Goal: Feedback & Contribution: Leave review/rating

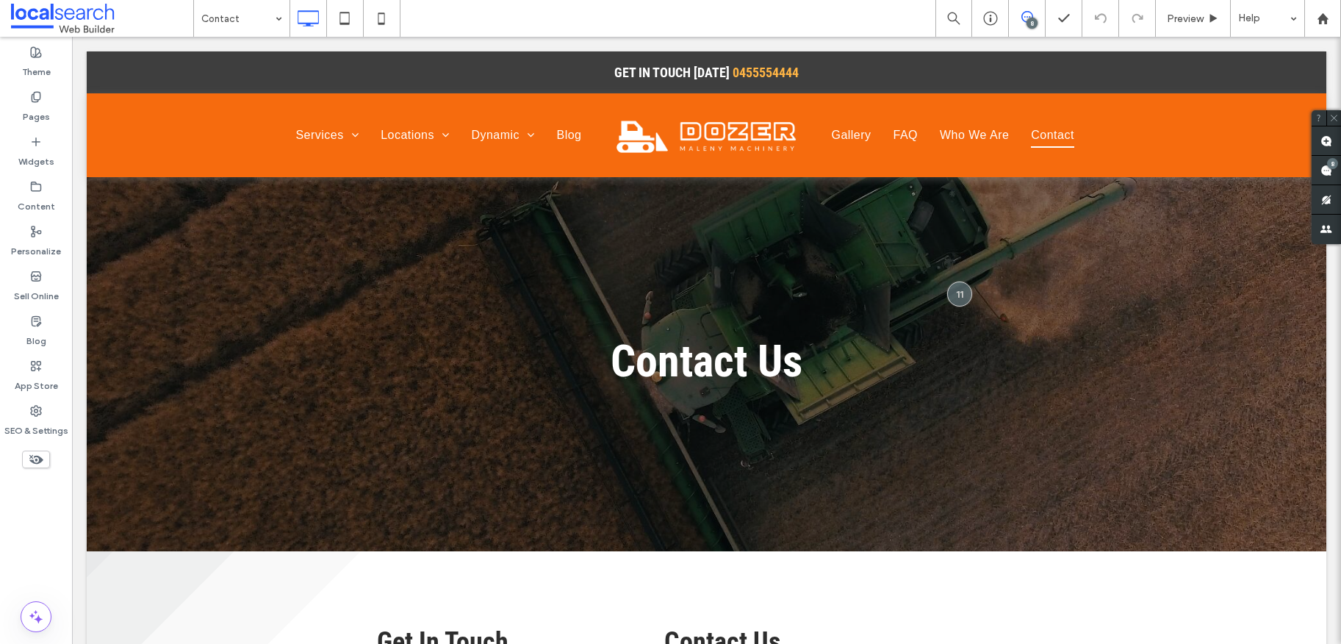
click at [71, 16] on span at bounding box center [102, 18] width 182 height 29
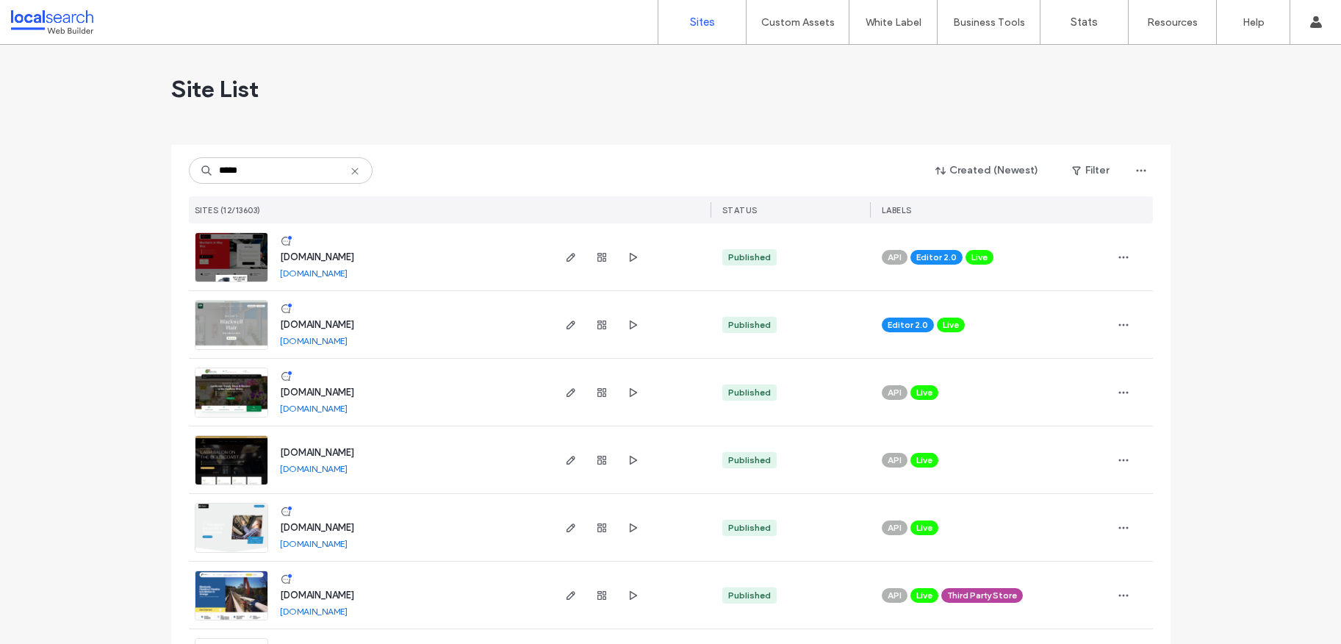
type input "*****"
click at [353, 327] on span "[DOMAIN_NAME]" at bounding box center [317, 324] width 74 height 11
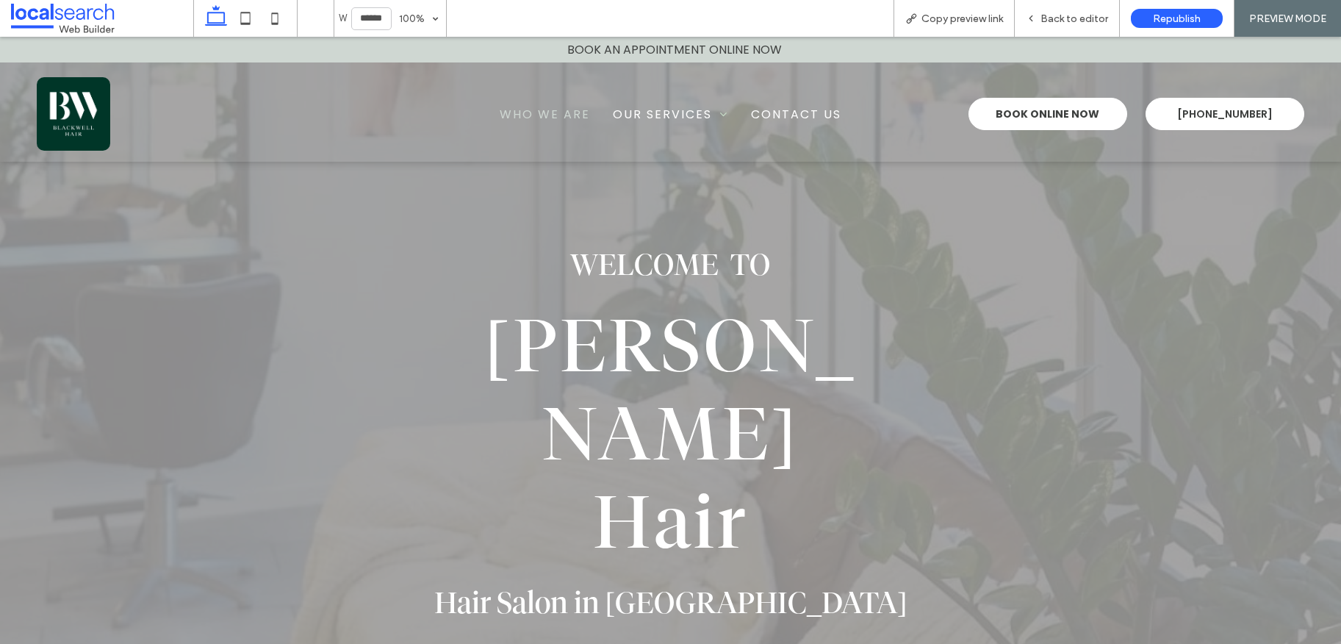
click at [521, 109] on span "Who We Are" at bounding box center [545, 114] width 90 height 18
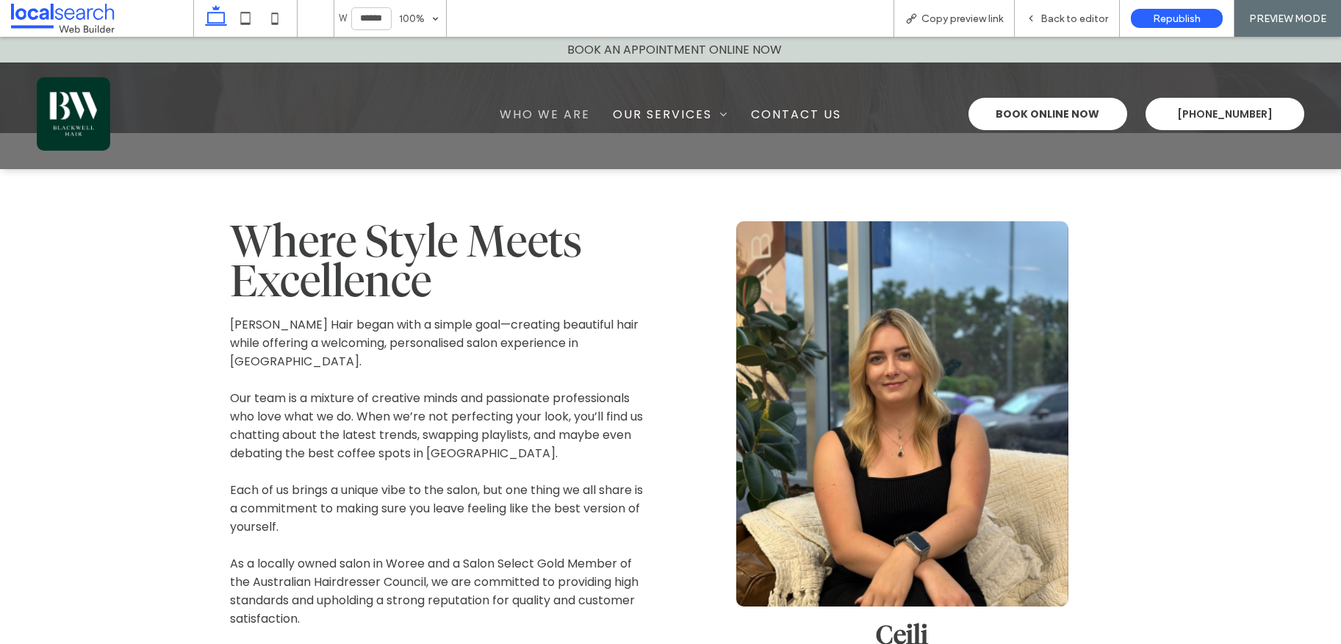
scroll to position [623, 0]
drag, startPoint x: 1068, startPoint y: 25, endPoint x: 1107, endPoint y: 178, distance: 157.7
click at [1068, 25] on div "Back to editor" at bounding box center [1067, 18] width 105 height 37
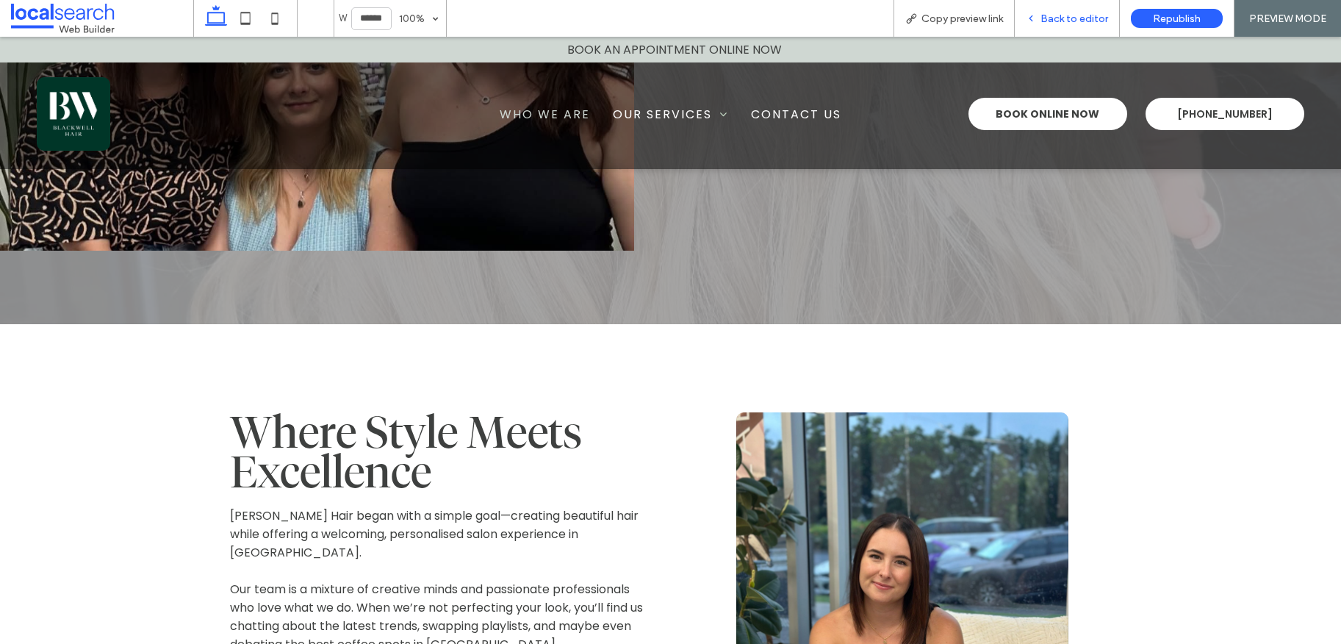
click at [1092, 12] on span "Back to editor" at bounding box center [1074, 18] width 68 height 12
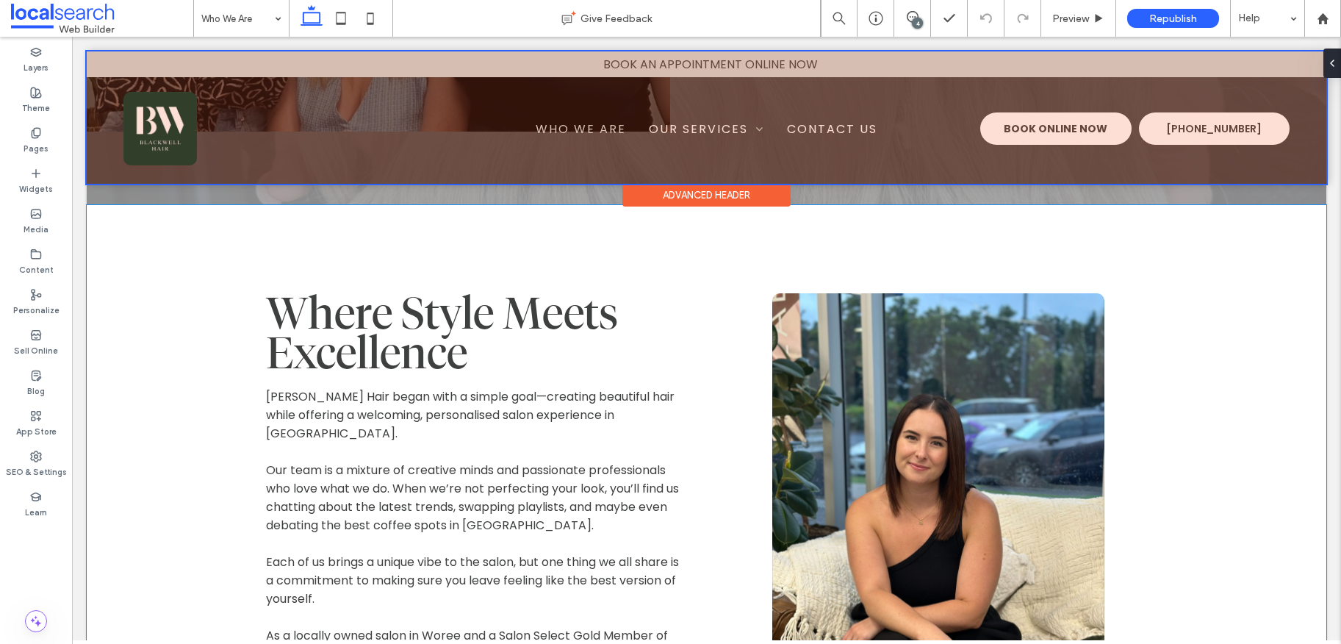
scroll to position [568, 0]
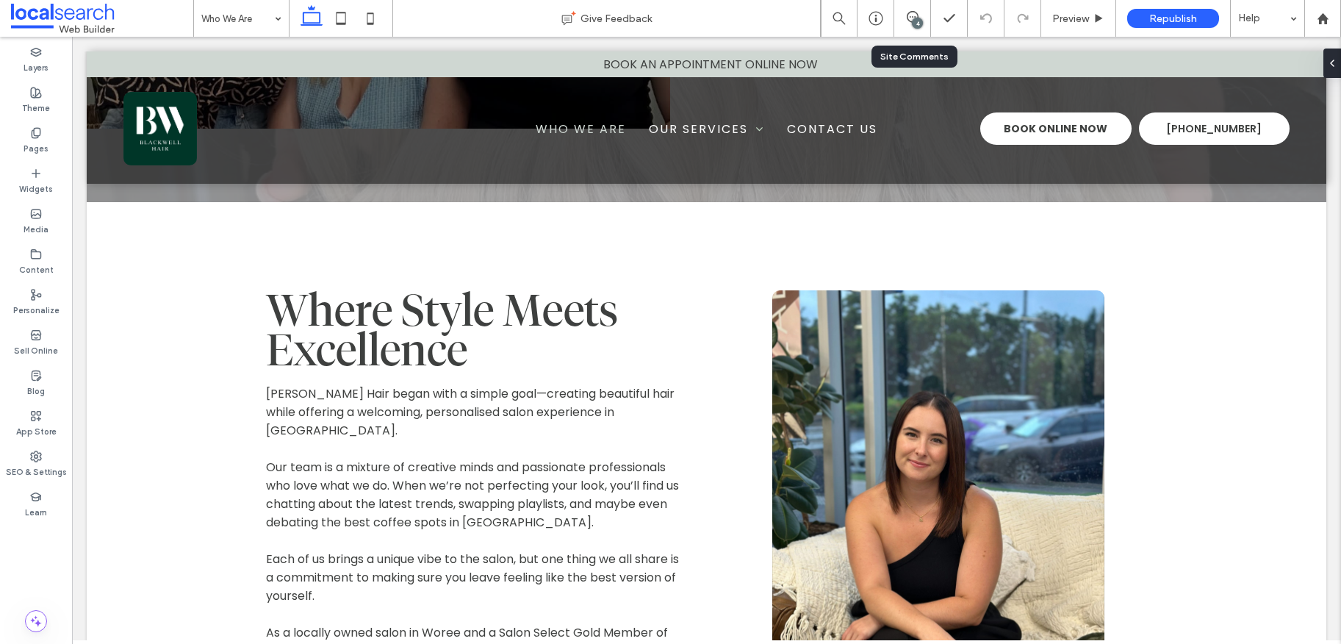
click at [919, 7] on div "4" at bounding box center [912, 18] width 37 height 37
click at [918, 18] on div "4" at bounding box center [917, 23] width 11 height 11
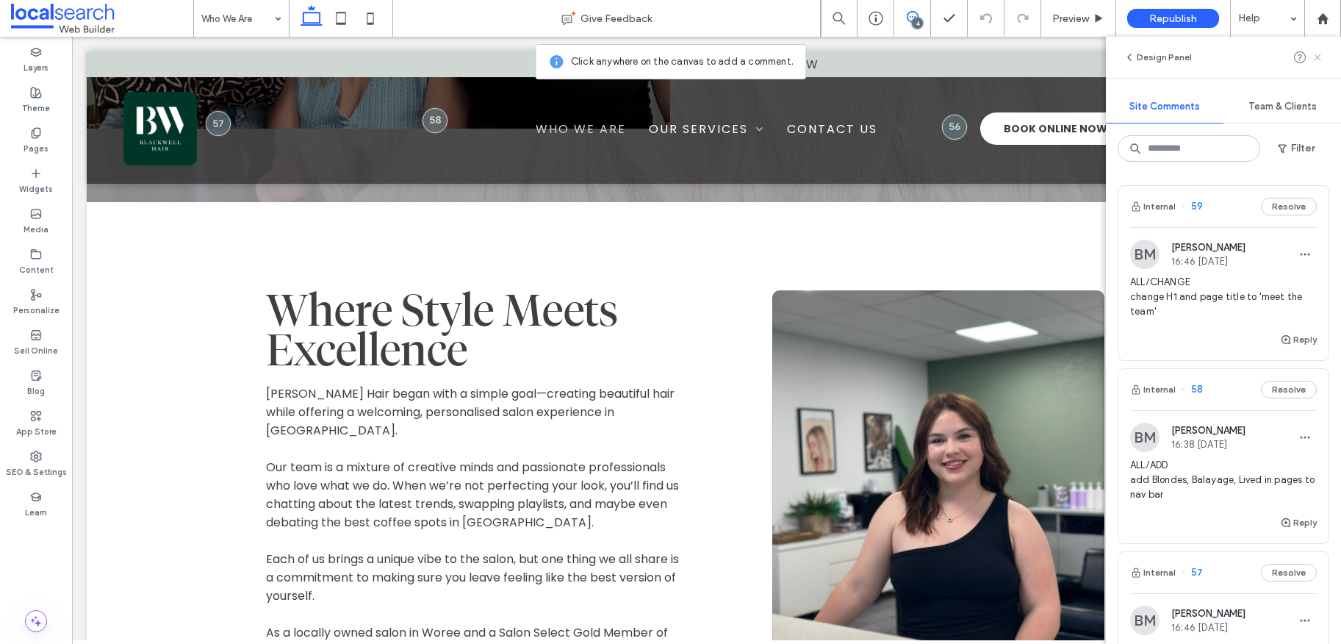
click at [1316, 54] on icon at bounding box center [1317, 57] width 12 height 12
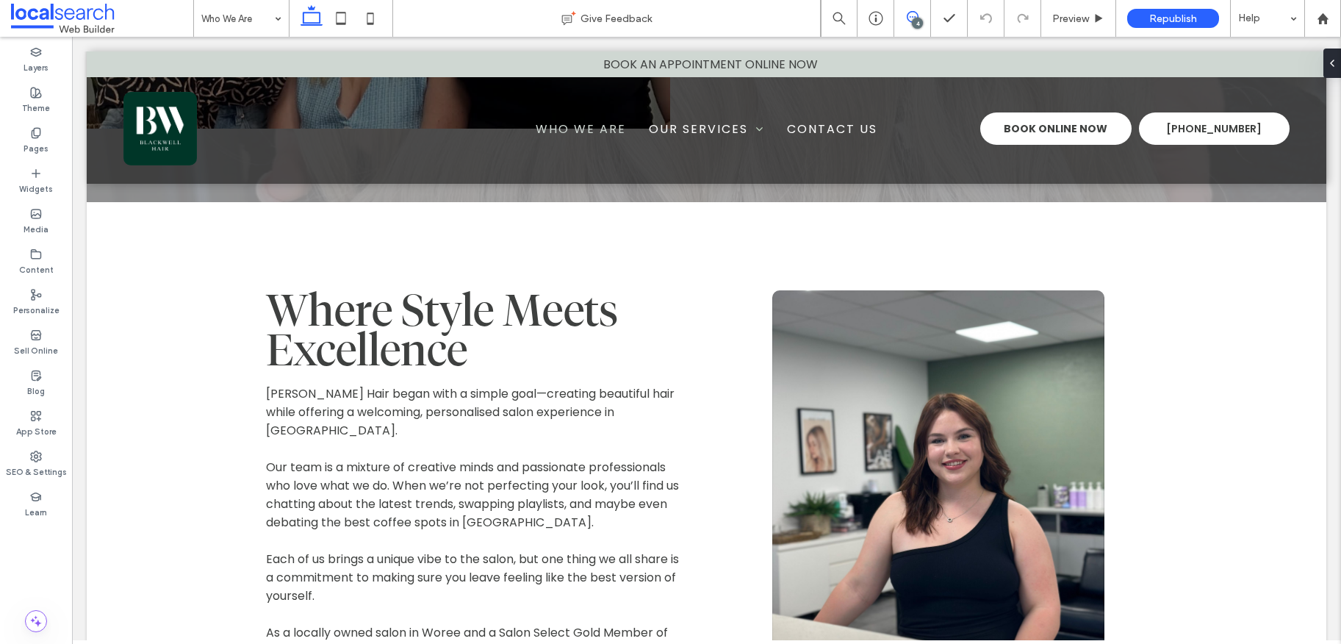
click at [923, 15] on span at bounding box center [912, 17] width 36 height 12
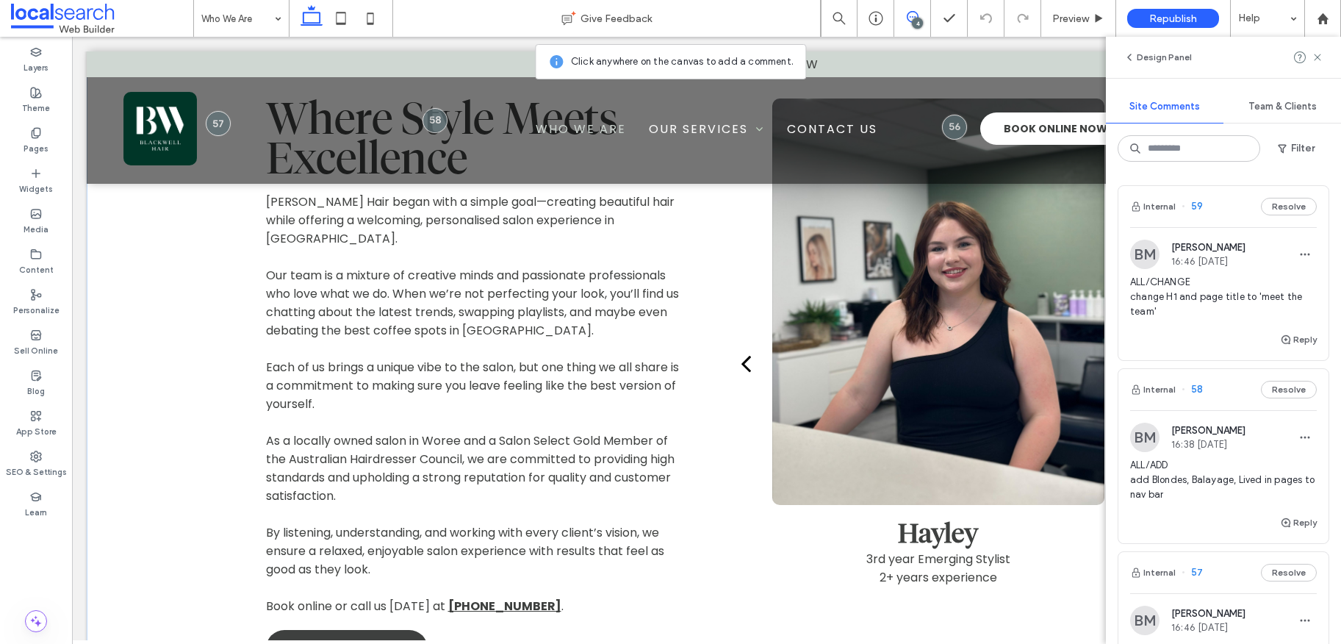
scroll to position [773, 0]
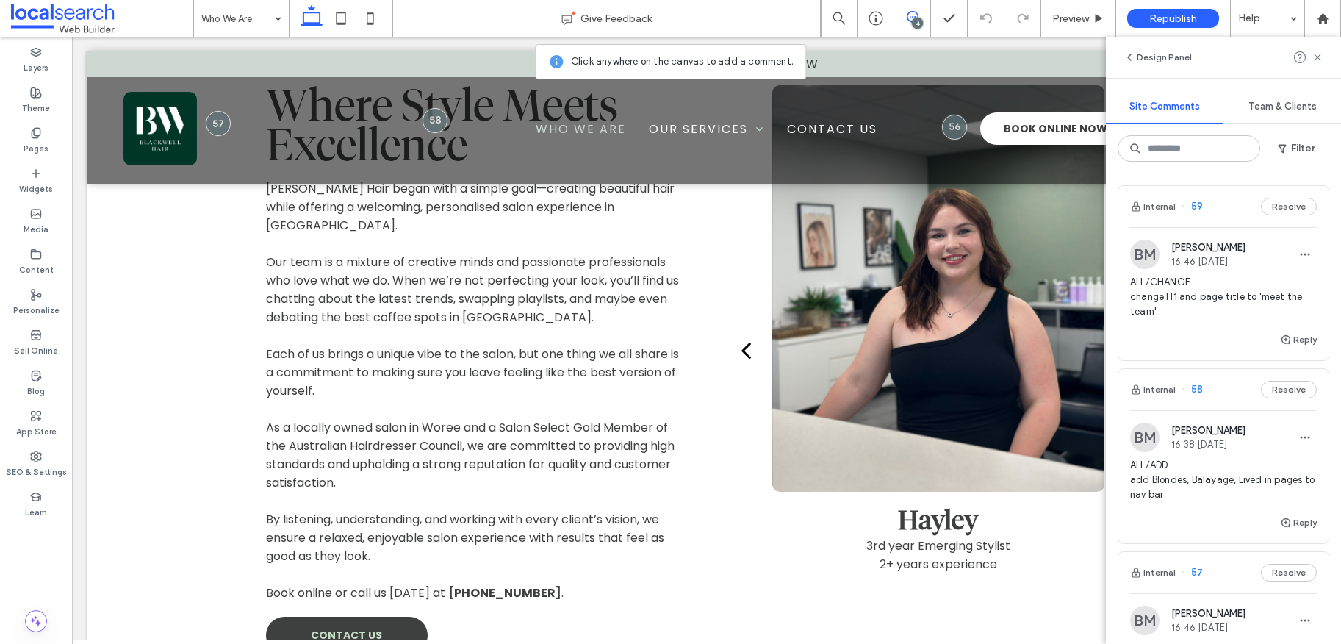
click at [823, 519] on div "Hayley 3rd year Emerging Stylist 2+ years experience" at bounding box center [938, 550] width 332 height 82
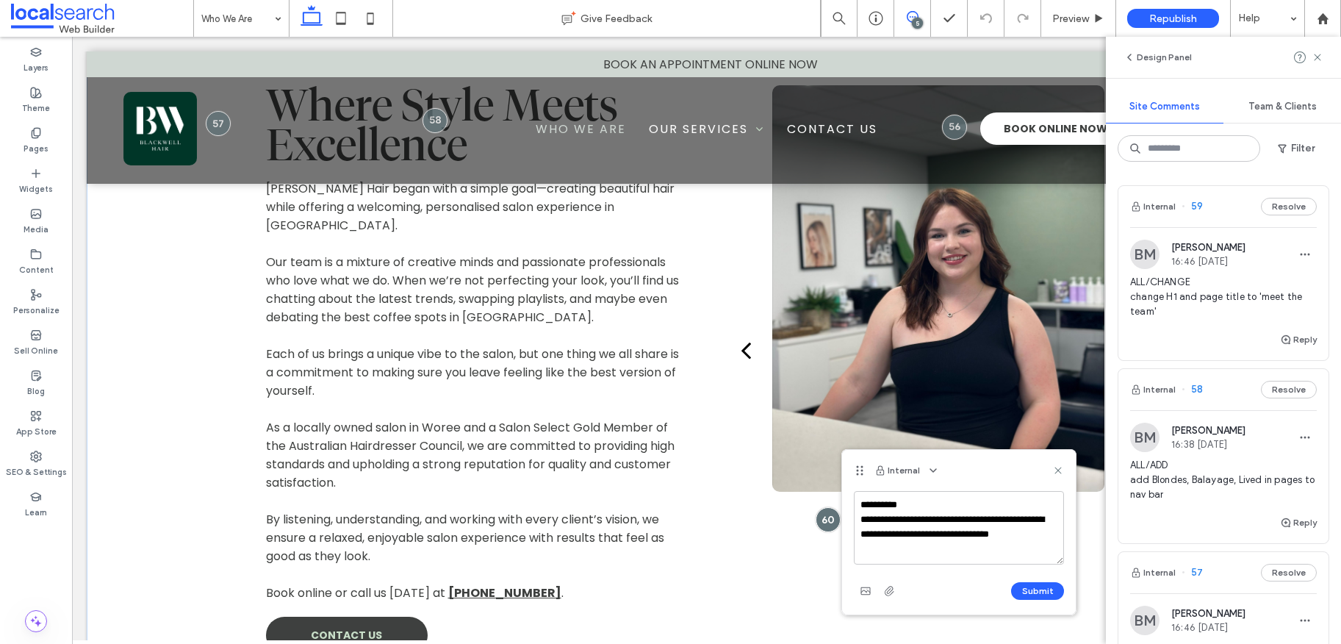
type textarea "**********"
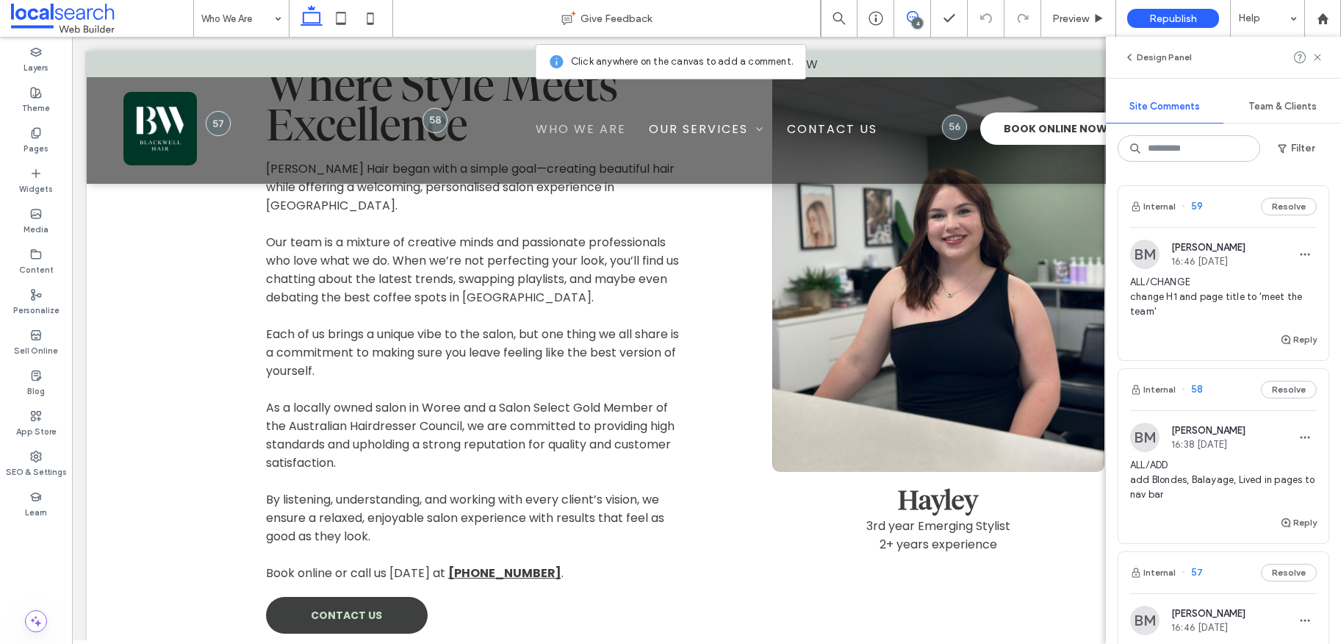
scroll to position [803, 0]
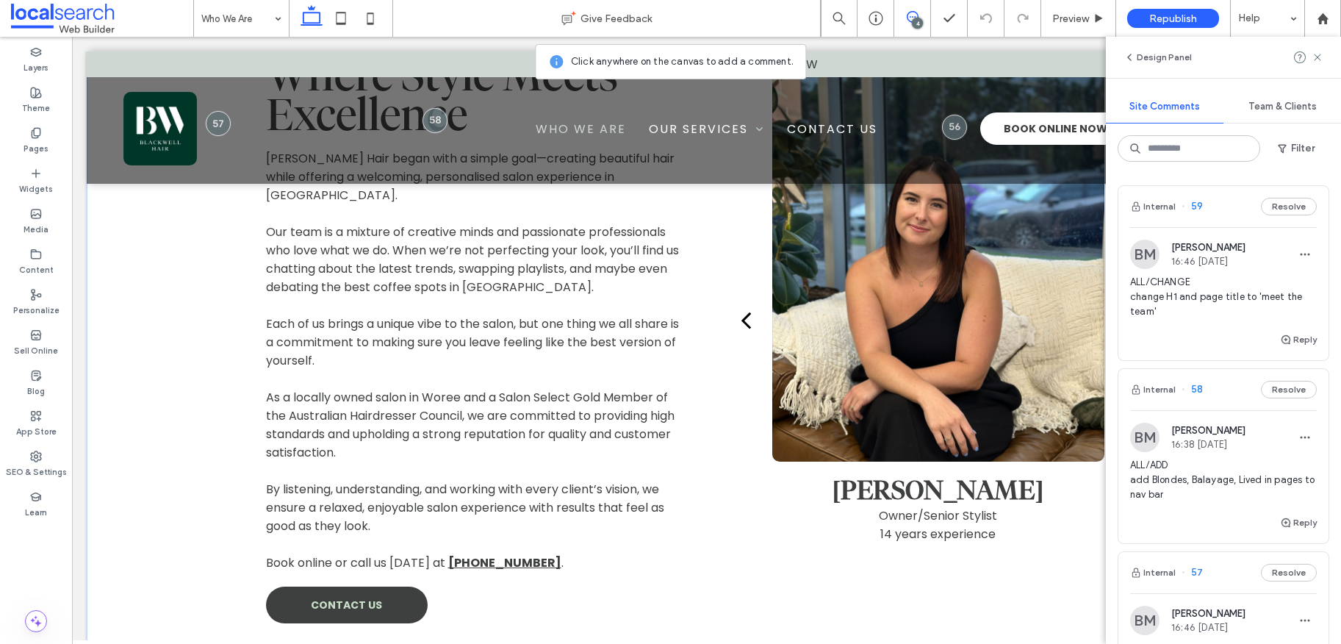
click at [852, 510] on div "Renee Owner/Senior Stylist 14 years experience" at bounding box center [938, 520] width 332 height 82
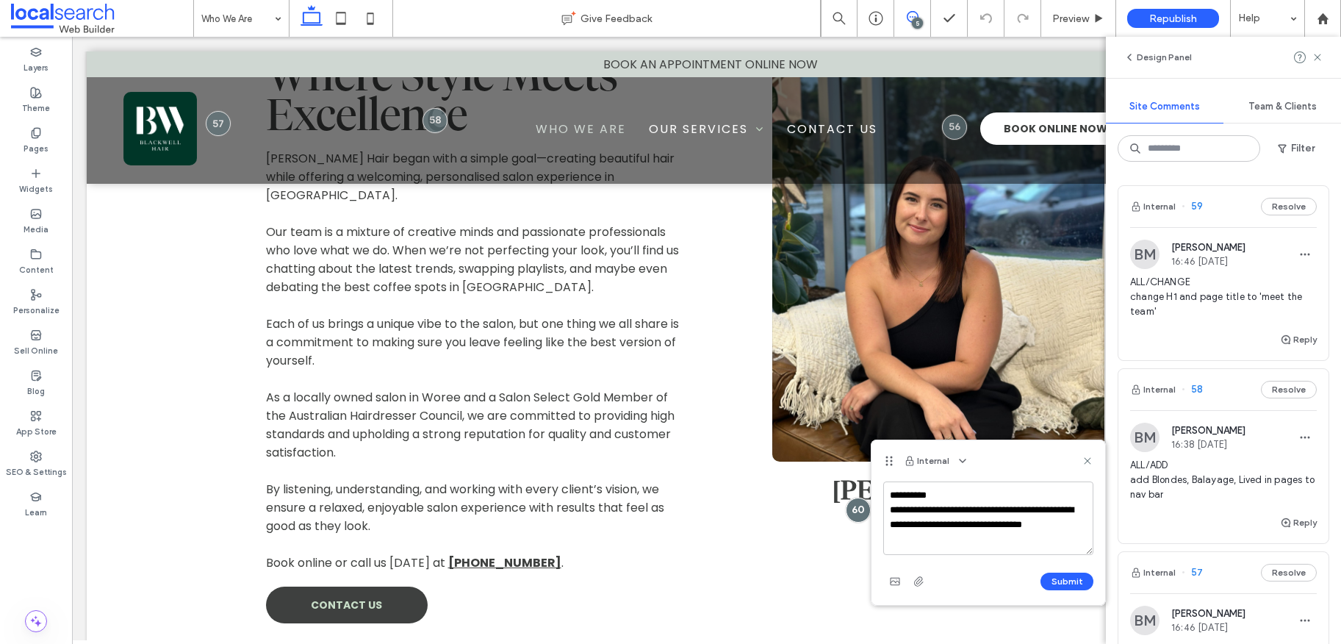
click at [970, 541] on textarea "**********" at bounding box center [988, 517] width 210 height 73
type textarea "**********"
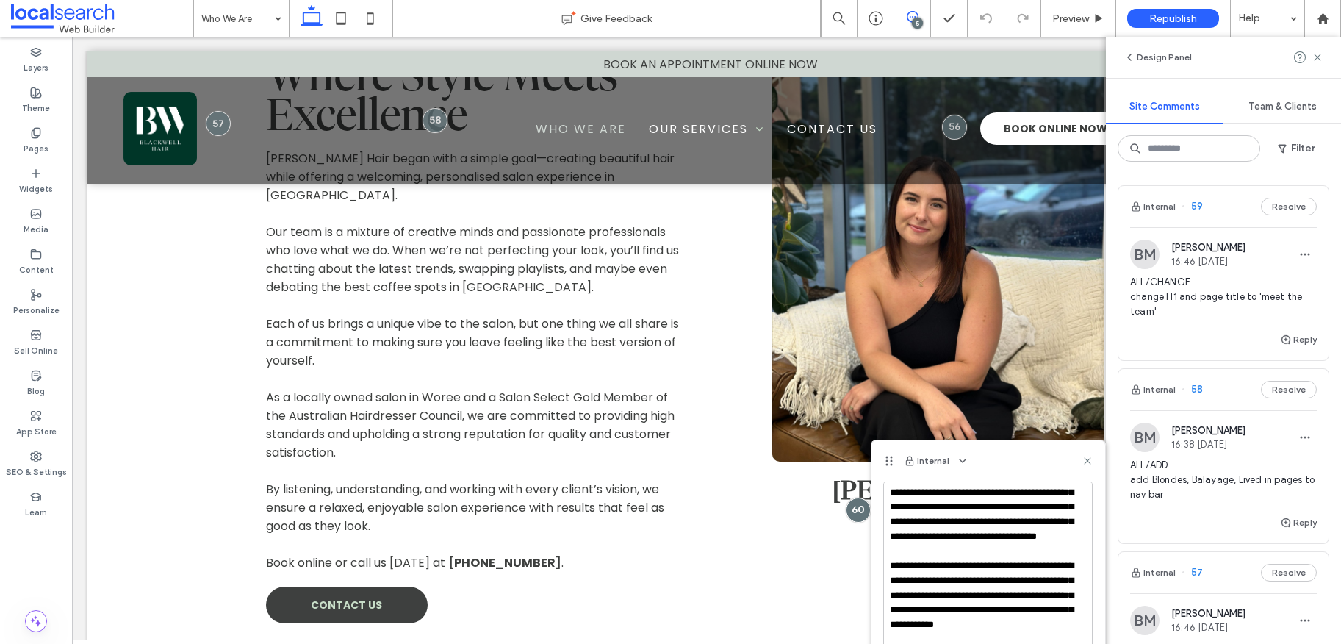
scroll to position [850, 0]
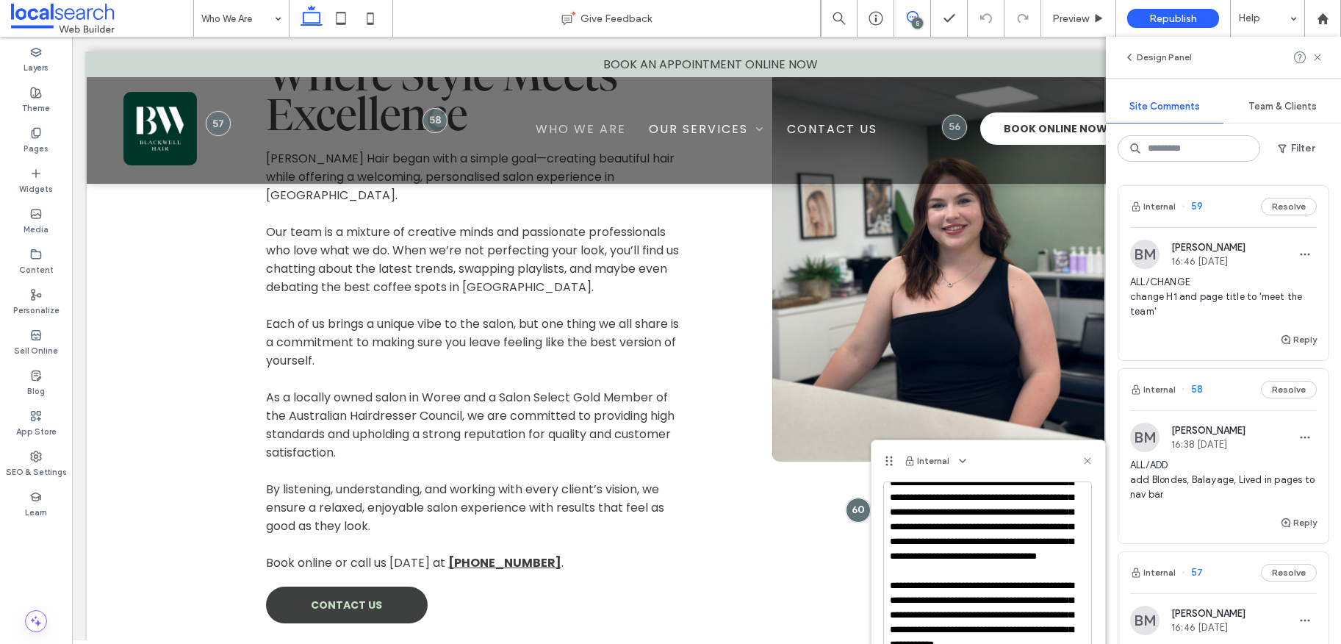
drag, startPoint x: 1089, startPoint y: 552, endPoint x: 1084, endPoint y: 630, distance: 78.1
click at [1088, 643] on html ".wqwq-1{fill:#231f20;} .cls-1q, .cls-2q { fill-rule: evenodd; } .cls-2q { fill:…" at bounding box center [670, 322] width 1341 height 644
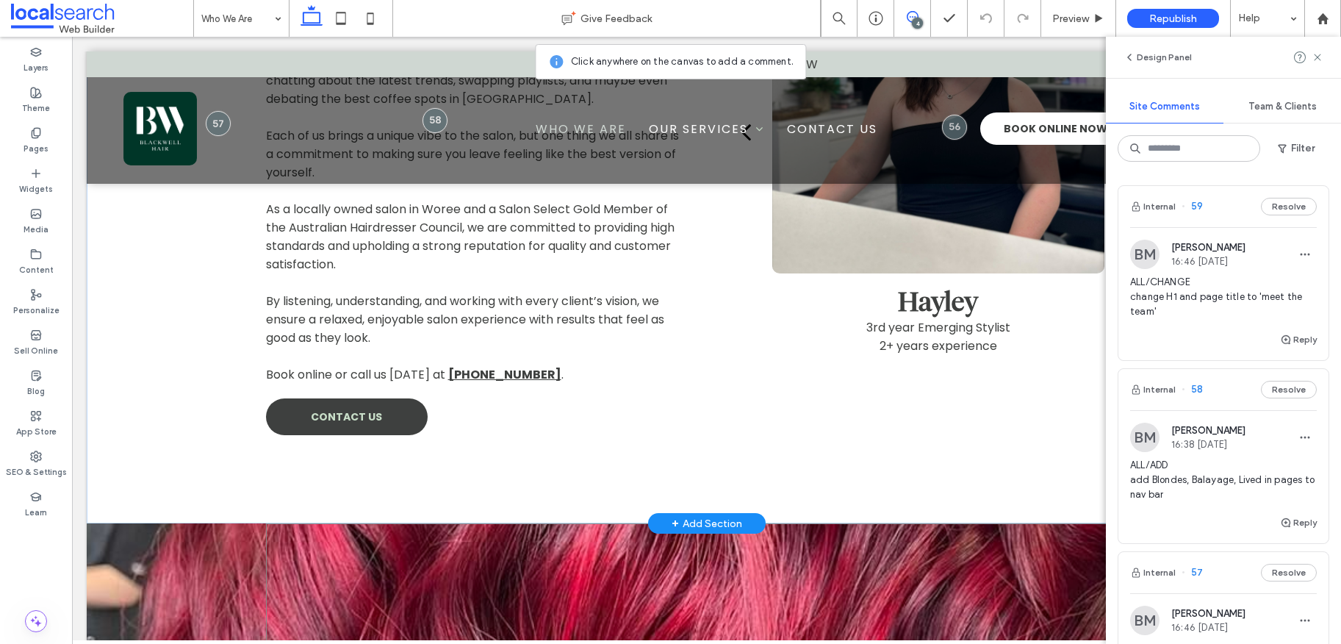
scroll to position [853, 0]
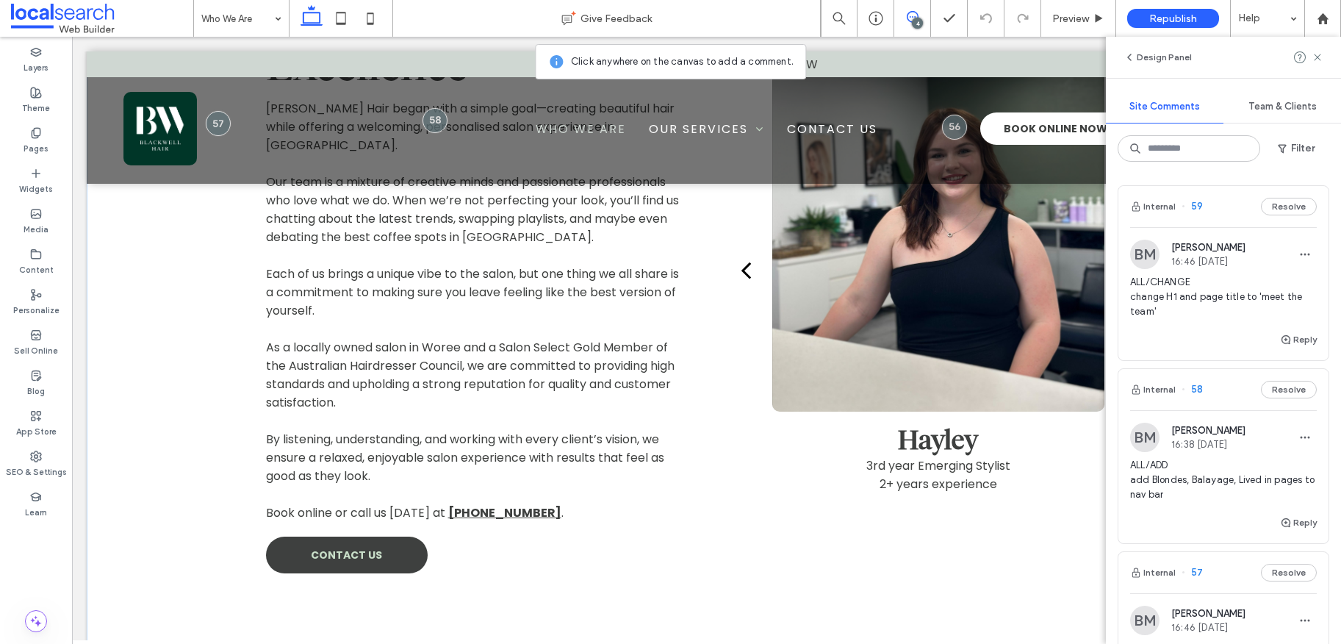
click at [947, 509] on div "Hayley 3rd year Emerging Stylist 2+ years experience" at bounding box center [938, 470] width 332 height 82
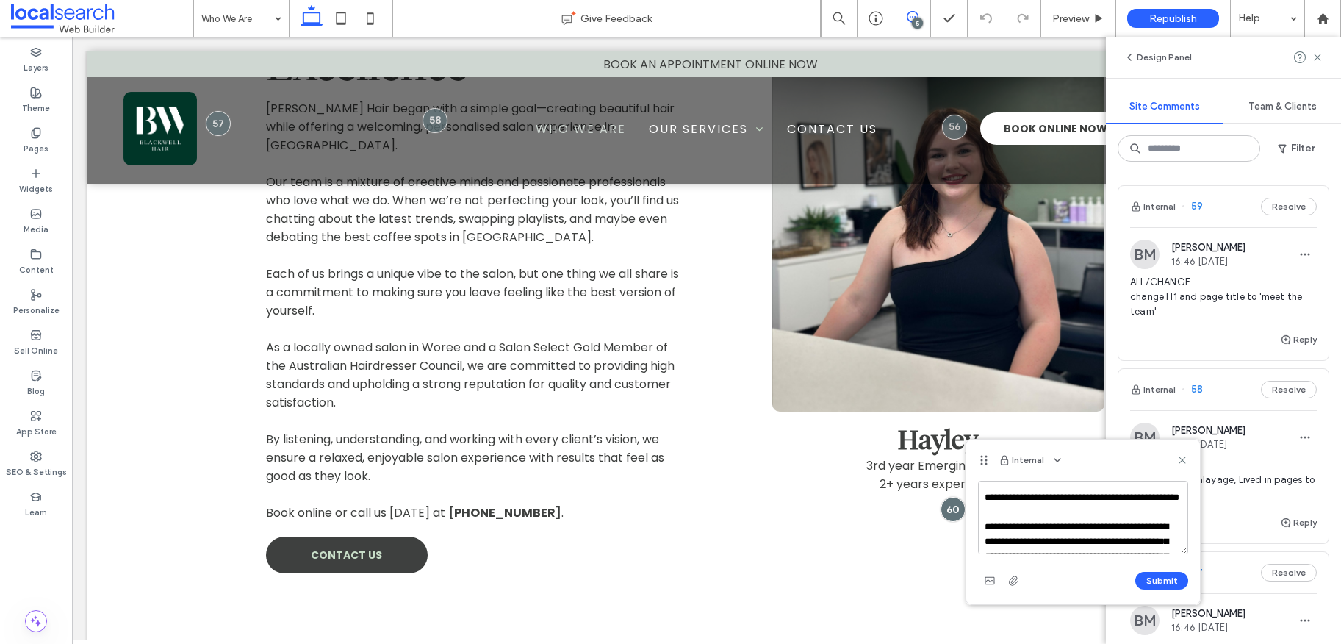
scroll to position [82, 0]
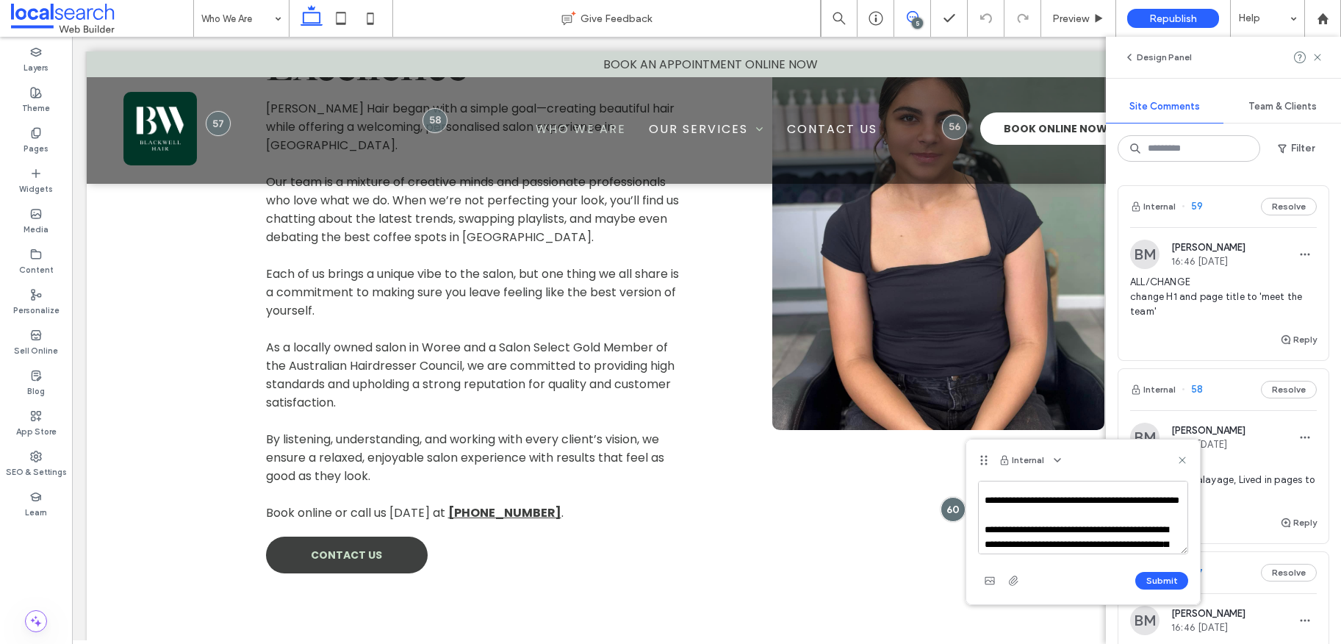
click at [1031, 500] on textarea at bounding box center [1083, 516] width 210 height 73
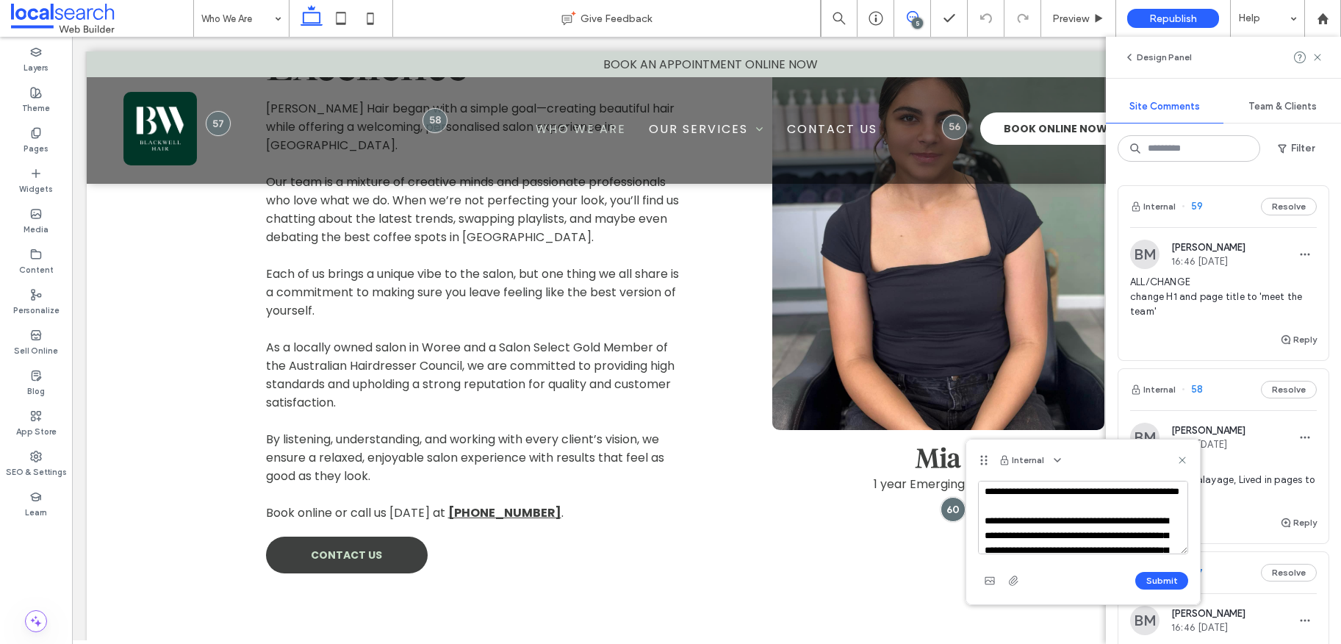
scroll to position [93, 0]
click at [1044, 535] on textarea at bounding box center [1083, 516] width 210 height 73
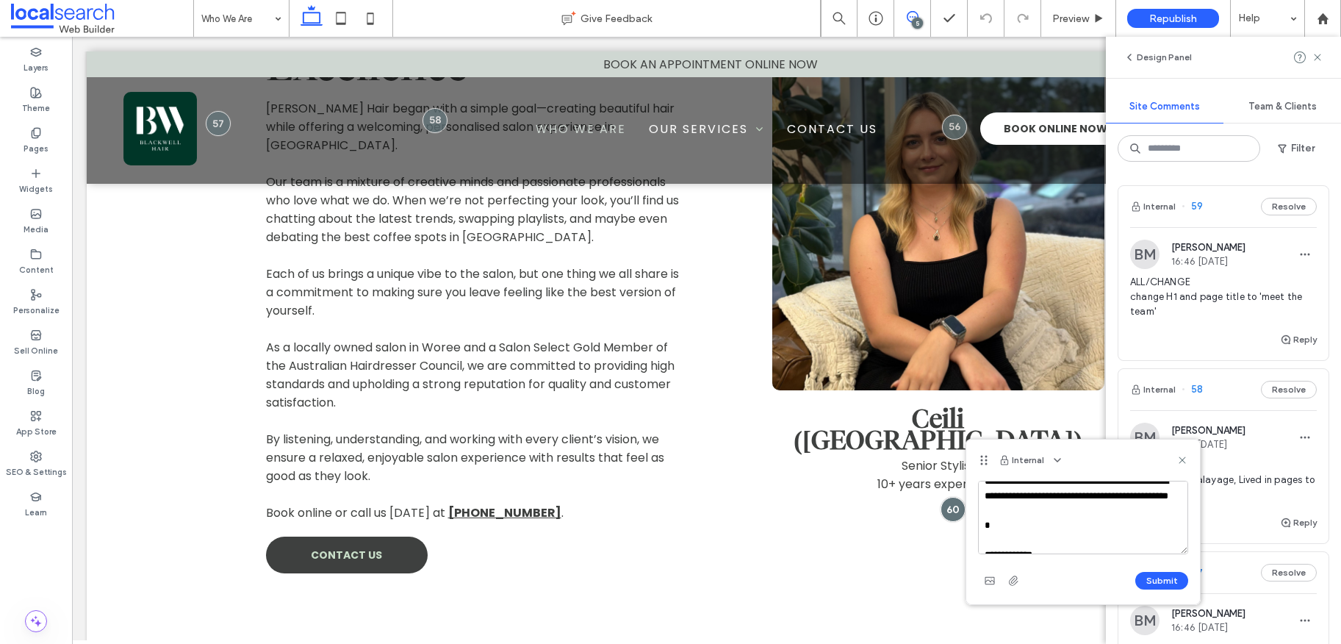
click at [1045, 522] on textarea at bounding box center [1083, 516] width 210 height 73
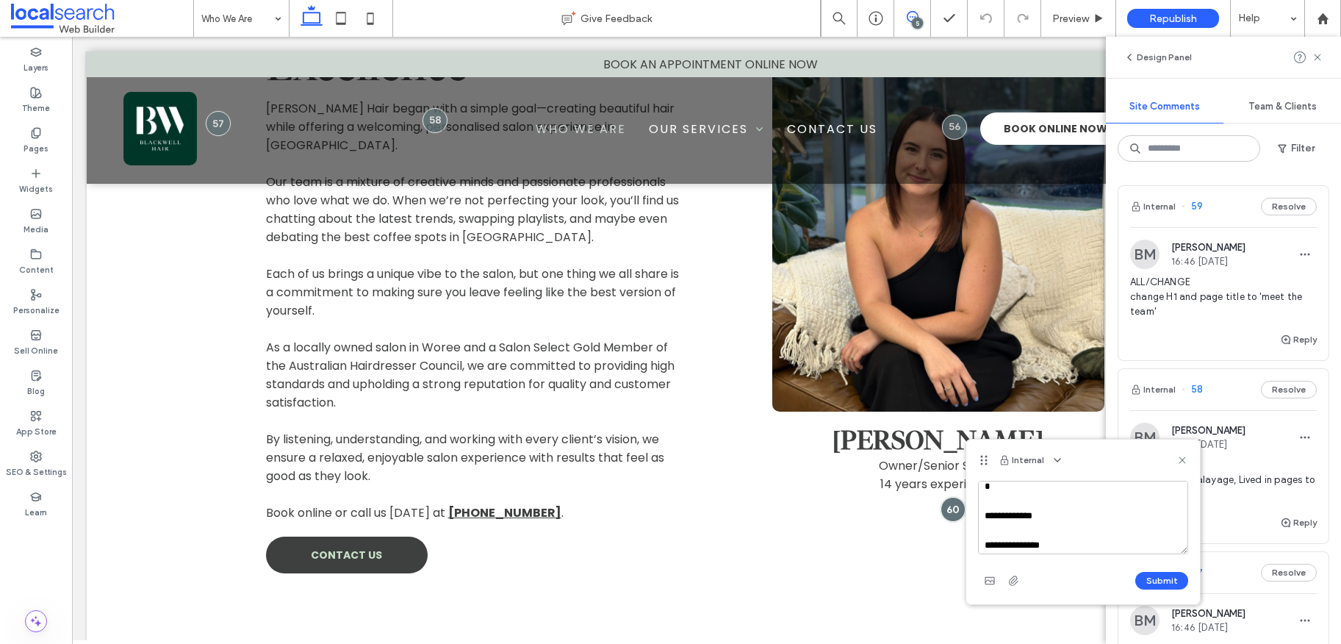
scroll to position [240, 0]
click at [983, 505] on textarea at bounding box center [1083, 516] width 210 height 73
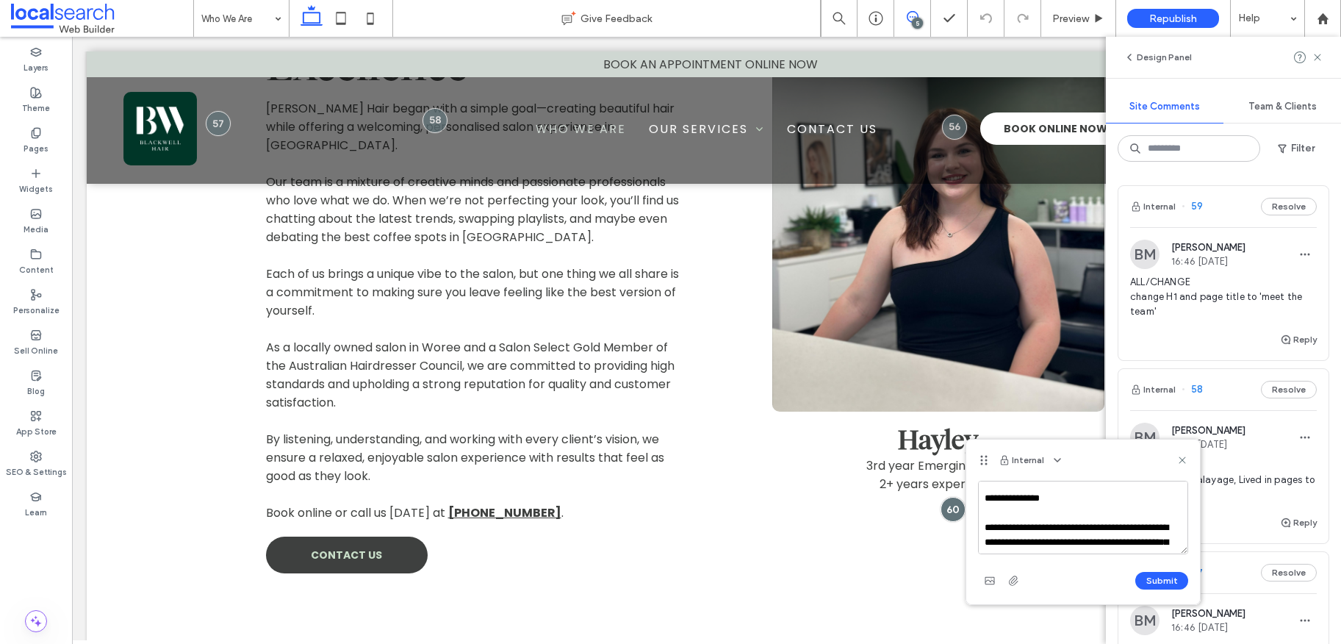
scroll to position [281, 0]
click at [1048, 511] on textarea at bounding box center [1083, 516] width 210 height 73
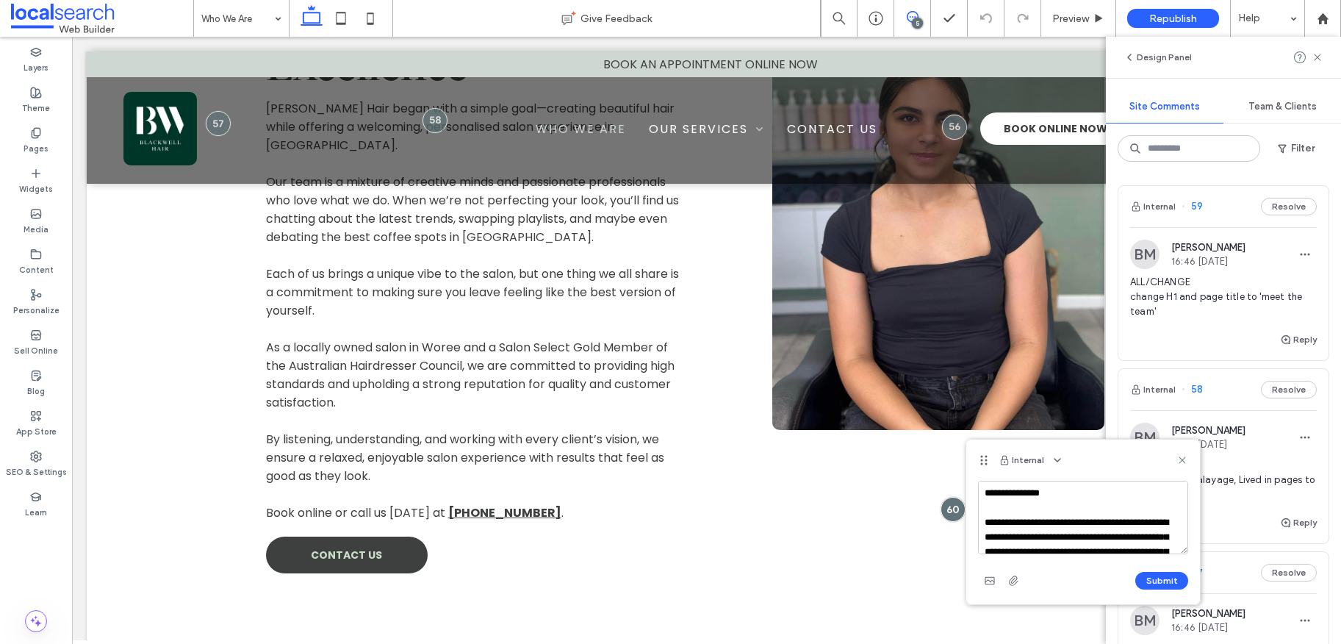
click at [1044, 536] on textarea at bounding box center [1083, 516] width 210 height 73
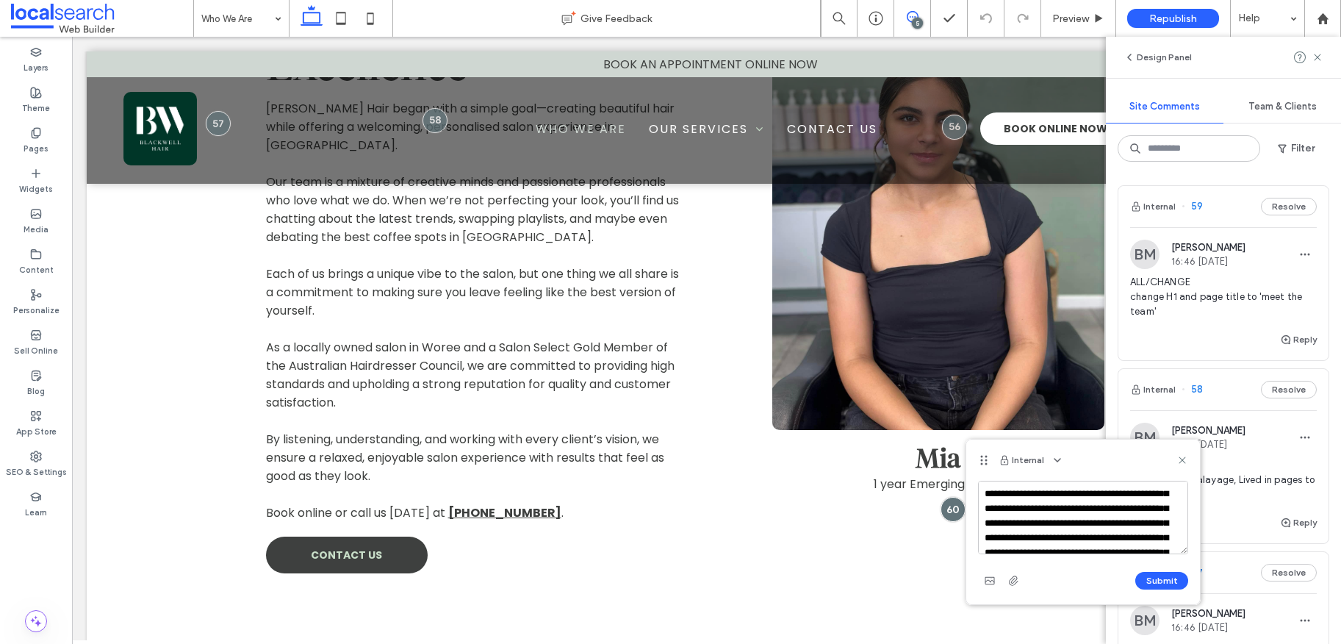
scroll to position [300, 0]
click at [1055, 520] on textarea at bounding box center [1083, 516] width 210 height 73
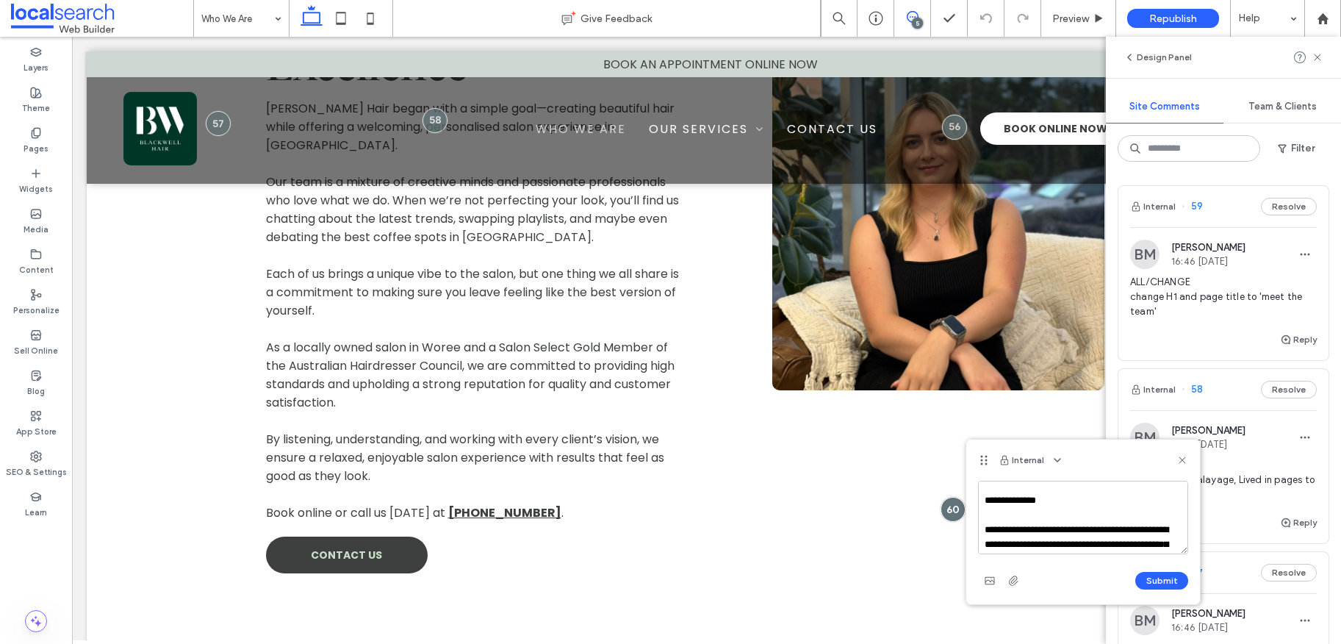
scroll to position [519, 0]
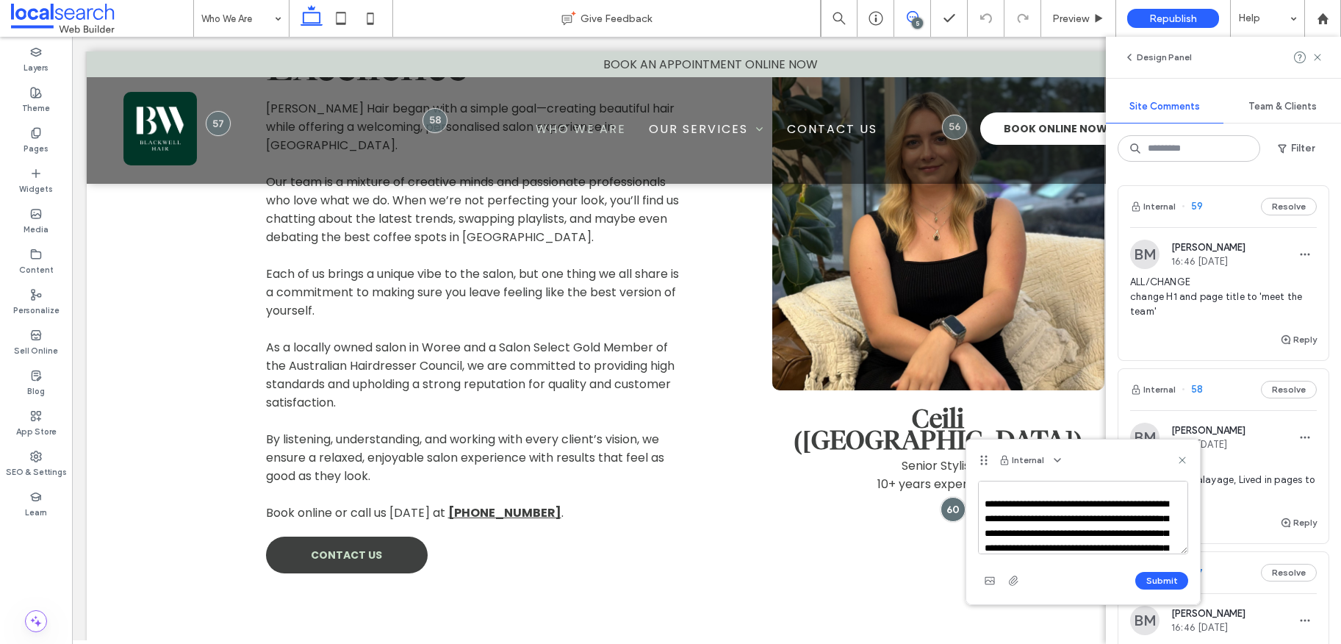
click at [1044, 514] on textarea at bounding box center [1083, 516] width 210 height 73
click at [1044, 525] on textarea at bounding box center [1083, 516] width 210 height 73
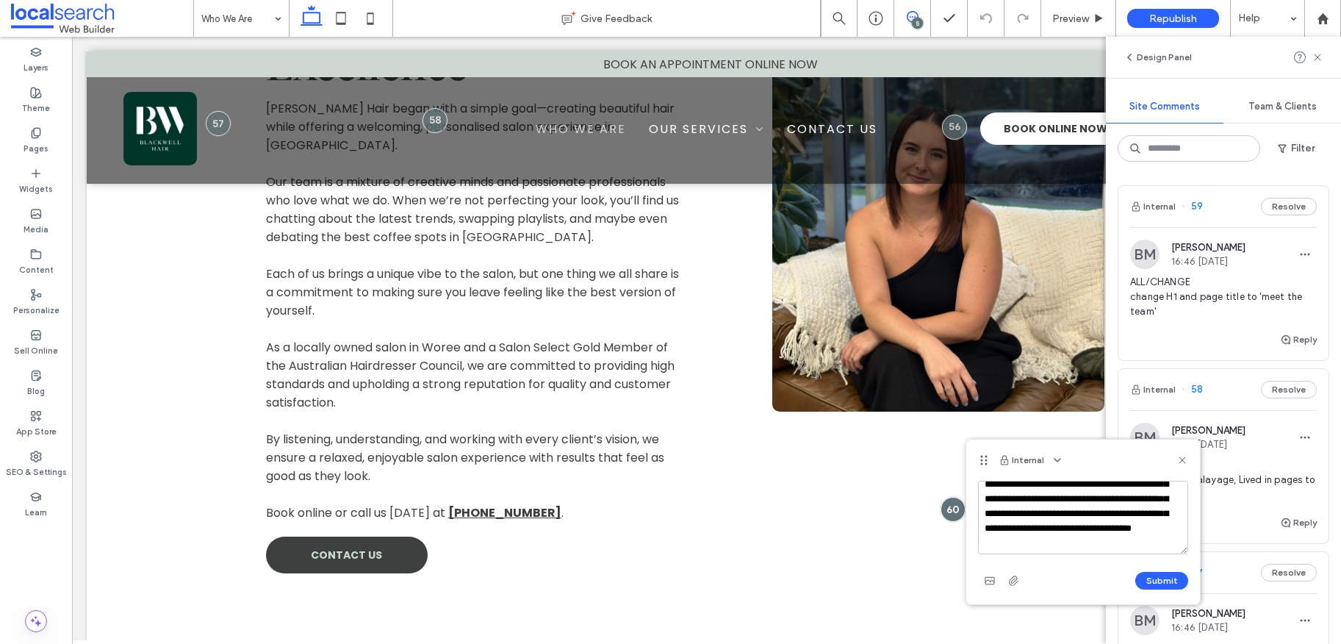
click at [1040, 516] on textarea at bounding box center [1083, 516] width 210 height 73
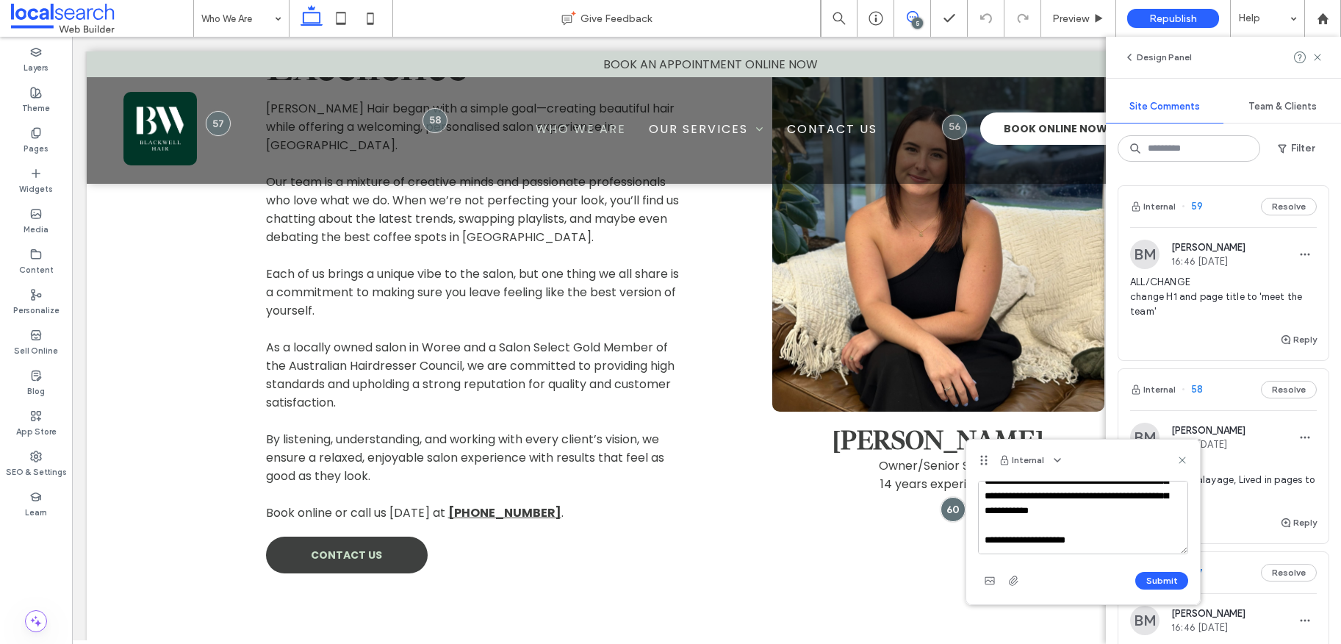
scroll to position [700, 0]
click at [1048, 498] on textarea at bounding box center [1083, 516] width 210 height 73
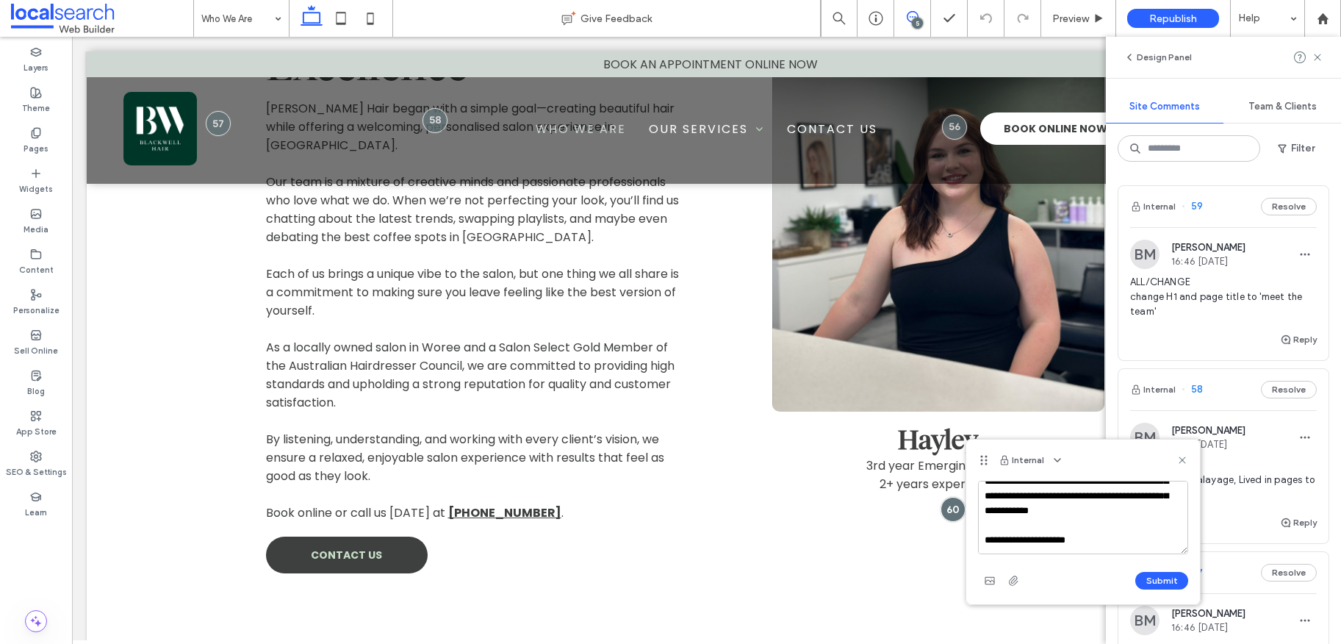
scroll to position [821, 0]
type textarea "**********"
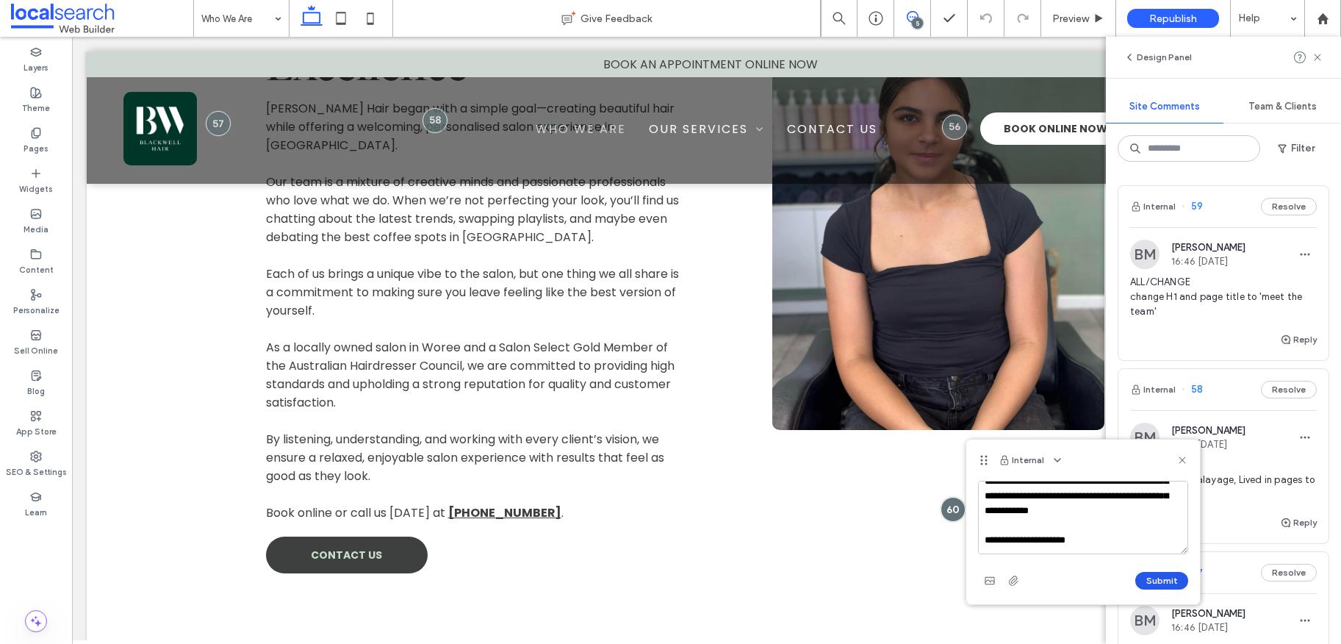
click at [1156, 585] on button "Submit" at bounding box center [1161, 581] width 53 height 18
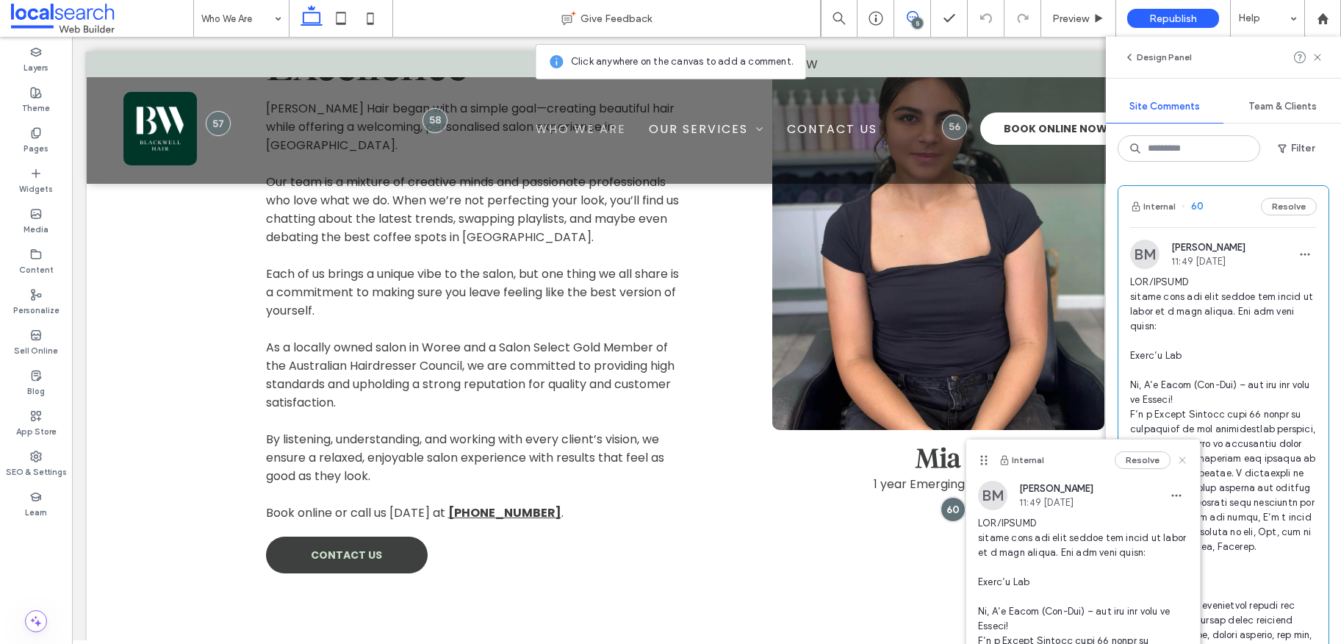
click at [1178, 461] on use at bounding box center [1181, 459] width 7 height 7
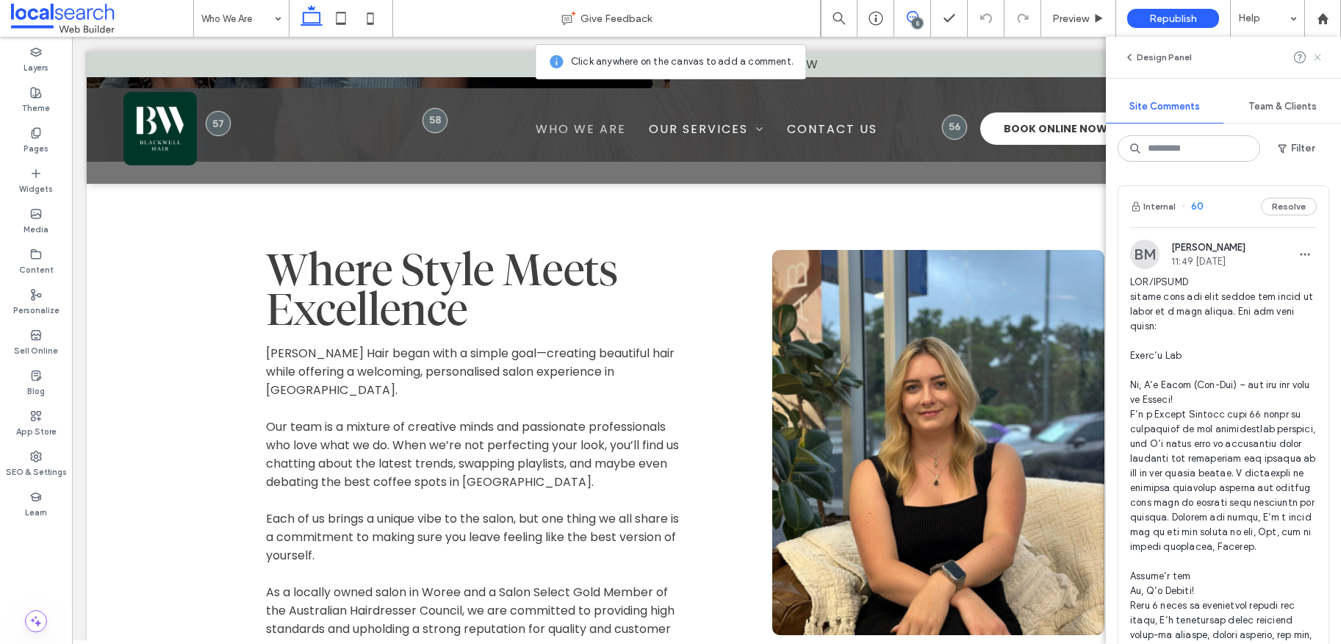
click at [1316, 59] on icon at bounding box center [1317, 57] width 12 height 12
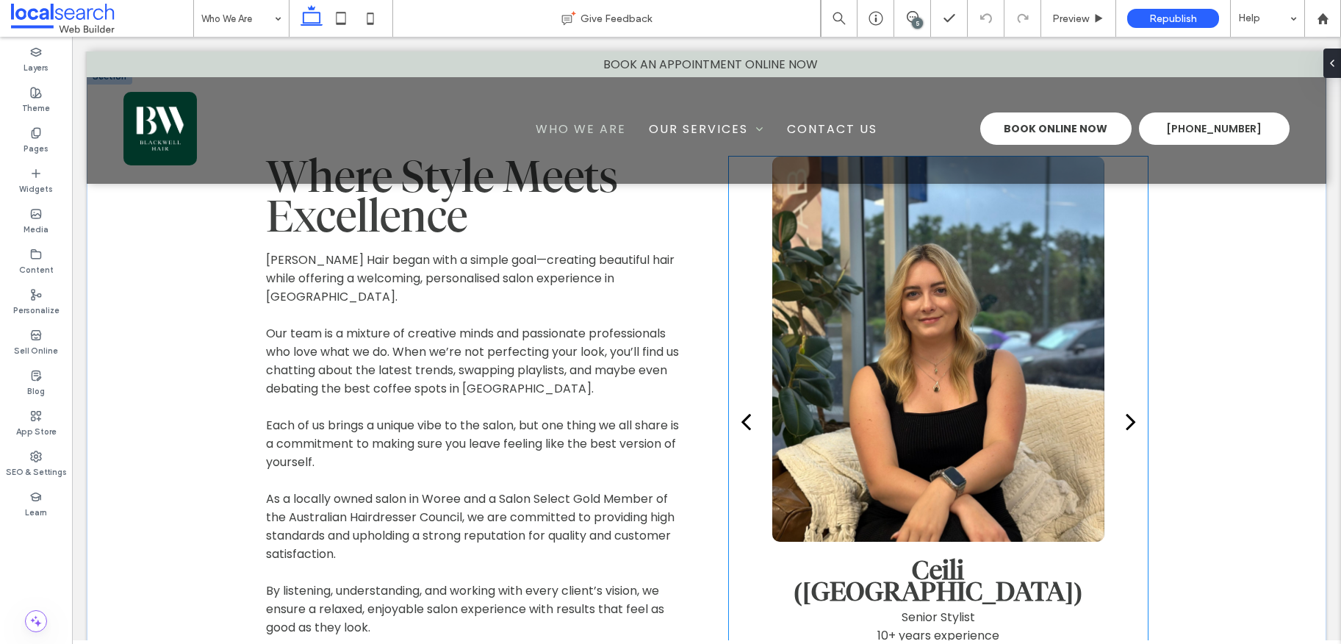
scroll to position [704, 0]
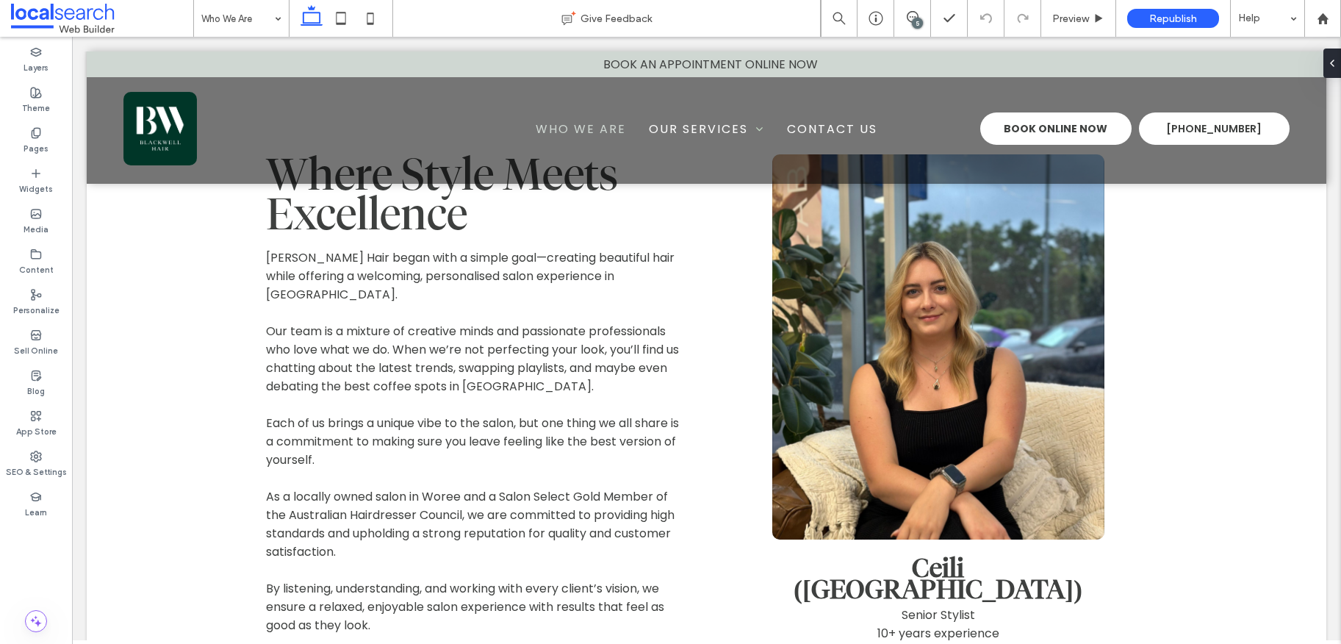
click at [915, 18] on div "5" at bounding box center [917, 23] width 11 height 11
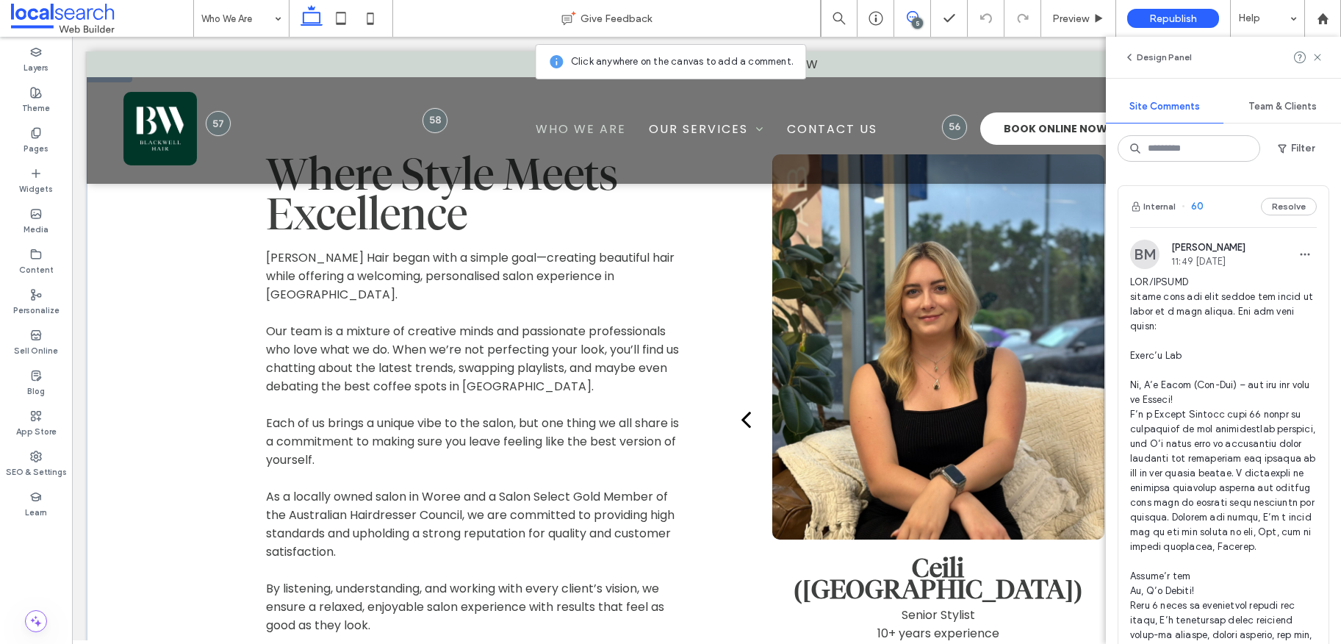
click at [743, 327] on div "Ceili (Chili) Senior Stylist 10+ years experience Renee Owner/Senior Stylist 14…" at bounding box center [938, 427] width 419 height 547
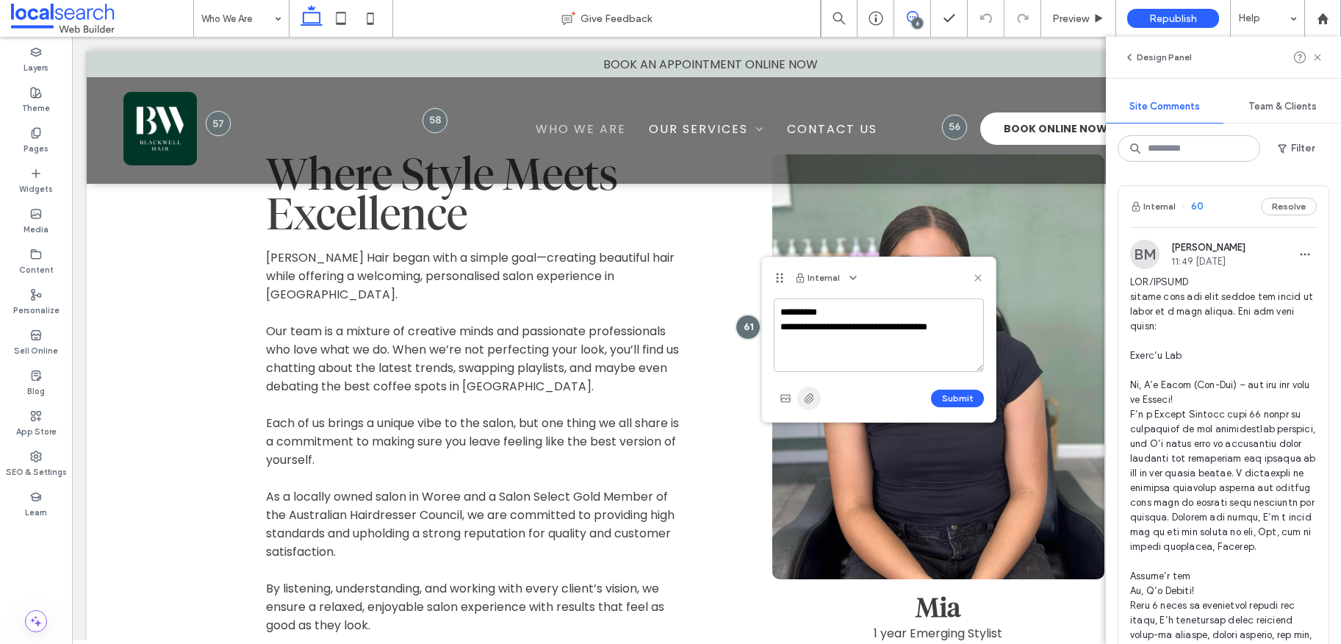
type textarea "**********"
click at [816, 395] on span "button" at bounding box center [809, 398] width 24 height 24
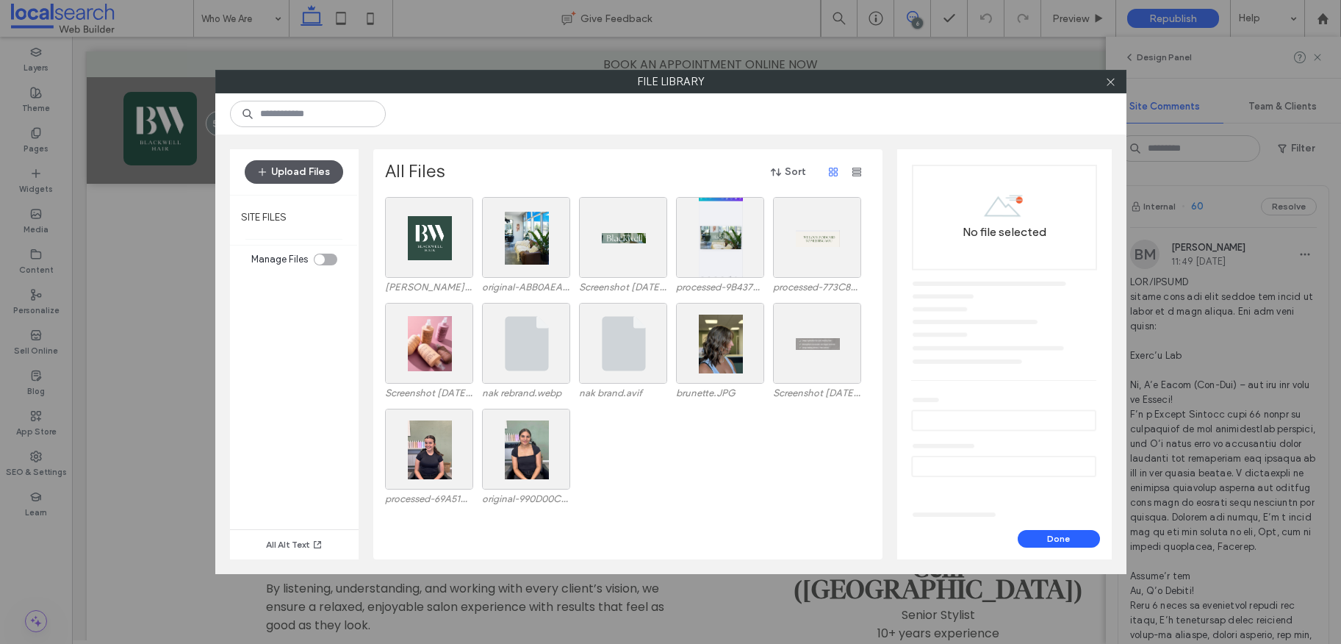
click at [328, 172] on button "Upload Files" at bounding box center [294, 172] width 98 height 24
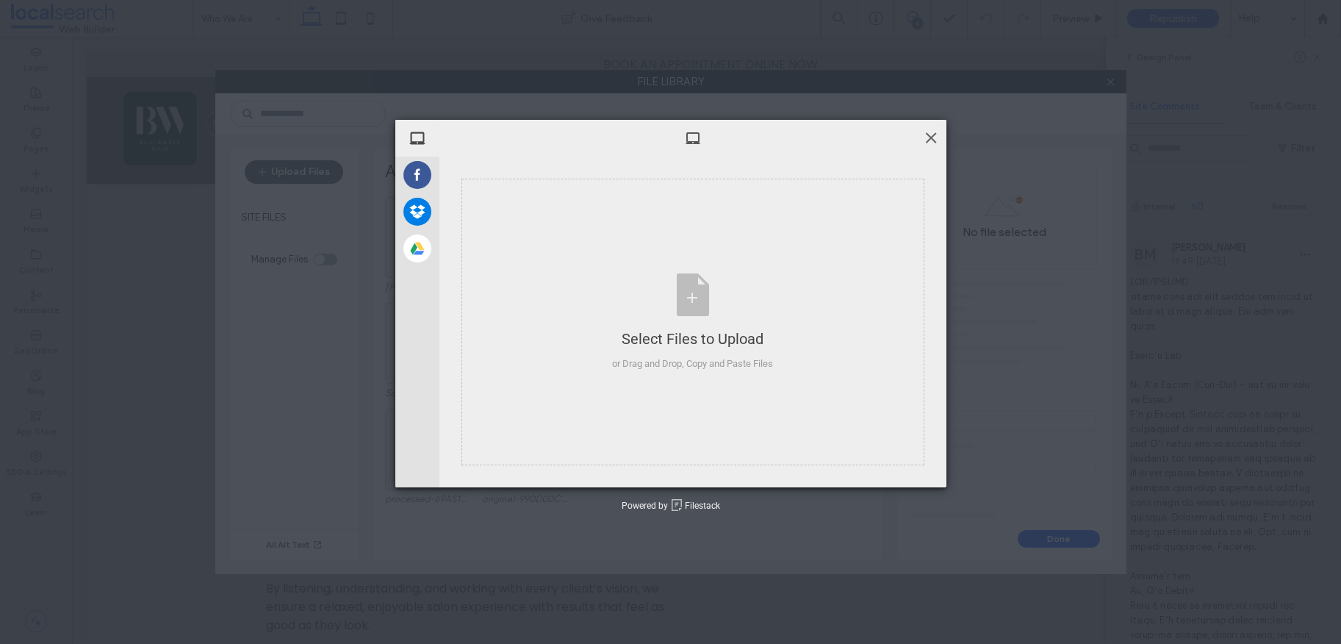
click at [932, 136] on span at bounding box center [931, 137] width 16 height 16
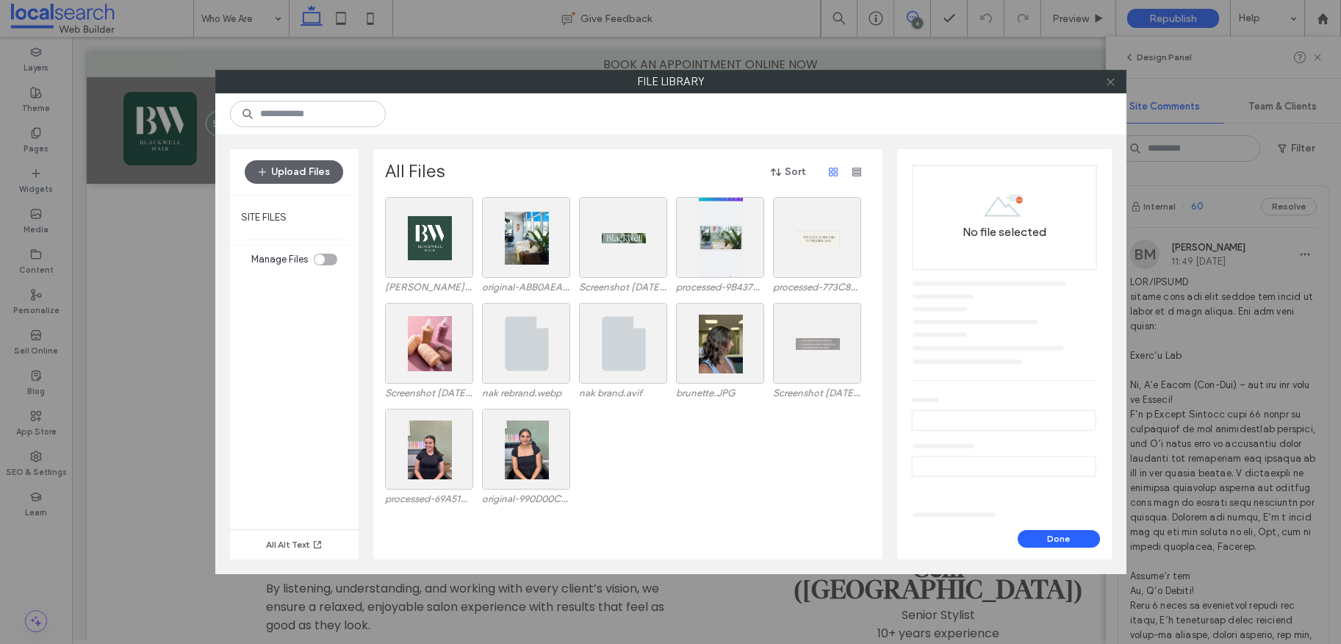
click at [1111, 84] on icon at bounding box center [1110, 81] width 11 height 11
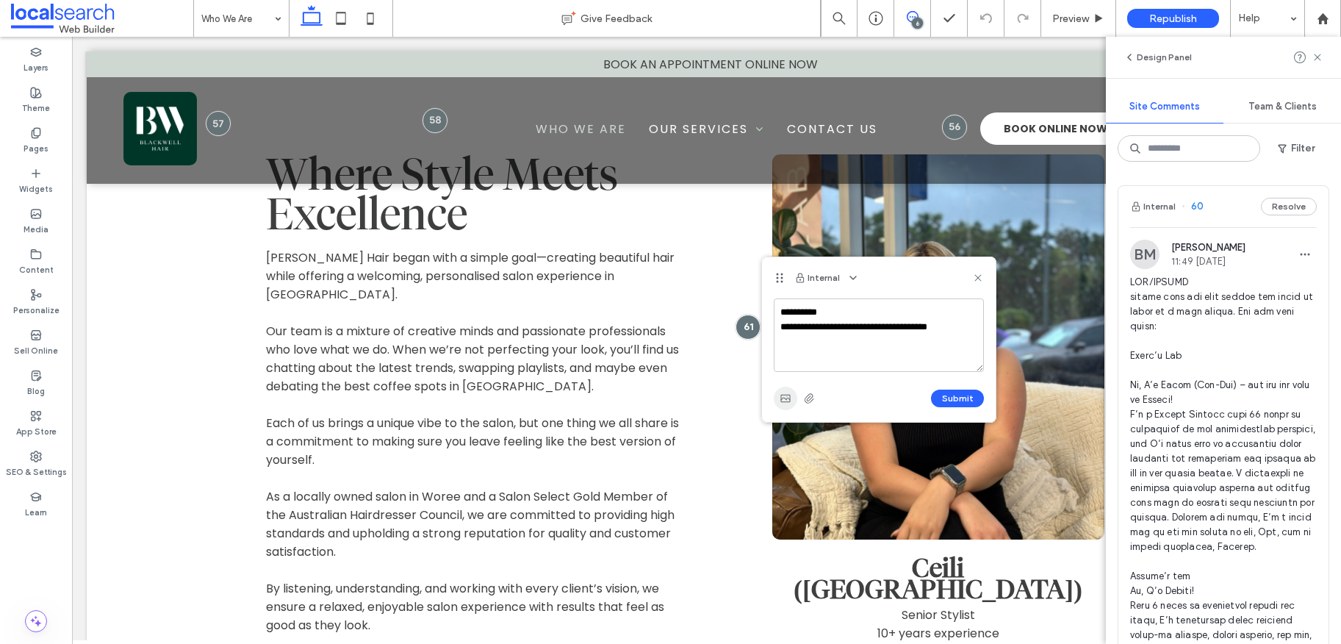
click at [782, 398] on use "button" at bounding box center [785, 398] width 10 height 7
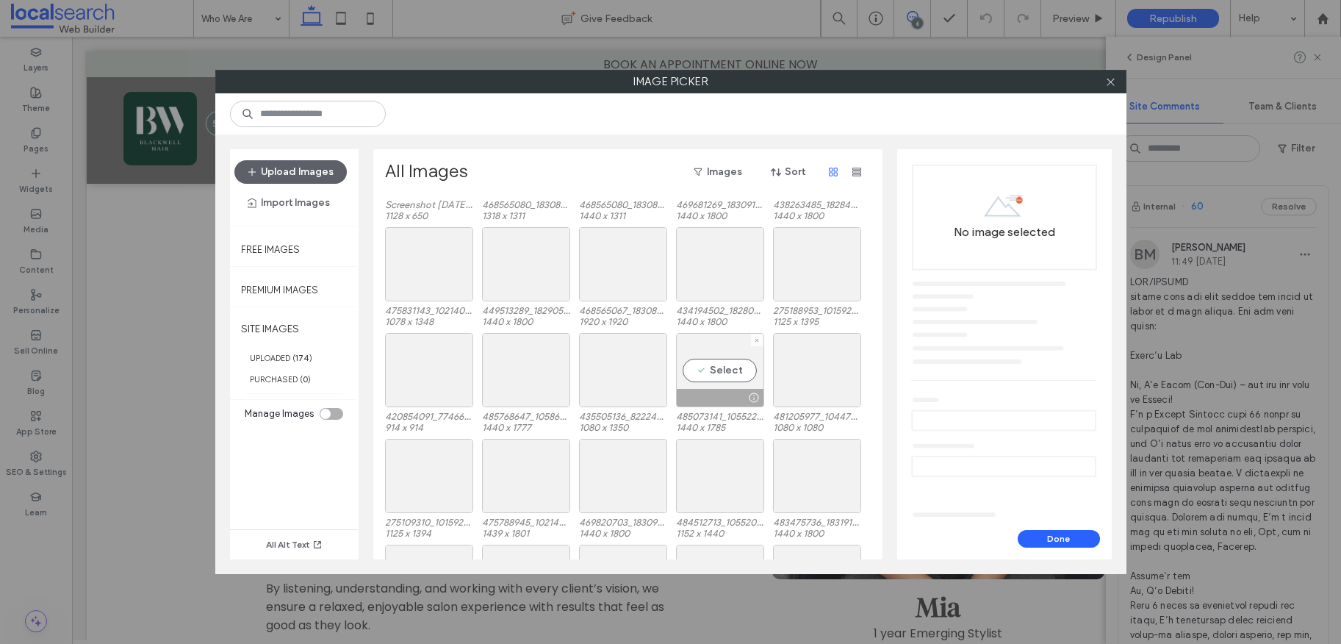
scroll to position [0, 0]
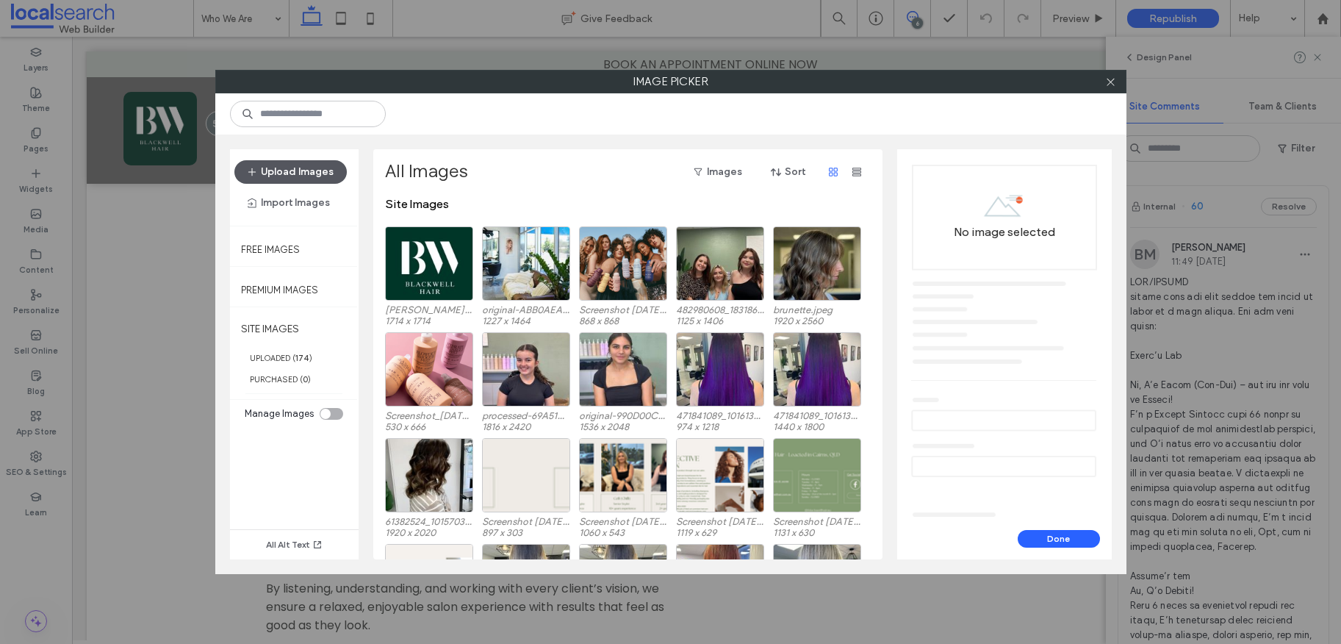
click at [288, 174] on button "Upload Images" at bounding box center [290, 172] width 112 height 24
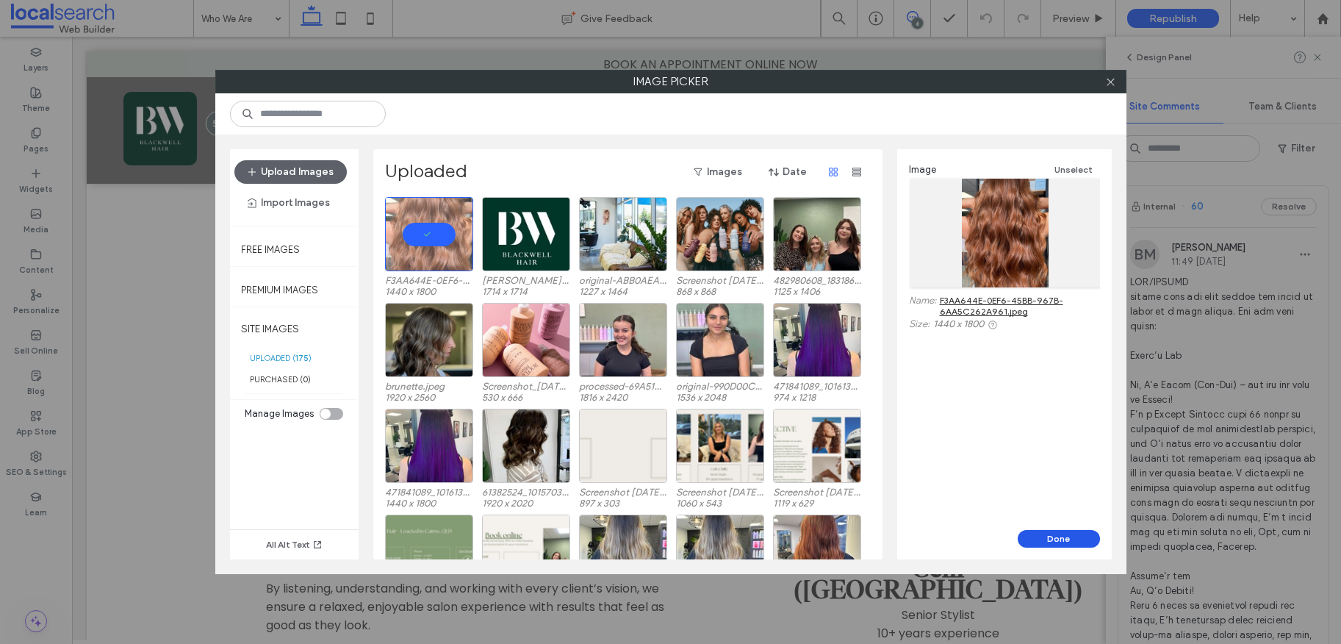
click at [1031, 538] on button "Done" at bounding box center [1058, 539] width 82 height 18
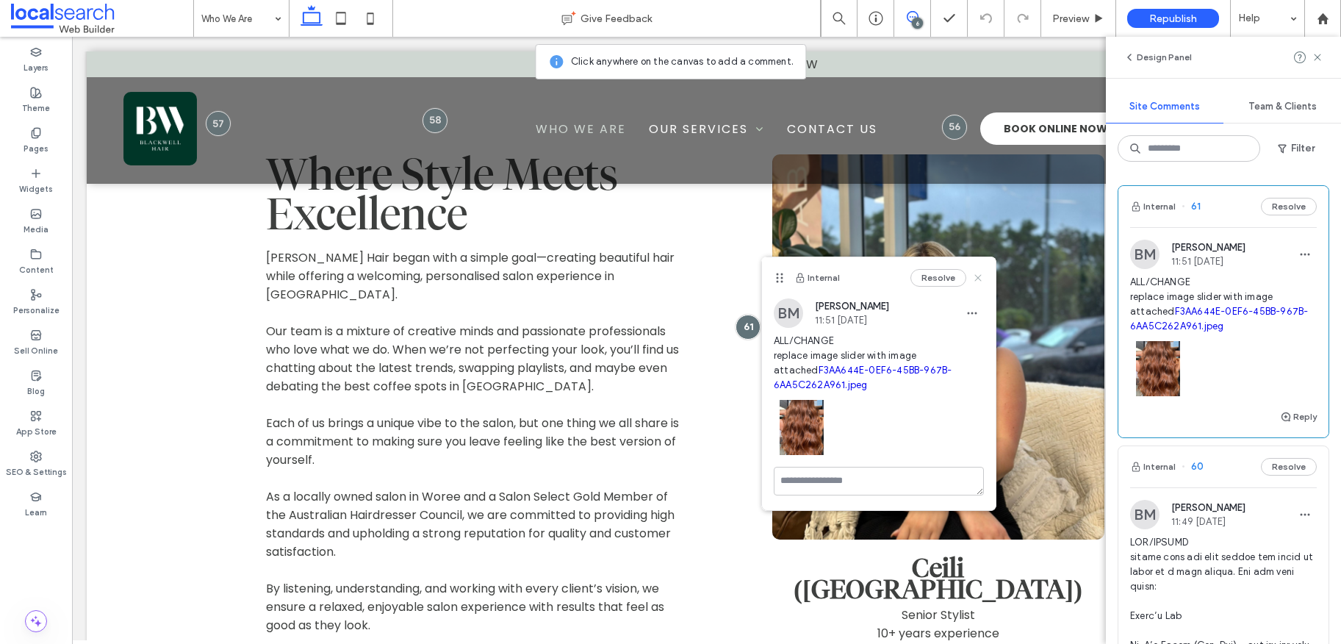
drag, startPoint x: 980, startPoint y: 275, endPoint x: 981, endPoint y: 184, distance: 91.1
click at [980, 275] on use at bounding box center [977, 277] width 7 height 7
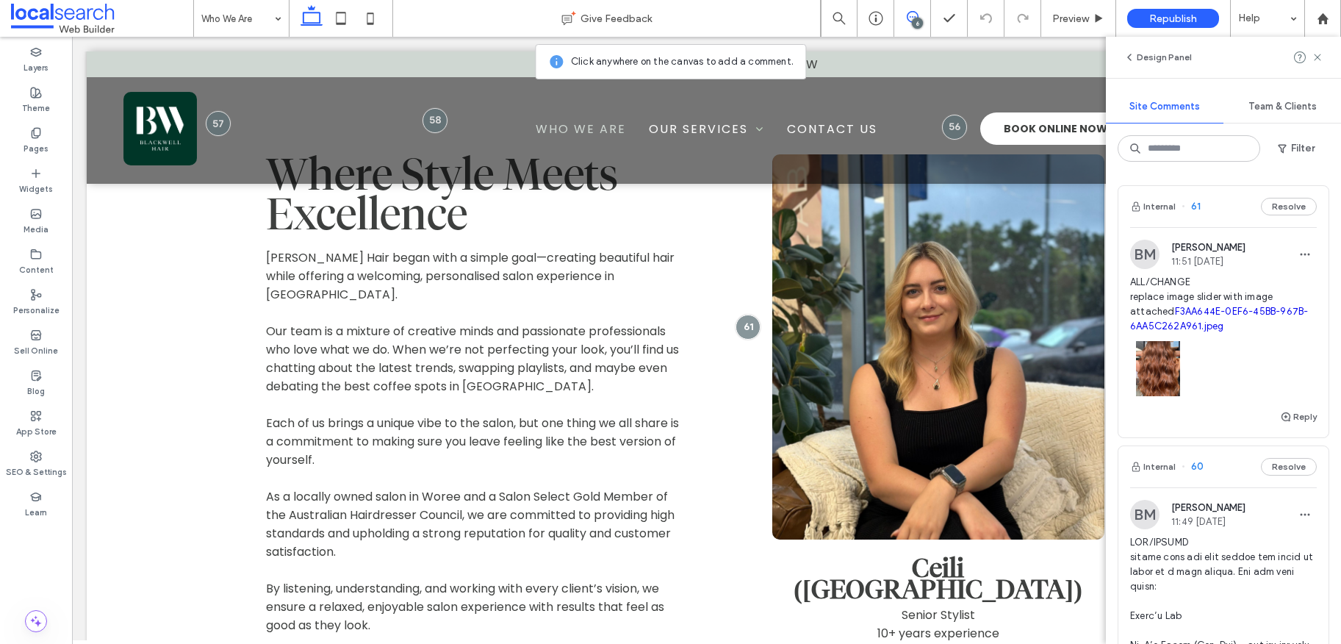
click at [1324, 57] on div "Design Panel" at bounding box center [1223, 57] width 235 height 41
click at [1317, 55] on icon at bounding box center [1317, 57] width 12 height 12
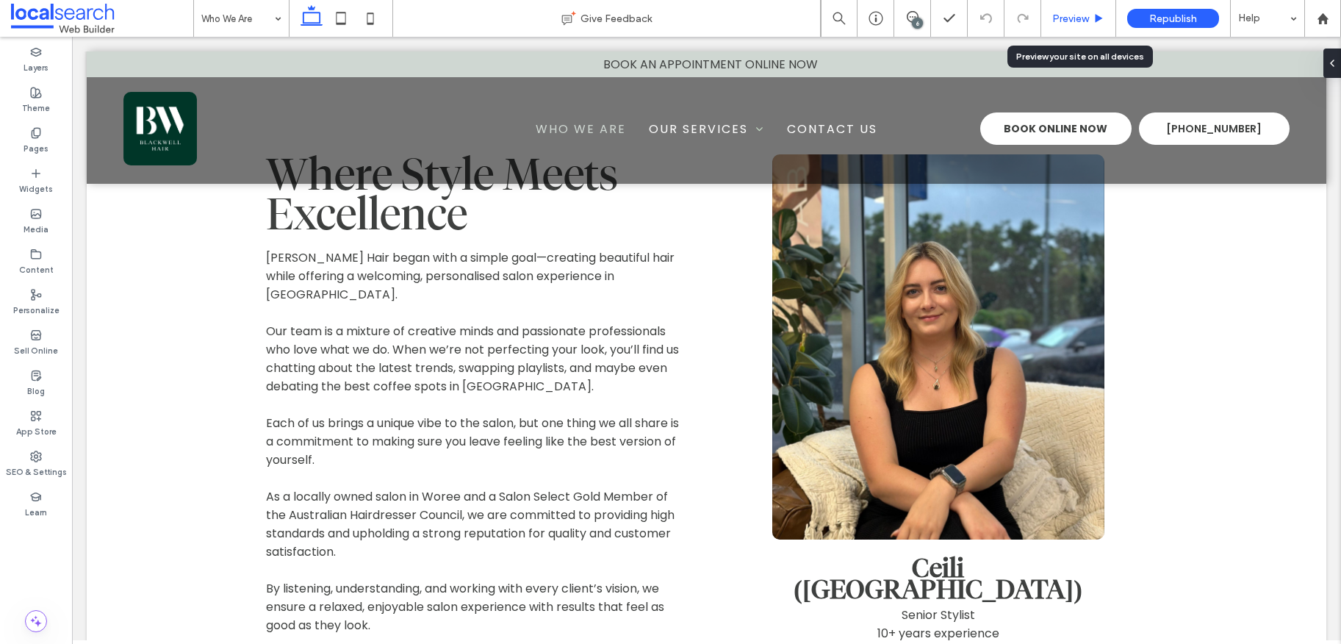
click at [1090, 17] on div "Preview" at bounding box center [1078, 18] width 74 height 12
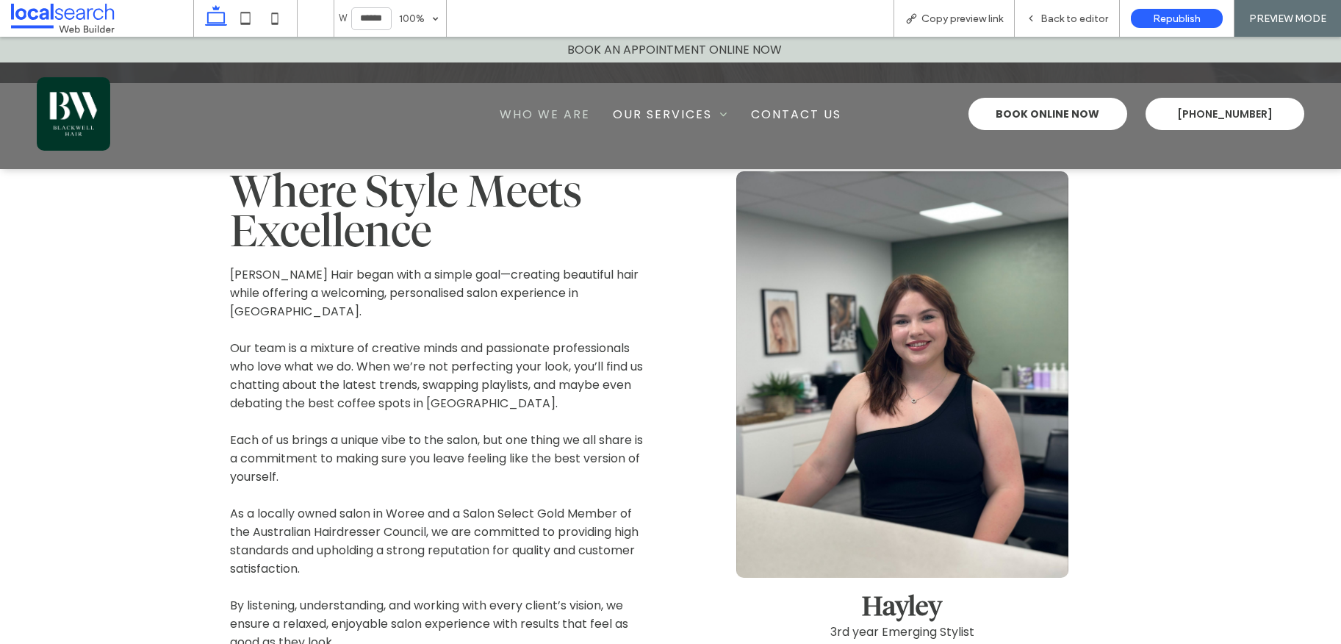
scroll to position [526, 0]
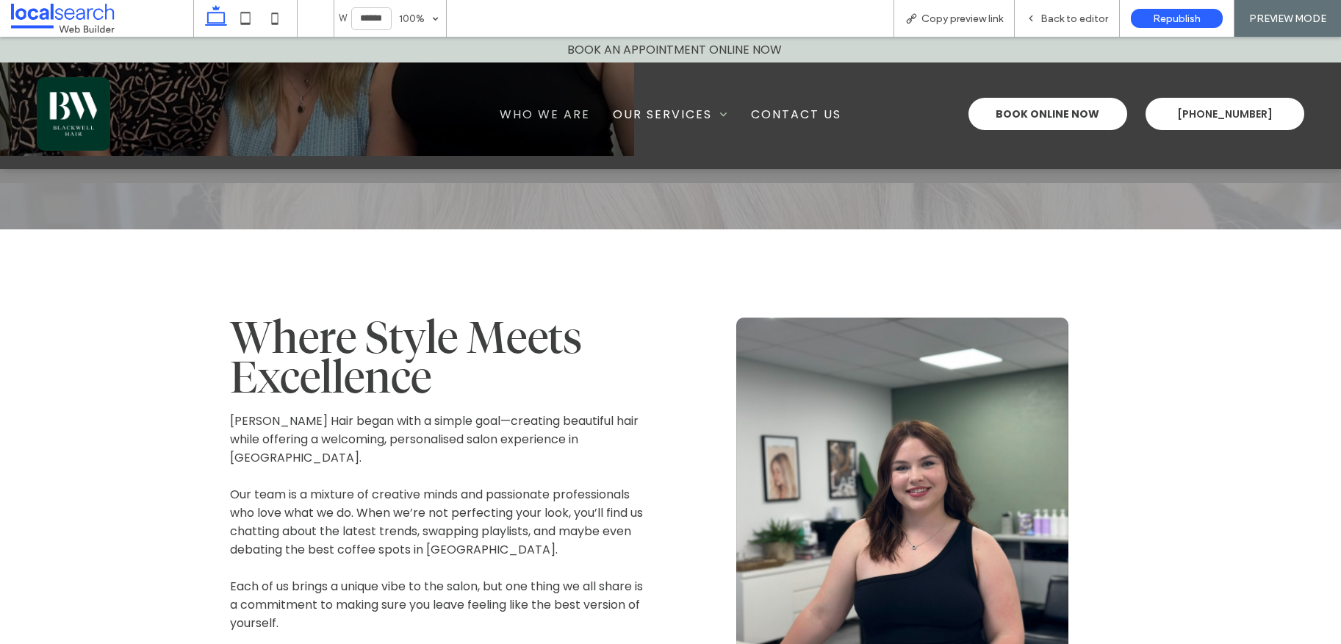
click at [82, 111] on img at bounding box center [73, 113] width 73 height 73
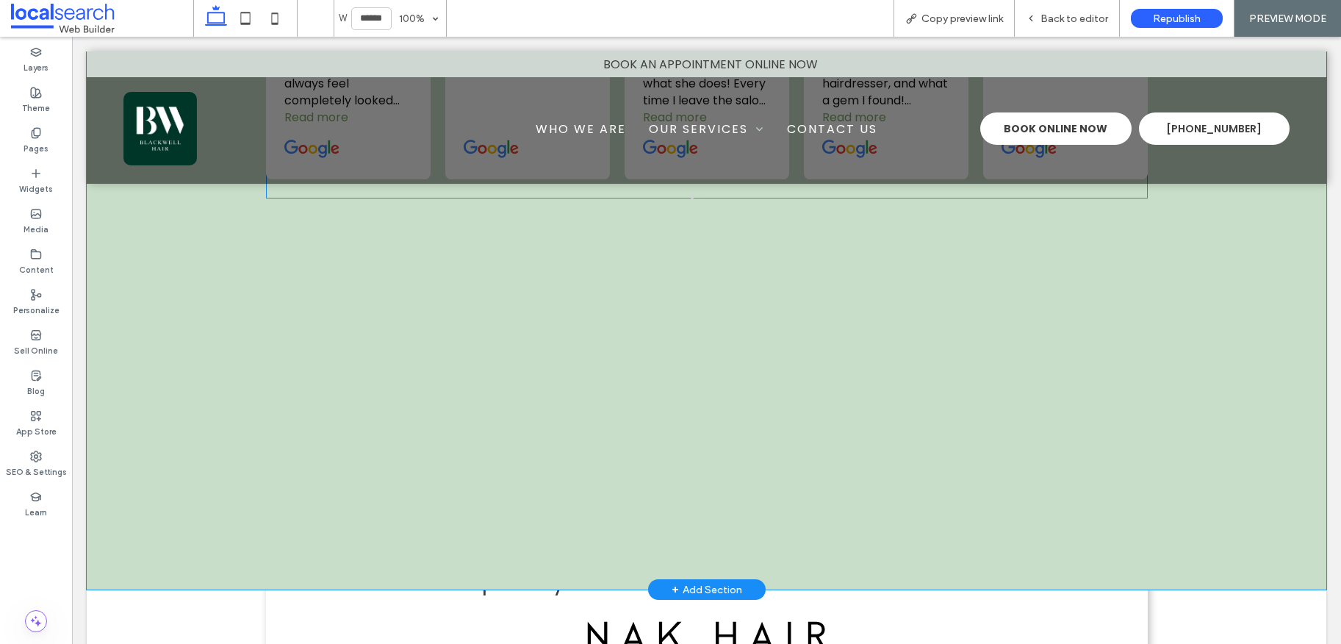
scroll to position [3545, 0]
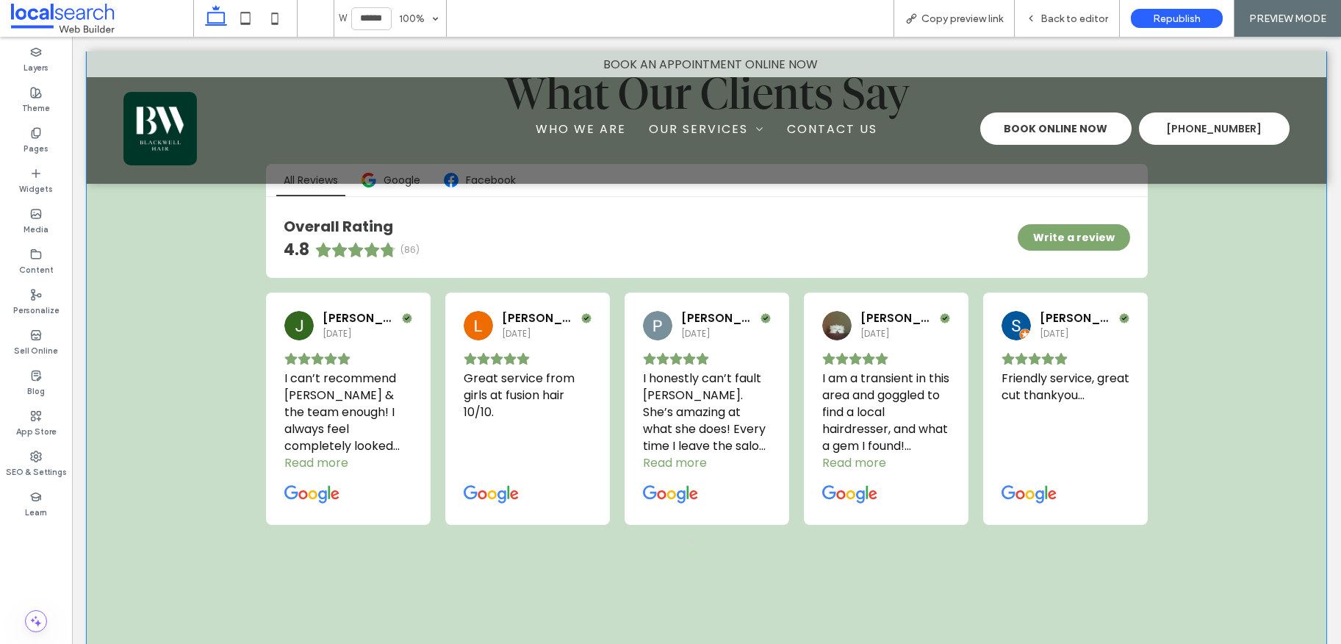
click at [738, 484] on div "What Our Clients Say All Reviews Google Facebook Overall Rating 4.8 (86) Write …" at bounding box center [707, 456] width 882 height 780
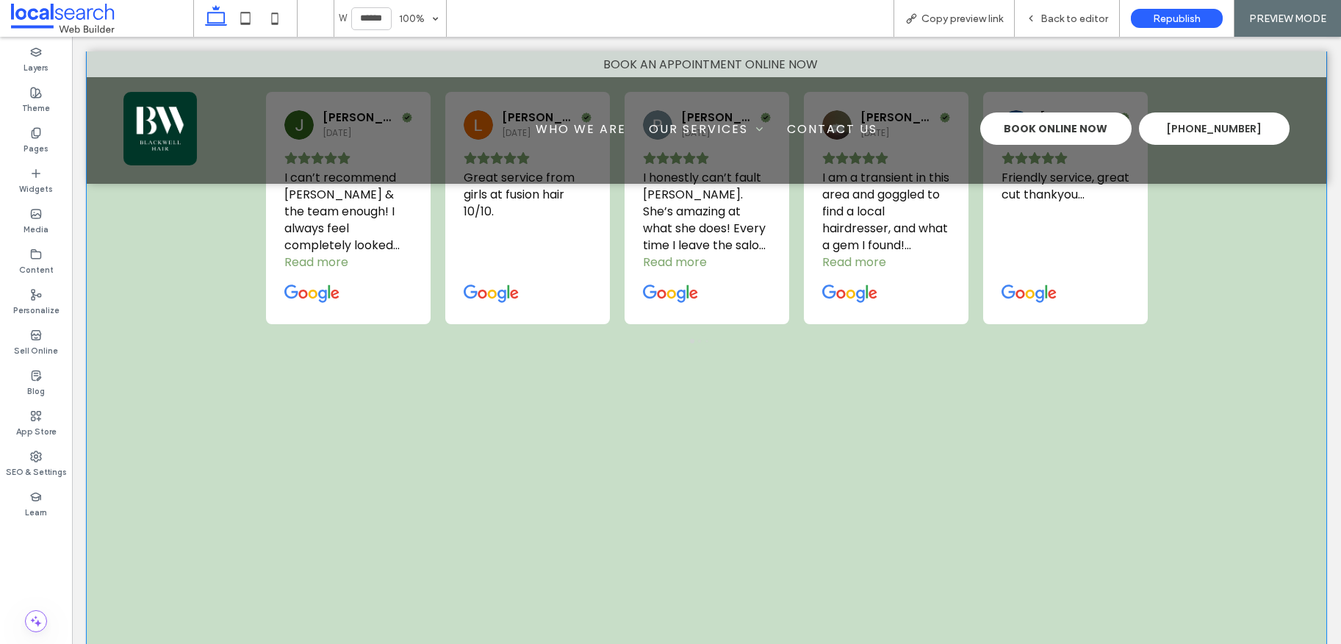
scroll to position [3848, 0]
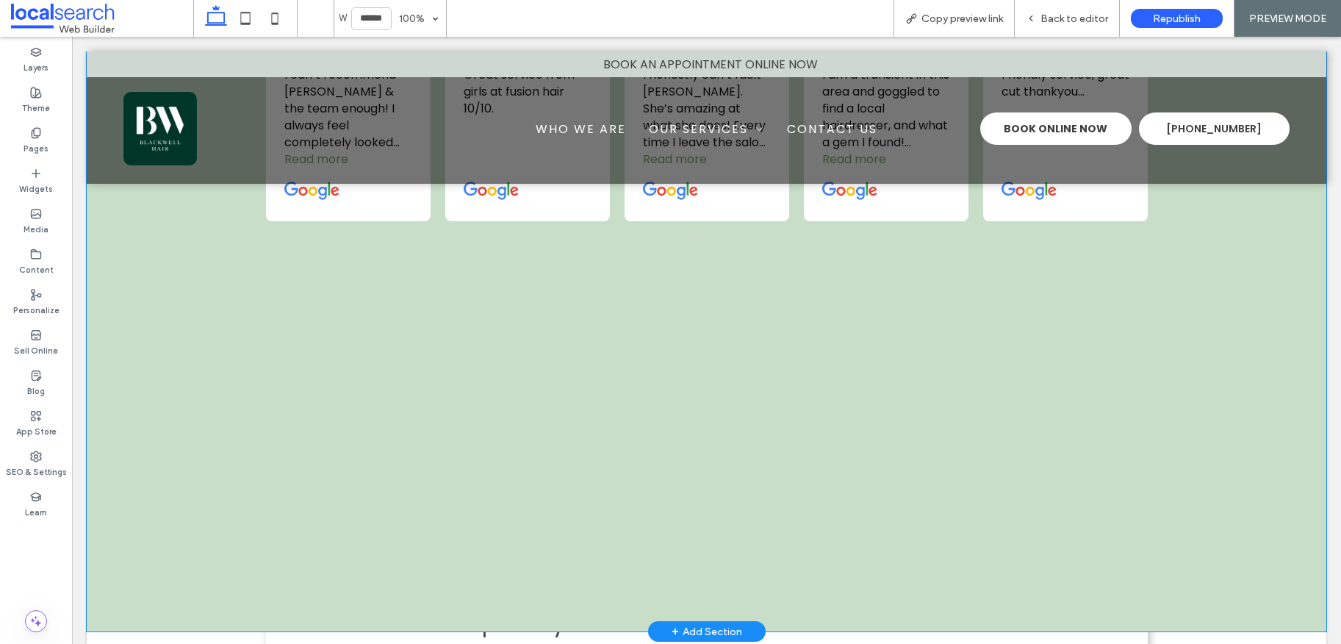
click at [655, 381] on div "What Our Clients Say All Reviews Google Facebook Overall Rating 4.8 (86) Write …" at bounding box center [707, 153] width 882 height 780
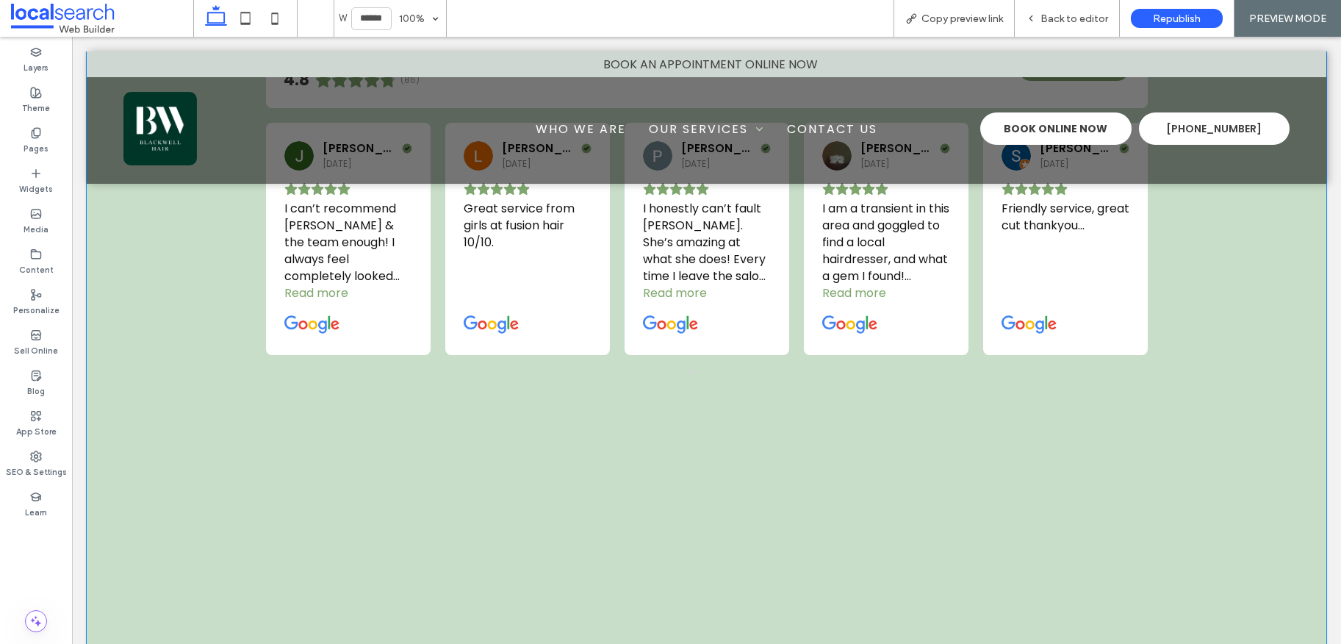
scroll to position [3711, 0]
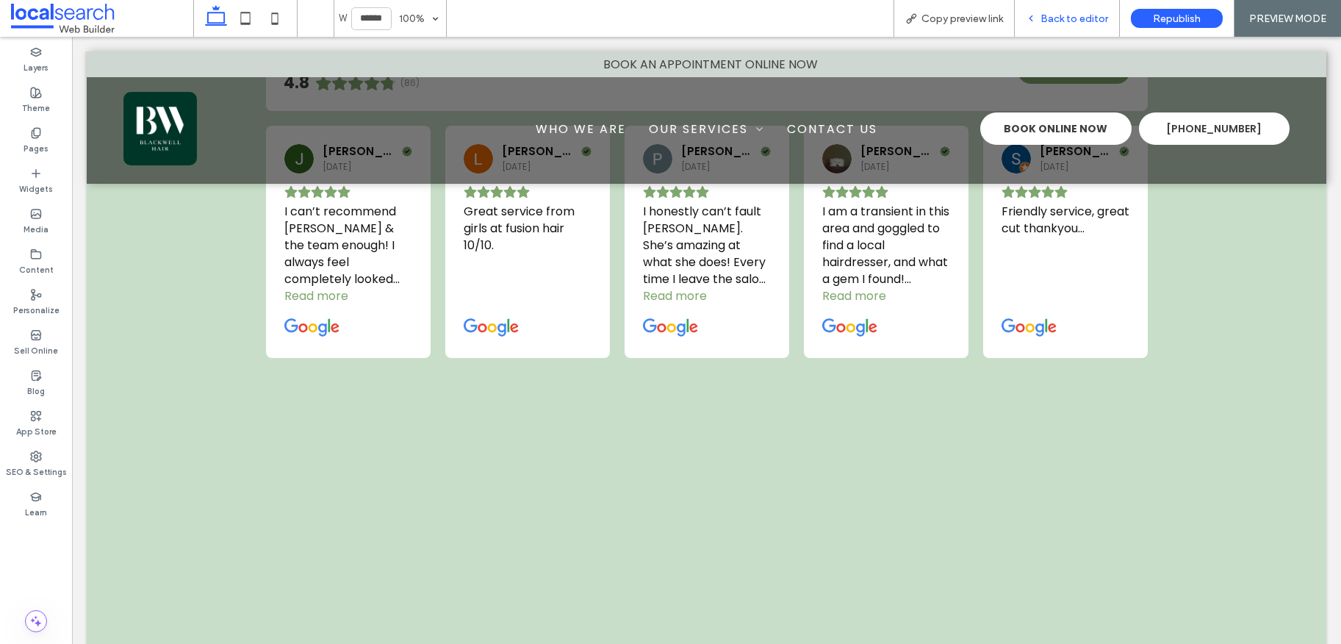
click at [1034, 24] on div "Back to editor" at bounding box center [1067, 18] width 105 height 37
click at [1067, 18] on span "Back to editor" at bounding box center [1074, 18] width 68 height 12
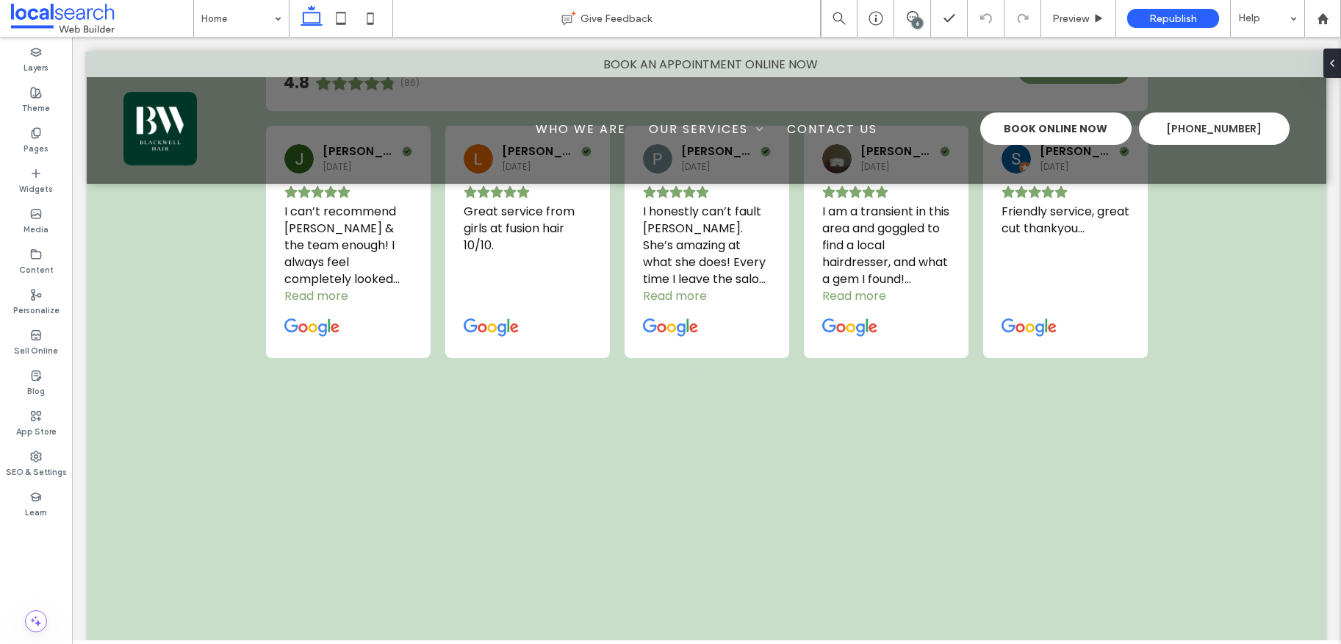
click at [912, 18] on icon at bounding box center [913, 17] width 12 height 12
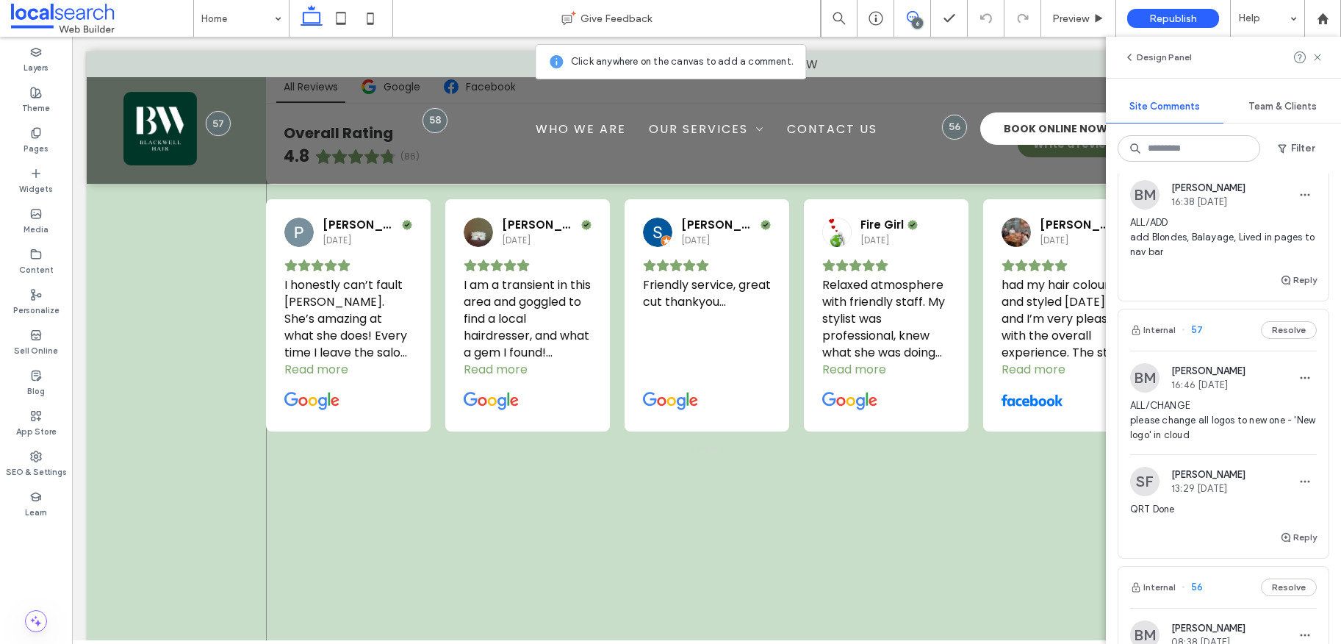
scroll to position [3708, 0]
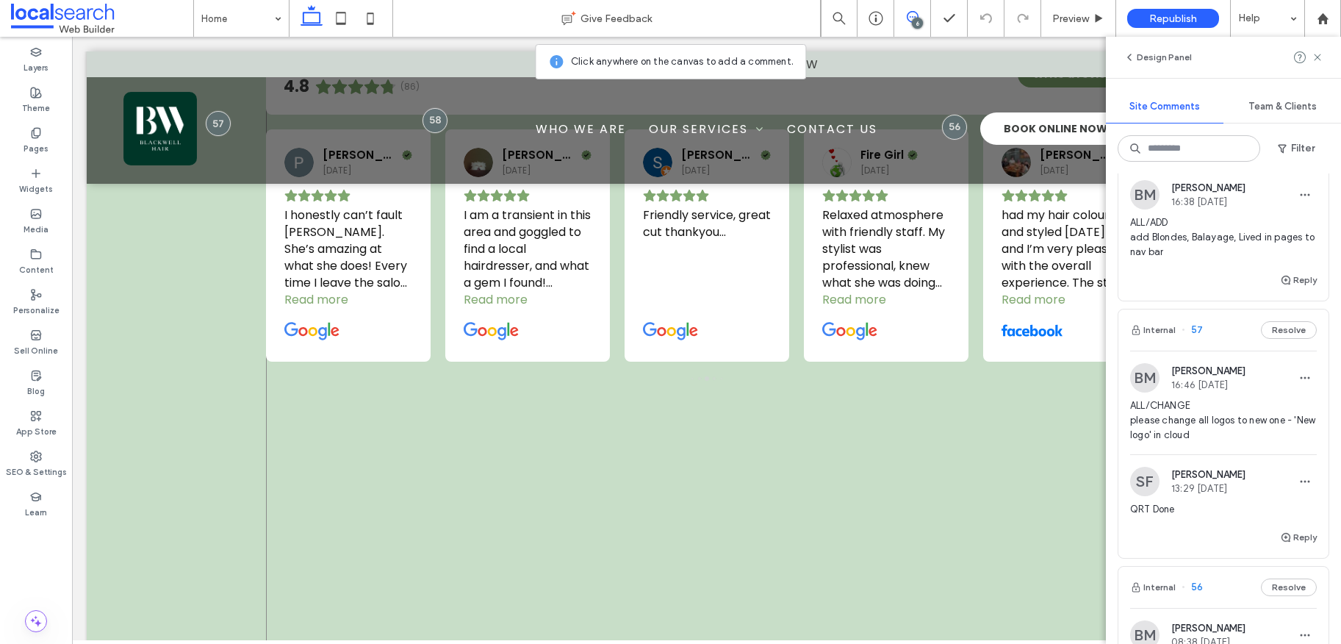
click at [630, 395] on div "What Our Clients Say All Reviews Google Facebook Overall Rating 4.8 (86) Write …" at bounding box center [707, 293] width 882 height 780
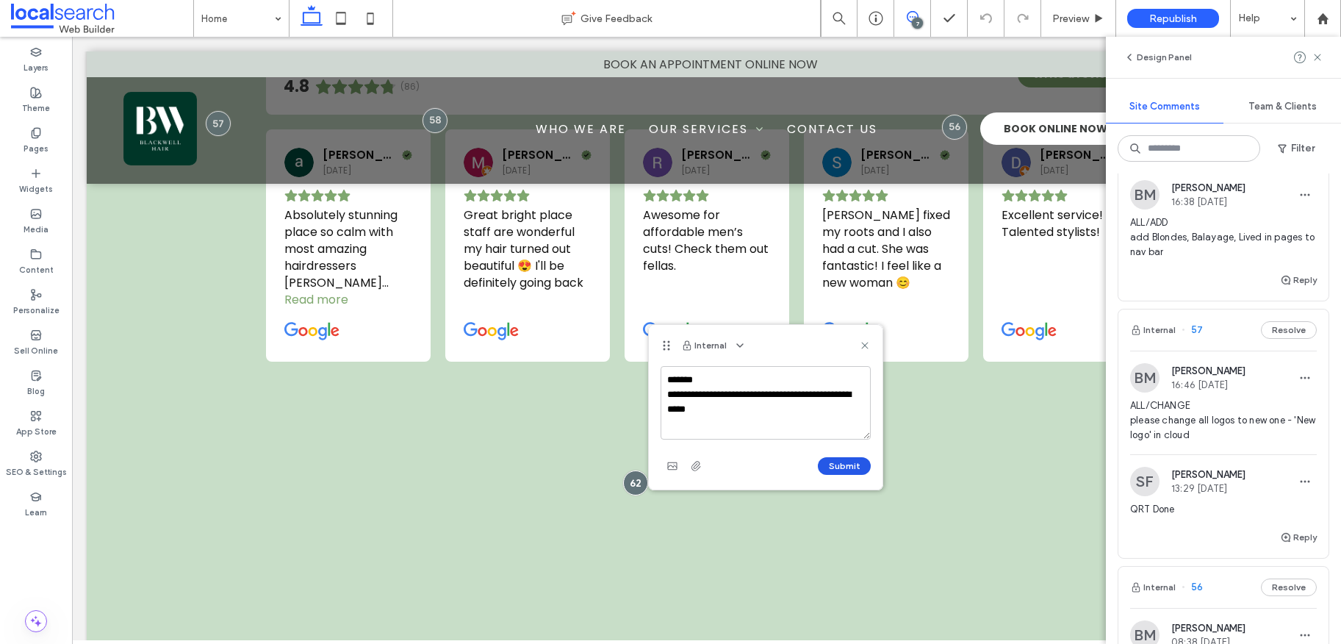
type textarea "**********"
click at [850, 467] on button "Submit" at bounding box center [844, 466] width 53 height 18
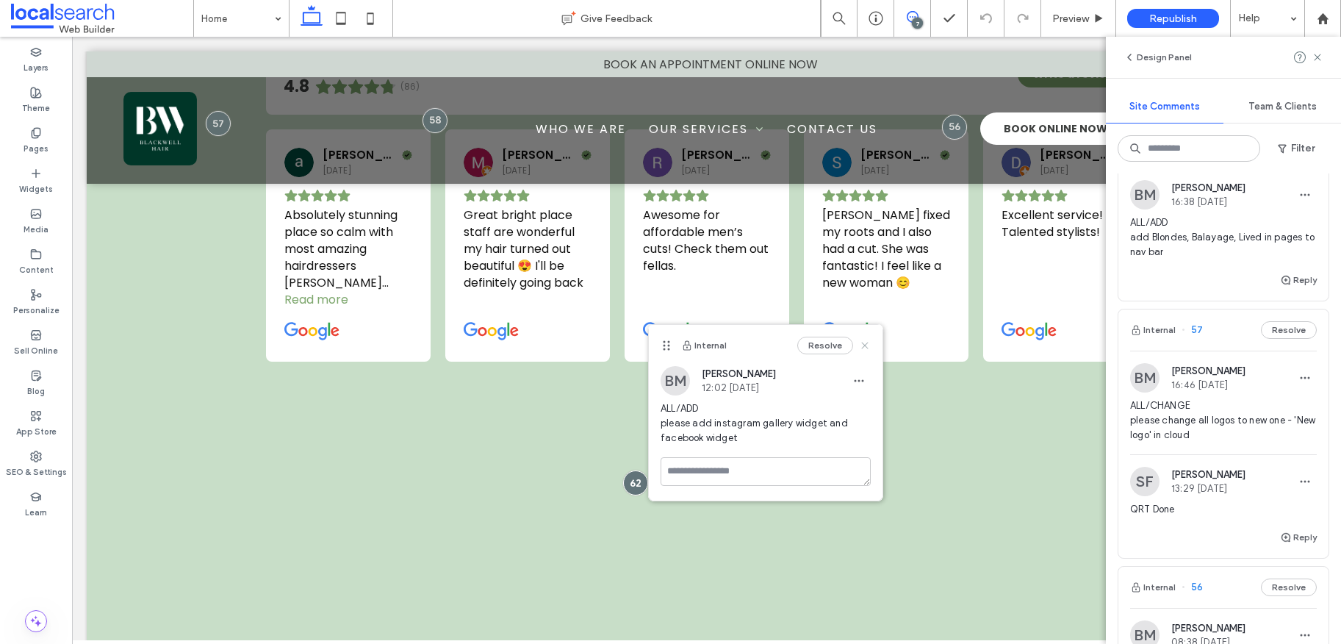
click at [866, 344] on use at bounding box center [864, 345] width 7 height 7
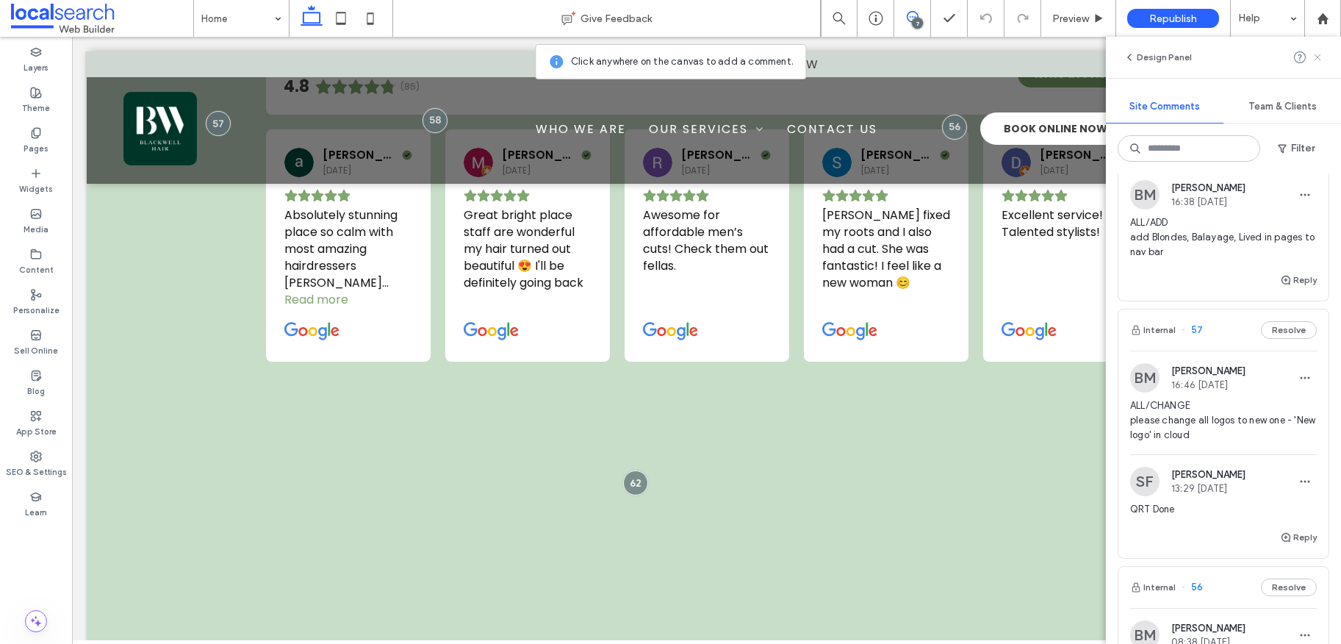
click at [1313, 49] on span at bounding box center [1317, 57] width 12 height 18
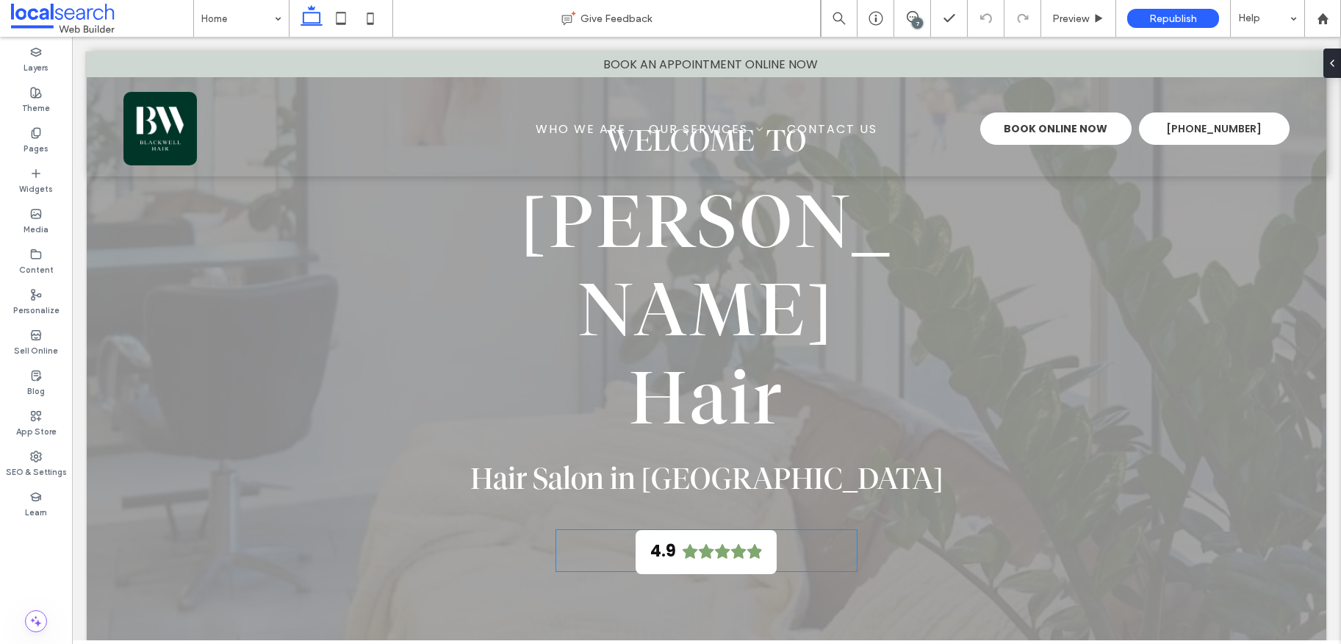
scroll to position [0, 0]
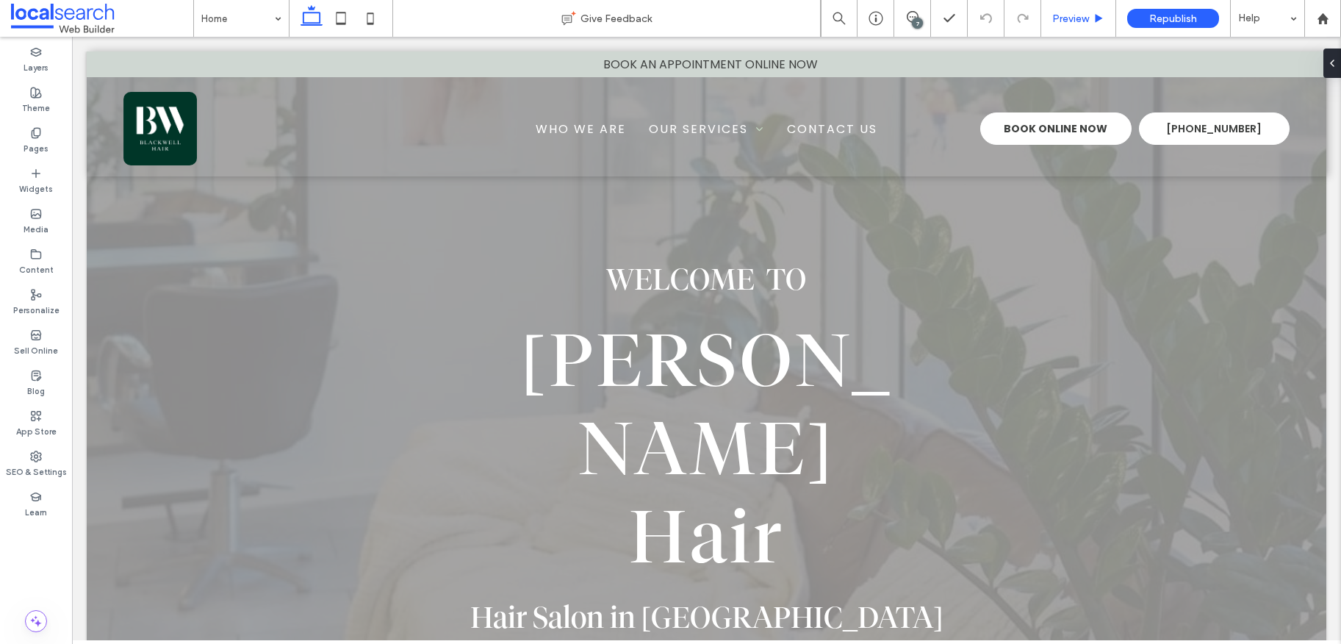
click at [1085, 15] on span "Preview" at bounding box center [1070, 18] width 37 height 12
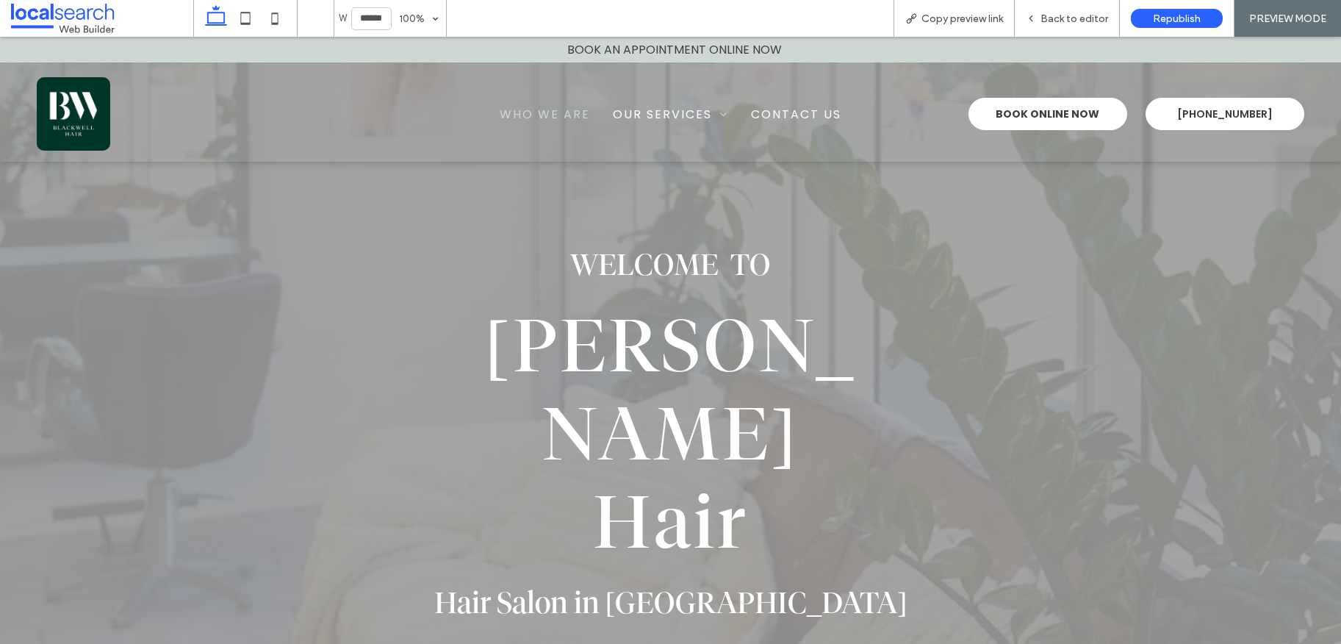
click at [551, 117] on span "Who We Are" at bounding box center [545, 114] width 90 height 18
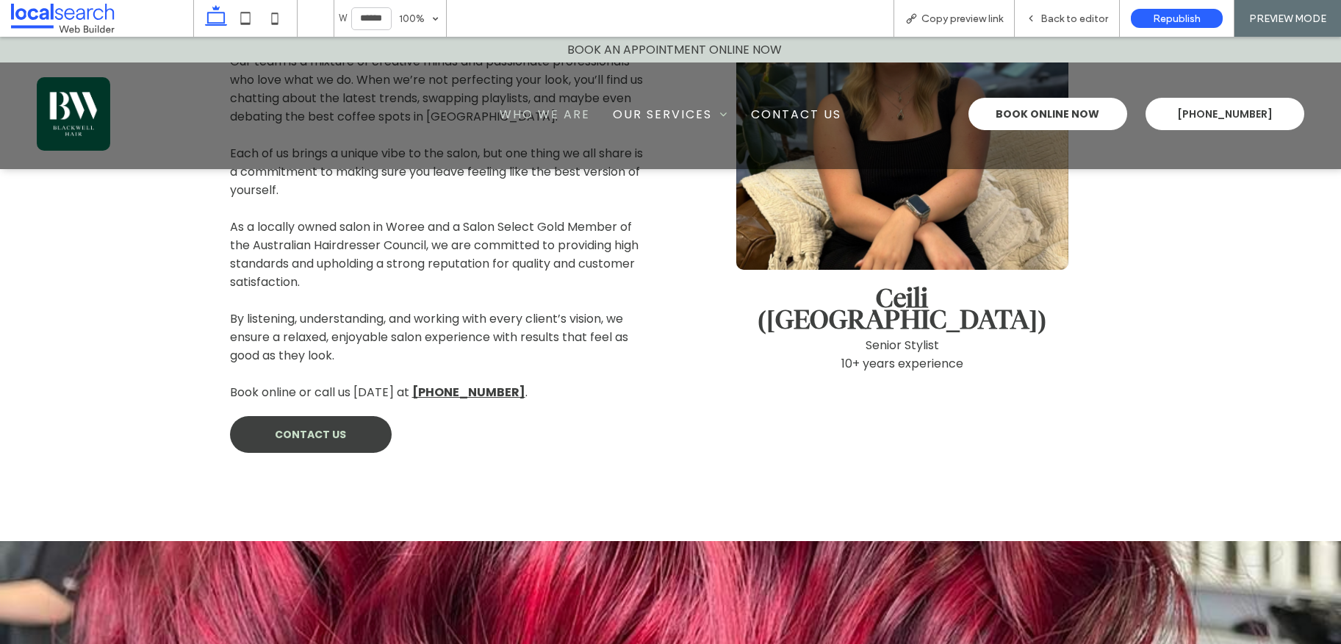
scroll to position [993, 0]
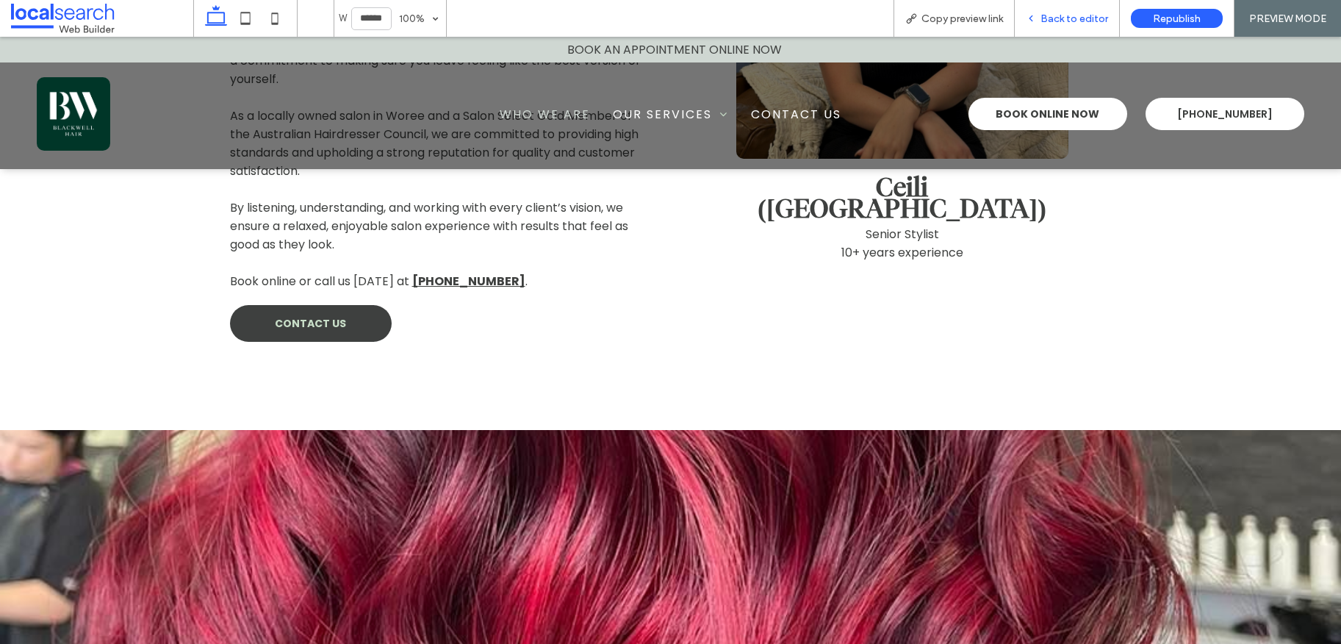
click at [1041, 15] on div "Back to editor" at bounding box center [1067, 18] width 104 height 12
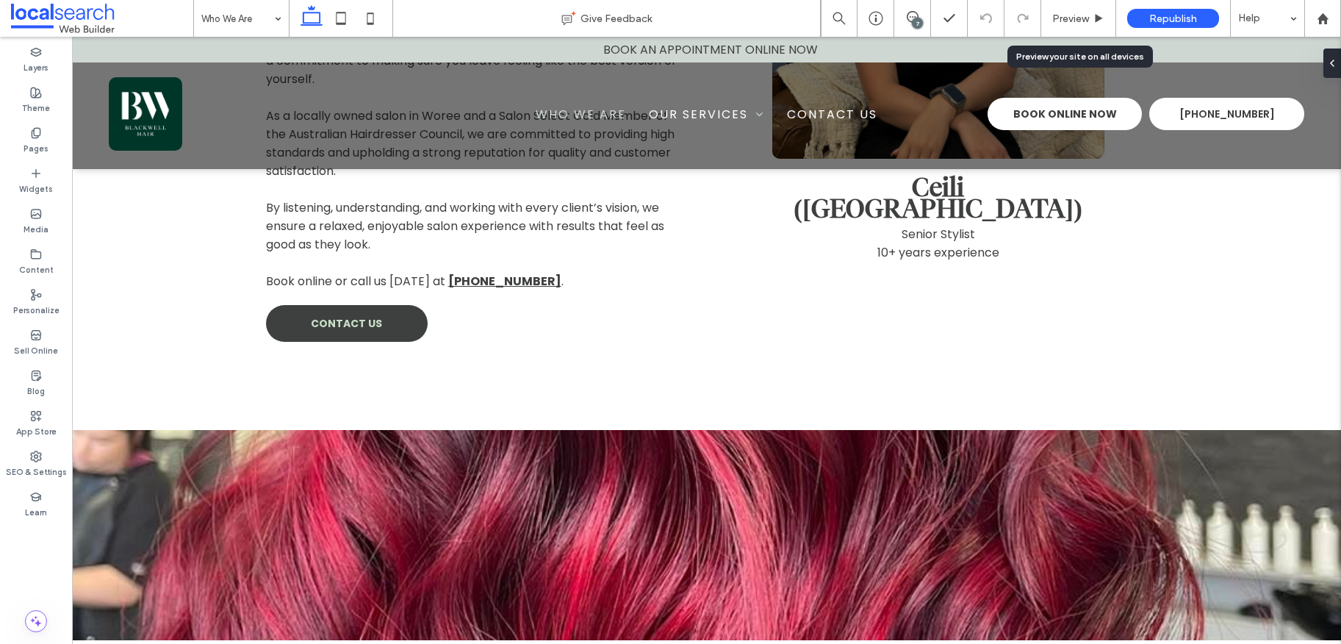
scroll to position [1084, 0]
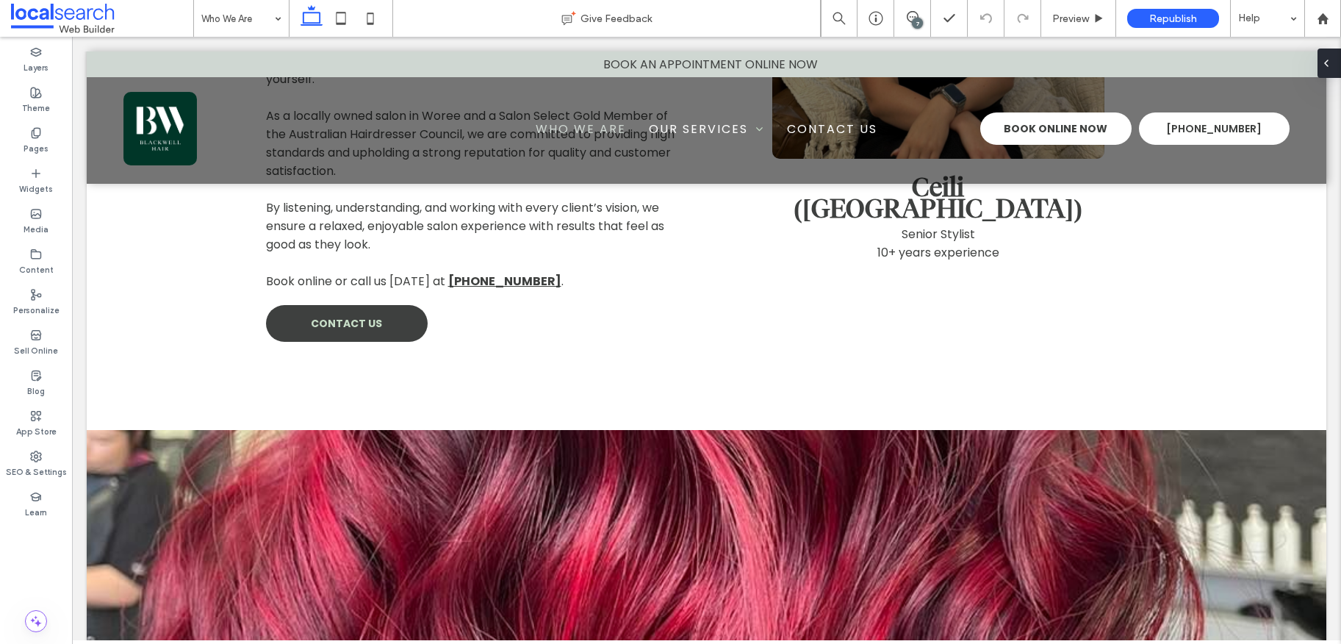
click at [1333, 58] on div at bounding box center [1329, 62] width 24 height 29
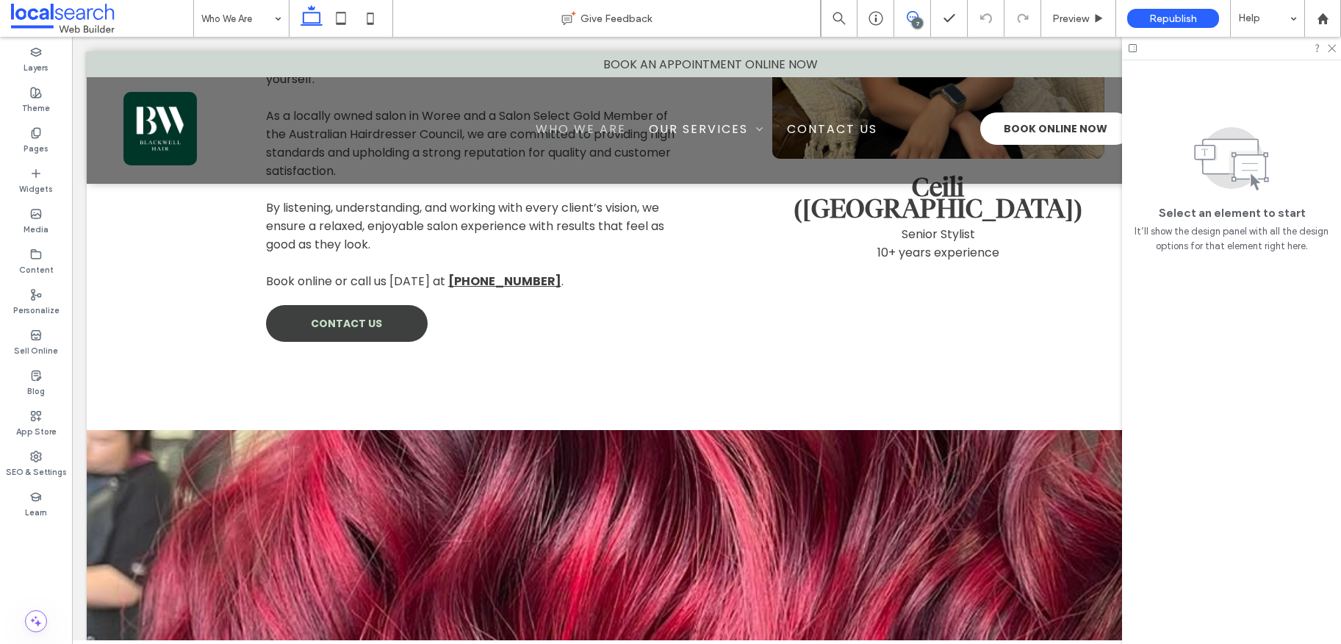
click at [923, 16] on span at bounding box center [912, 17] width 36 height 12
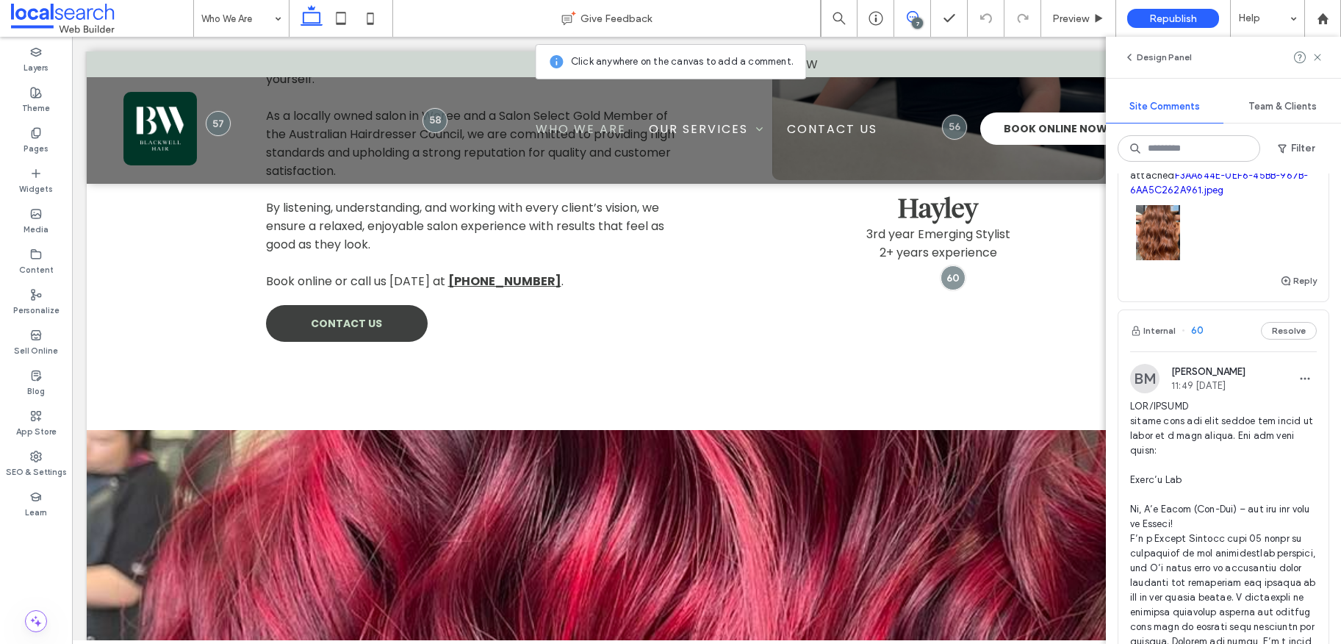
scroll to position [320, 0]
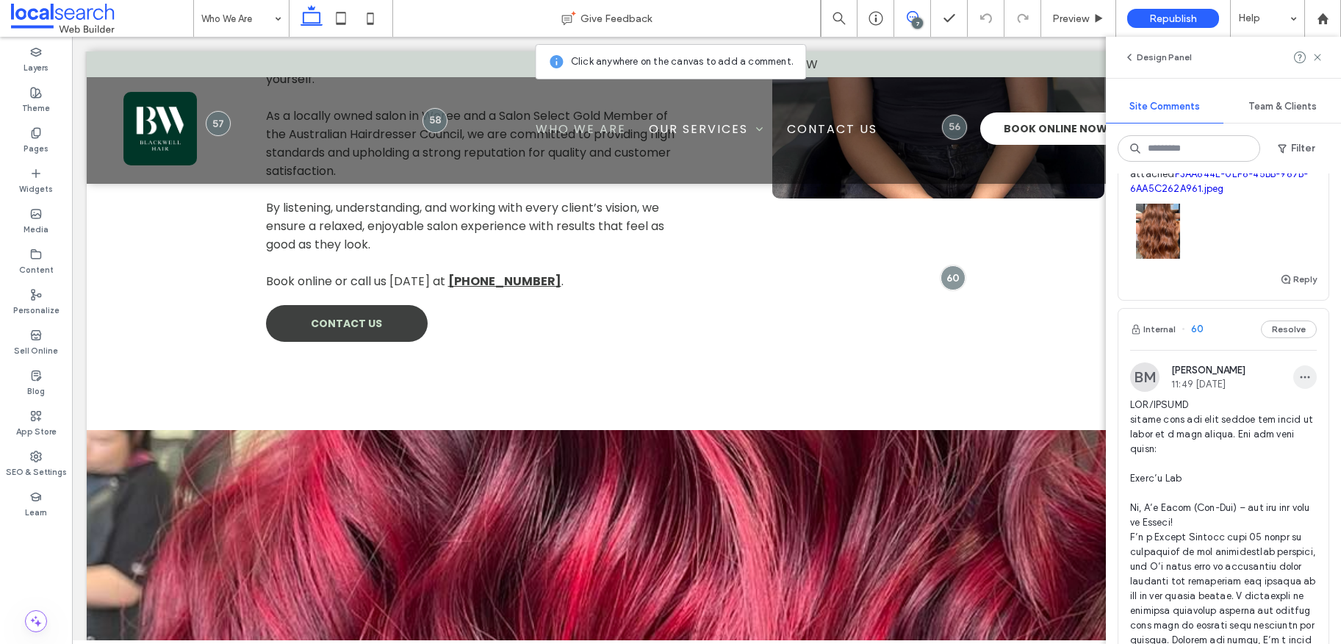
click at [1293, 383] on span "button" at bounding box center [1305, 377] width 24 height 24
click at [1260, 411] on div "Edit" at bounding box center [1239, 415] width 131 height 28
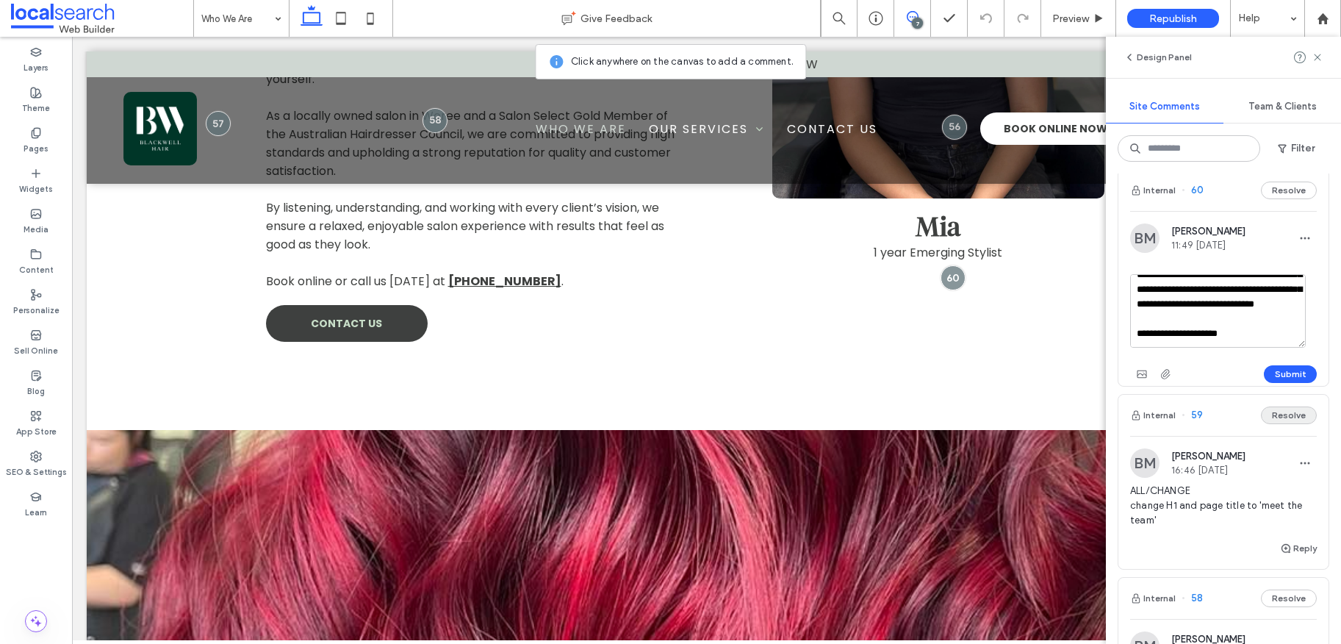
scroll to position [430, 0]
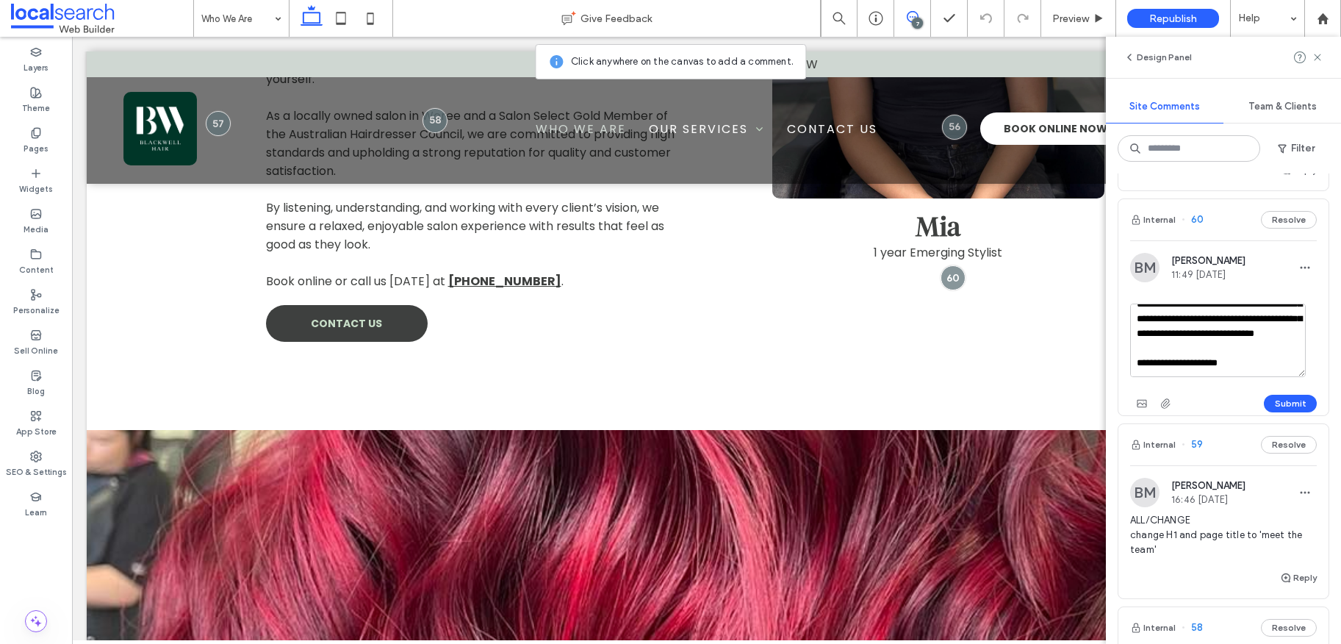
click at [1209, 350] on textarea at bounding box center [1218, 339] width 176 height 73
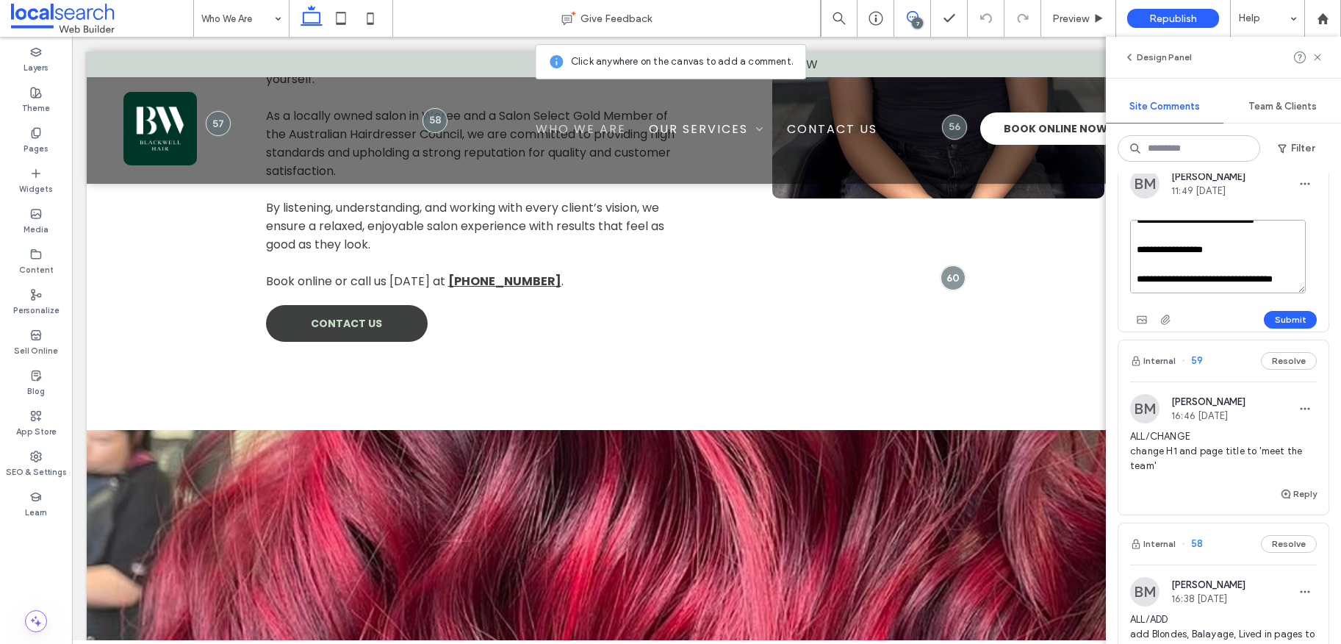
scroll to position [516, 0]
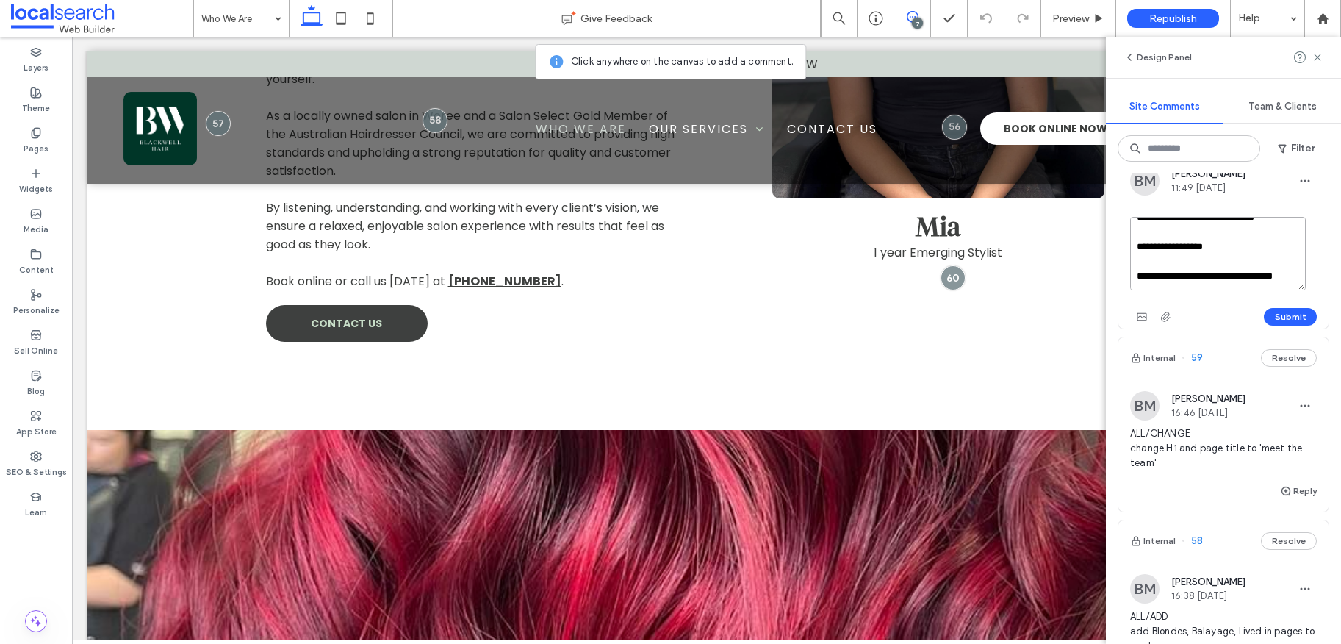
click at [1278, 248] on textarea at bounding box center [1218, 253] width 176 height 73
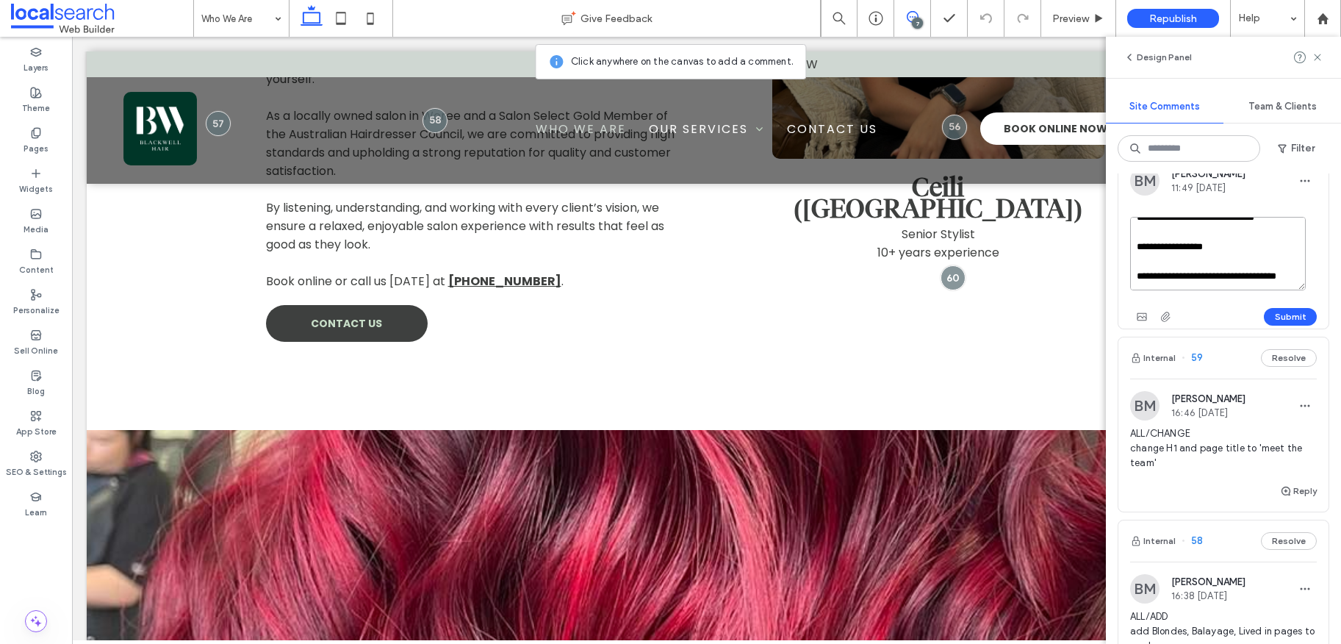
click at [1189, 254] on textarea at bounding box center [1218, 253] width 176 height 73
type textarea "**********"
click at [1281, 314] on button "Submit" at bounding box center [1290, 317] width 53 height 18
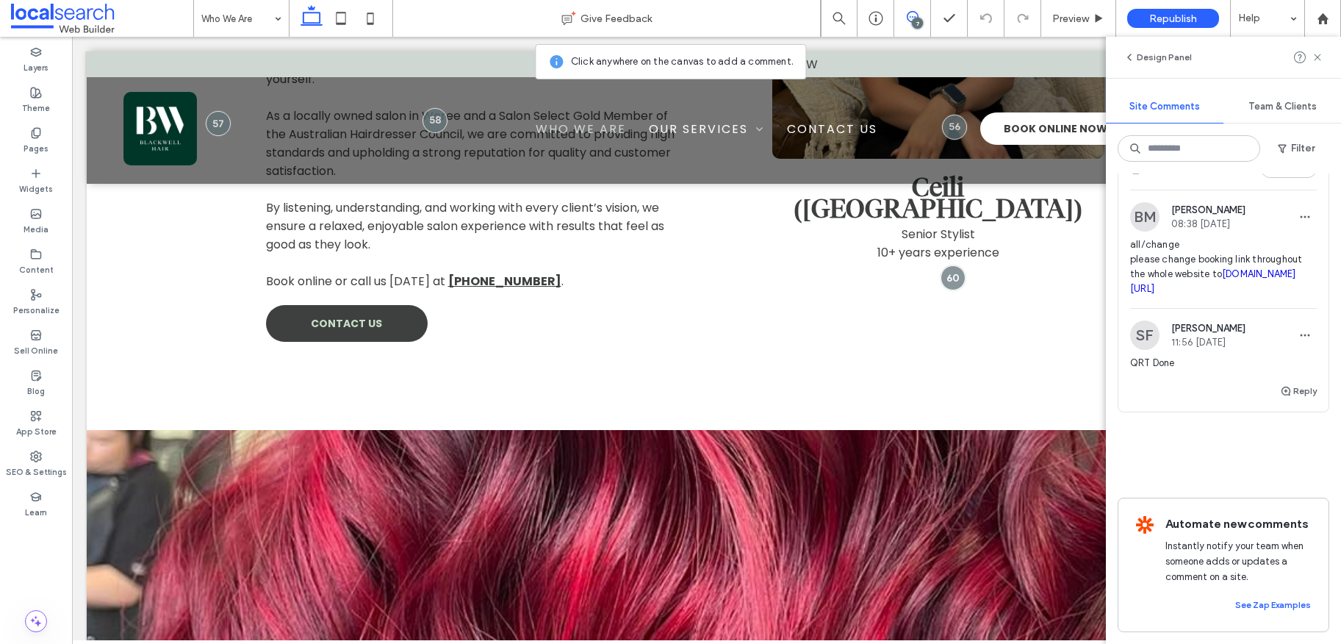
scroll to position [1900, 0]
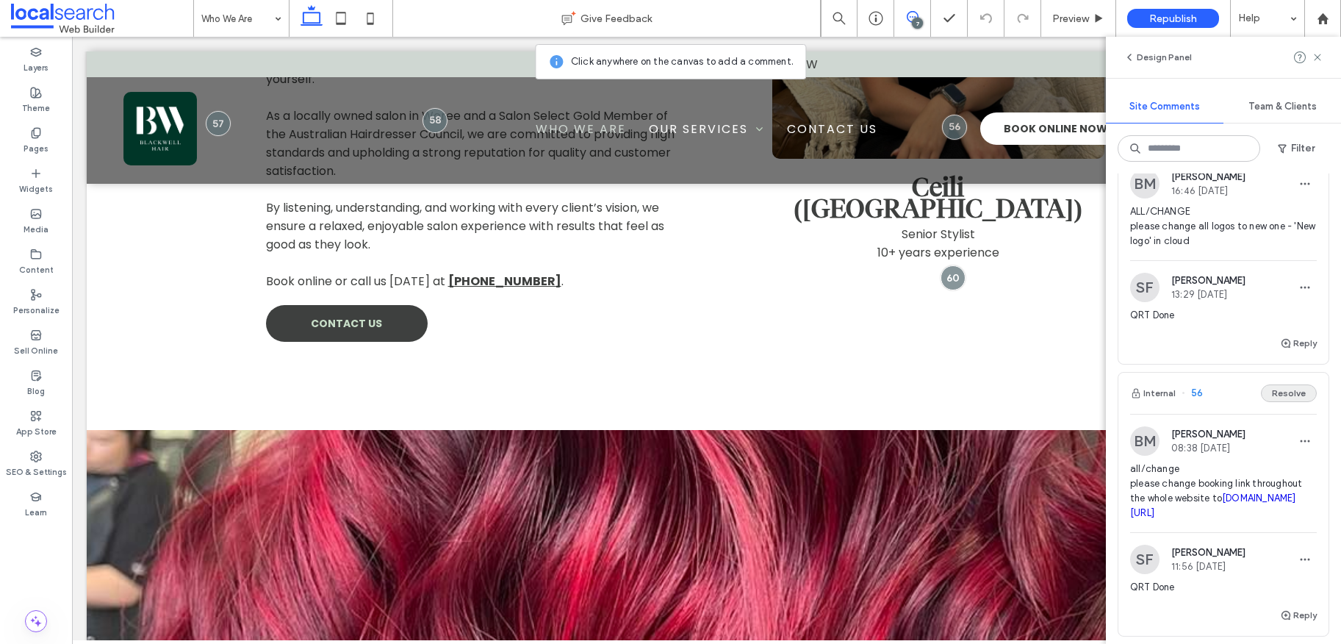
click at [1280, 402] on button "Resolve" at bounding box center [1289, 393] width 56 height 18
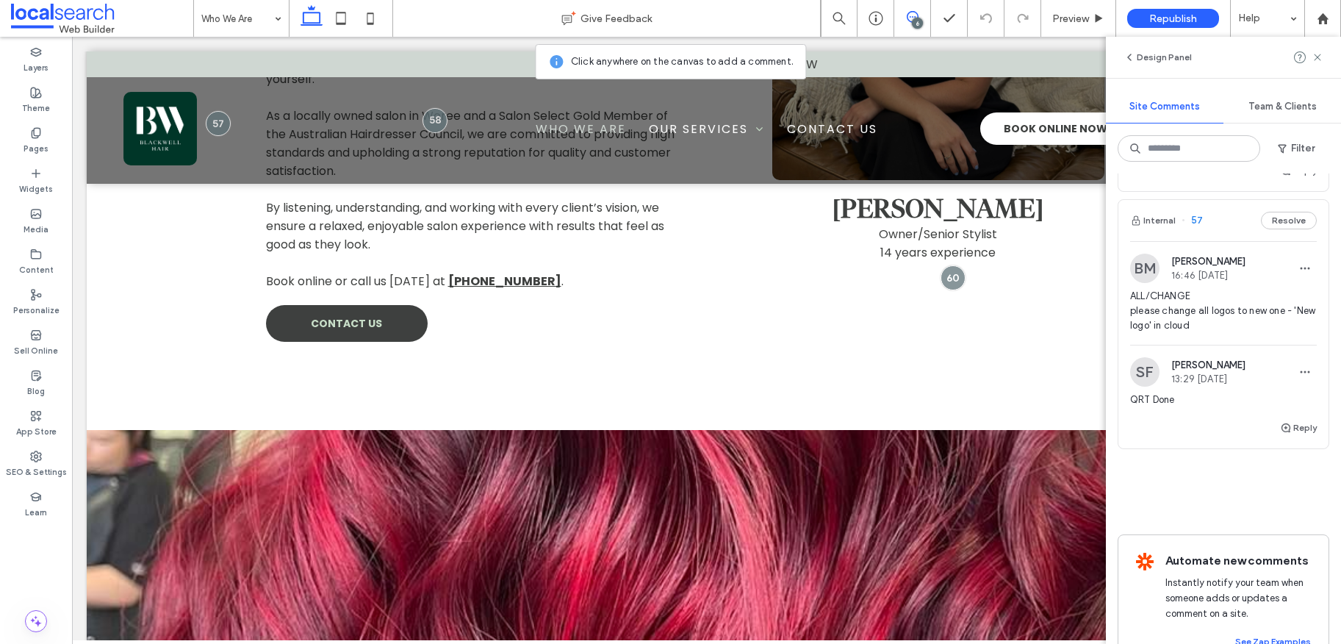
scroll to position [1802, 0]
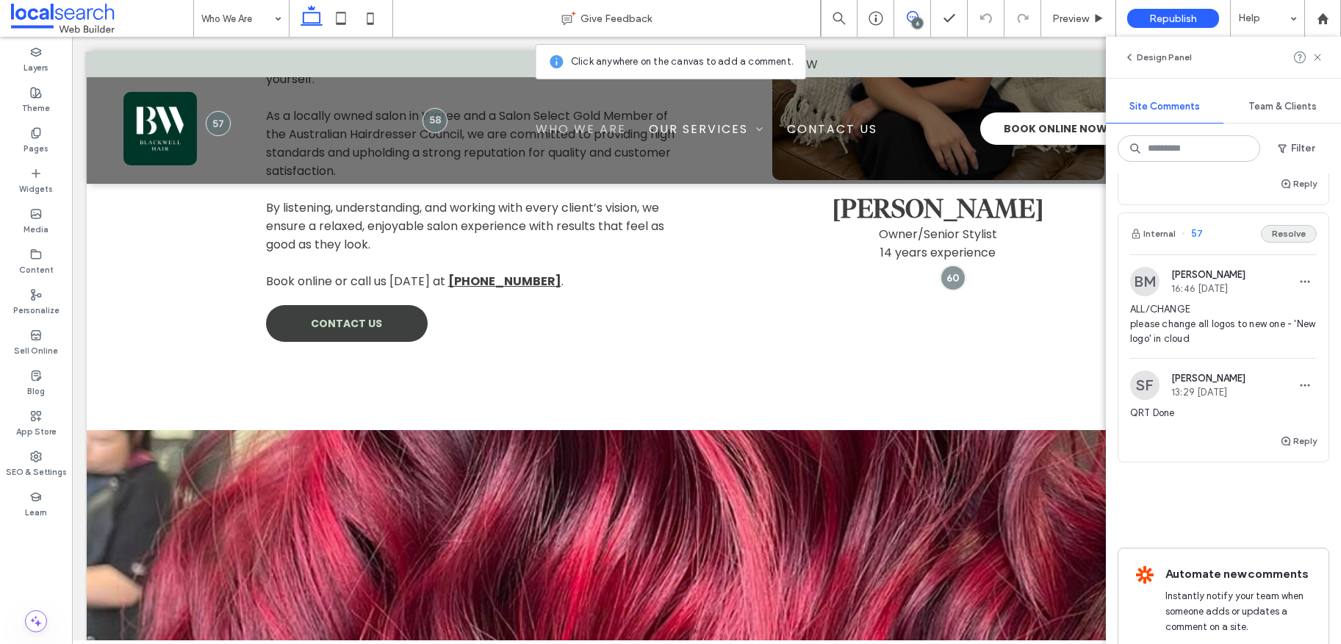
click at [1273, 242] on button "Resolve" at bounding box center [1289, 234] width 56 height 18
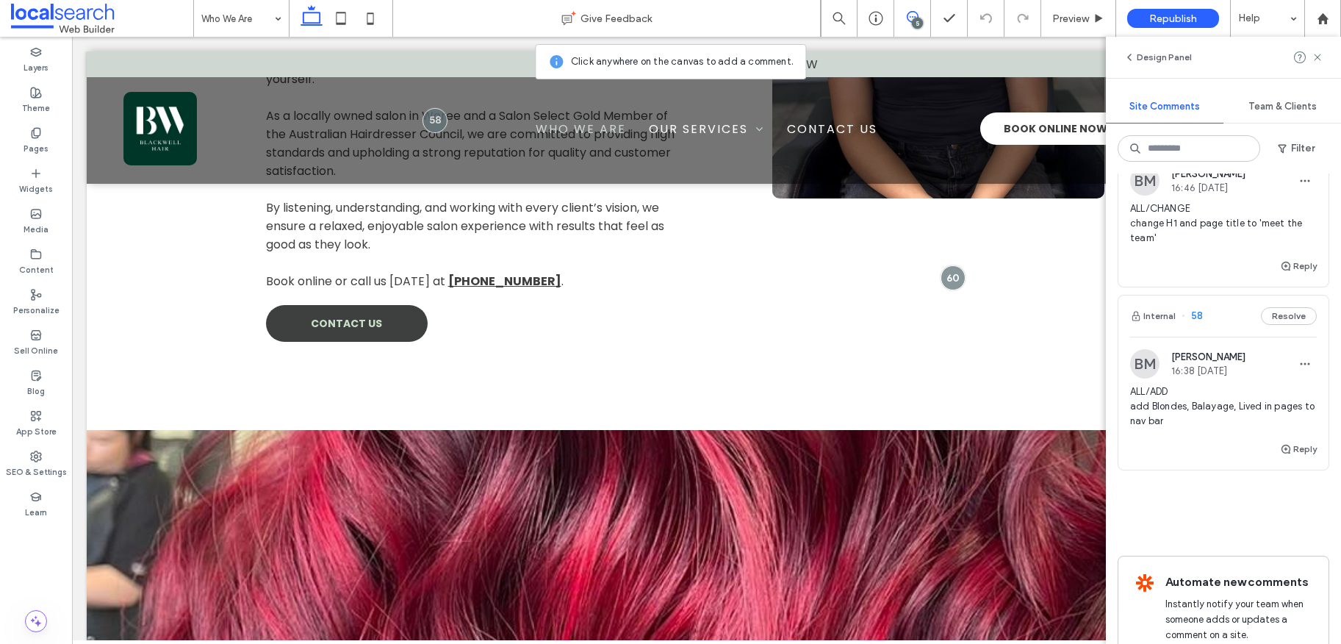
scroll to position [1540, 0]
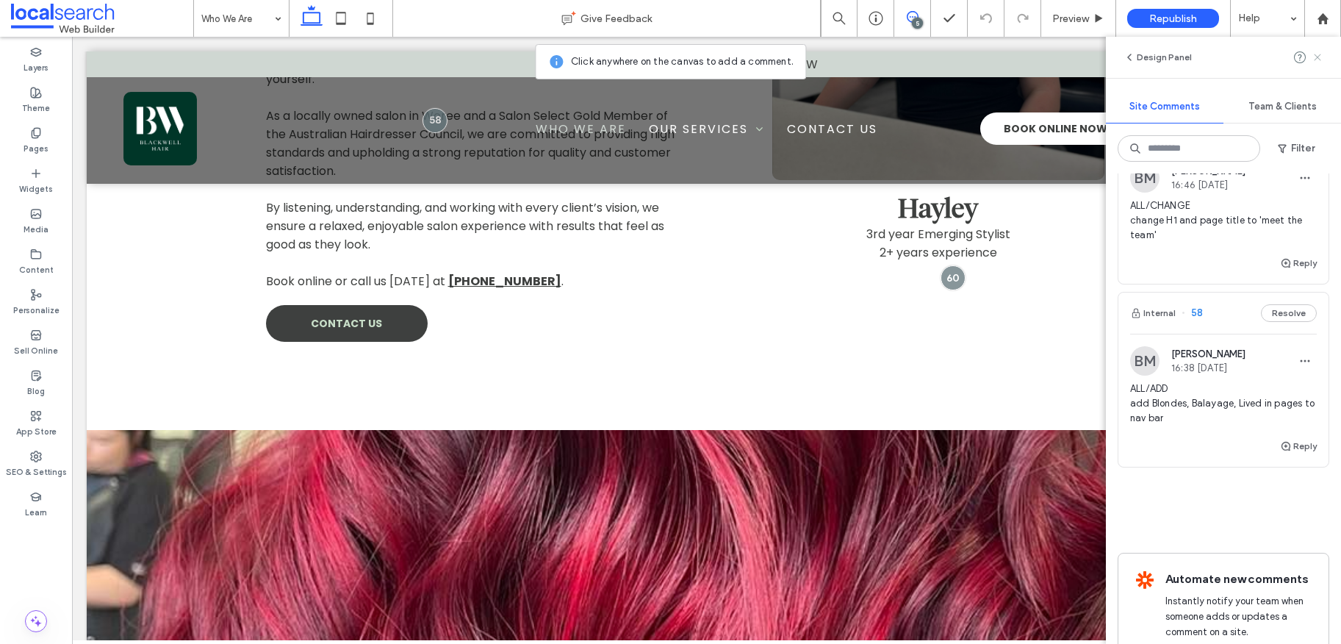
click at [1322, 57] on icon at bounding box center [1317, 57] width 12 height 12
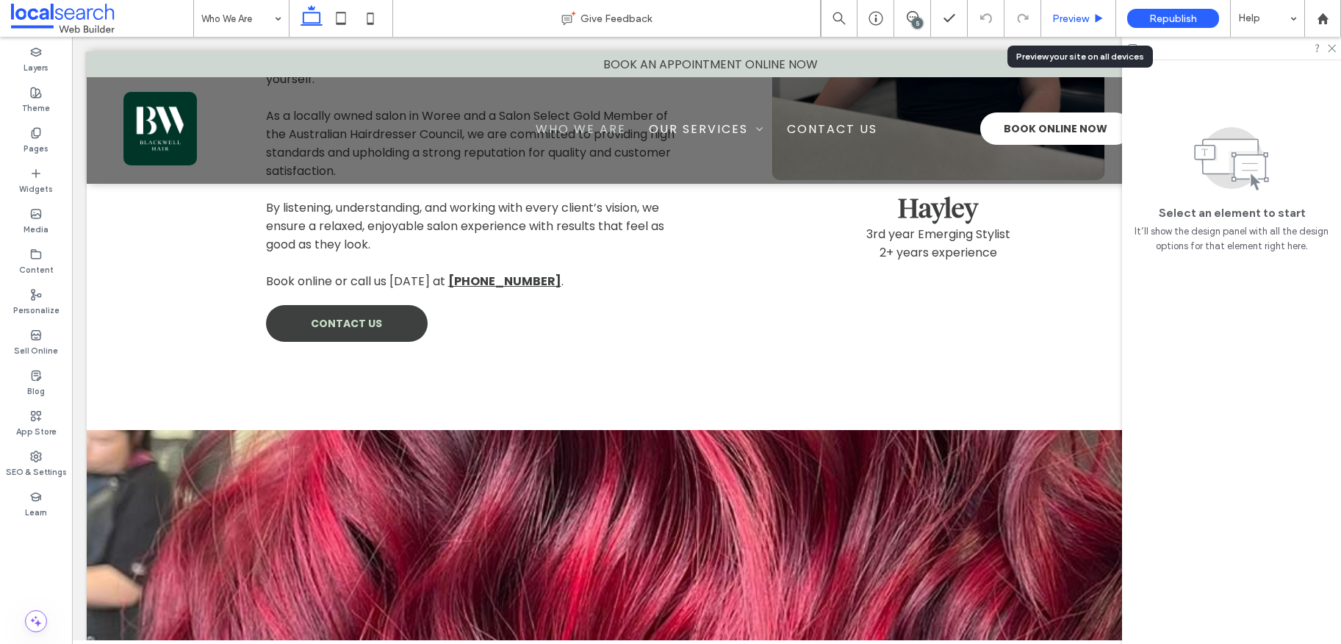
click at [1092, 25] on div "Preview" at bounding box center [1078, 18] width 75 height 37
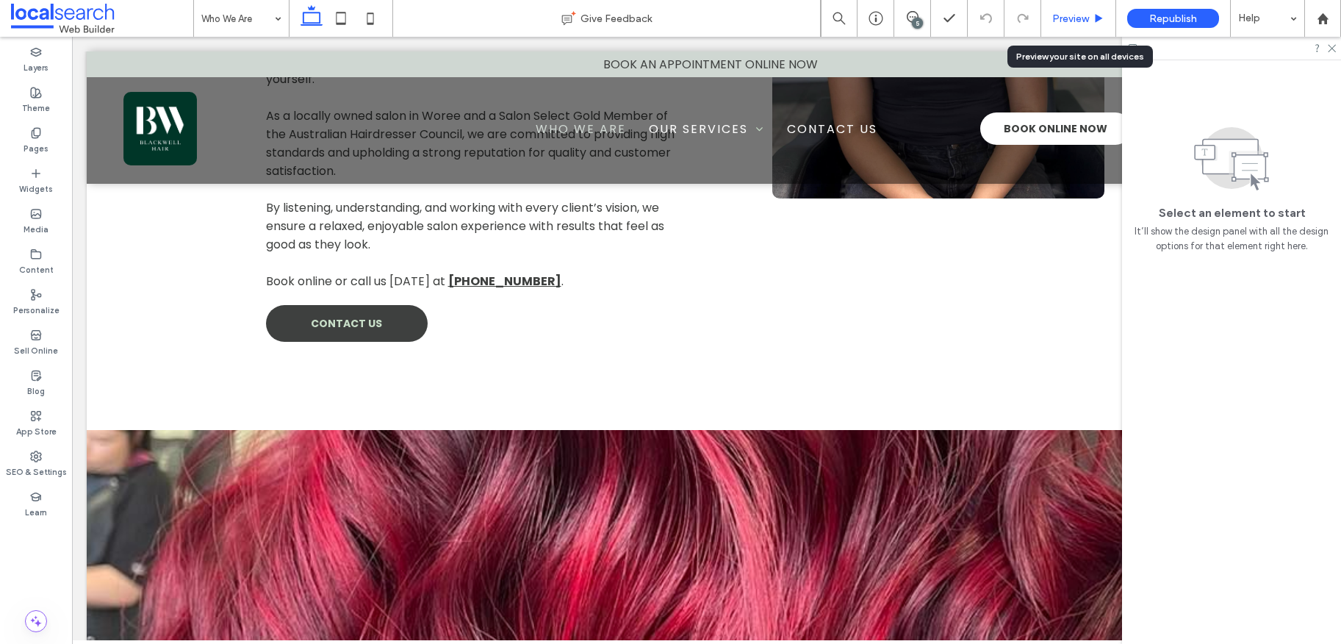
click at [1084, 20] on span "Preview" at bounding box center [1070, 18] width 37 height 12
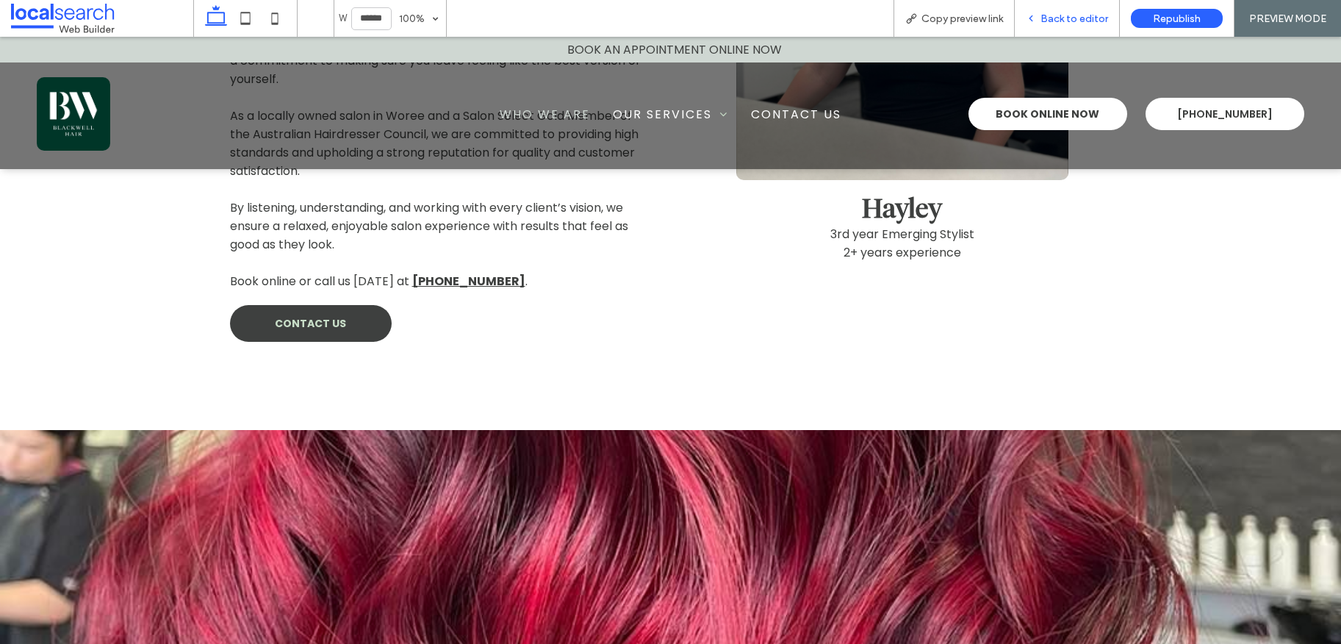
click at [1097, 25] on div "Back to editor" at bounding box center [1067, 18] width 105 height 37
click at [1070, 18] on span "Back to editor" at bounding box center [1074, 18] width 68 height 12
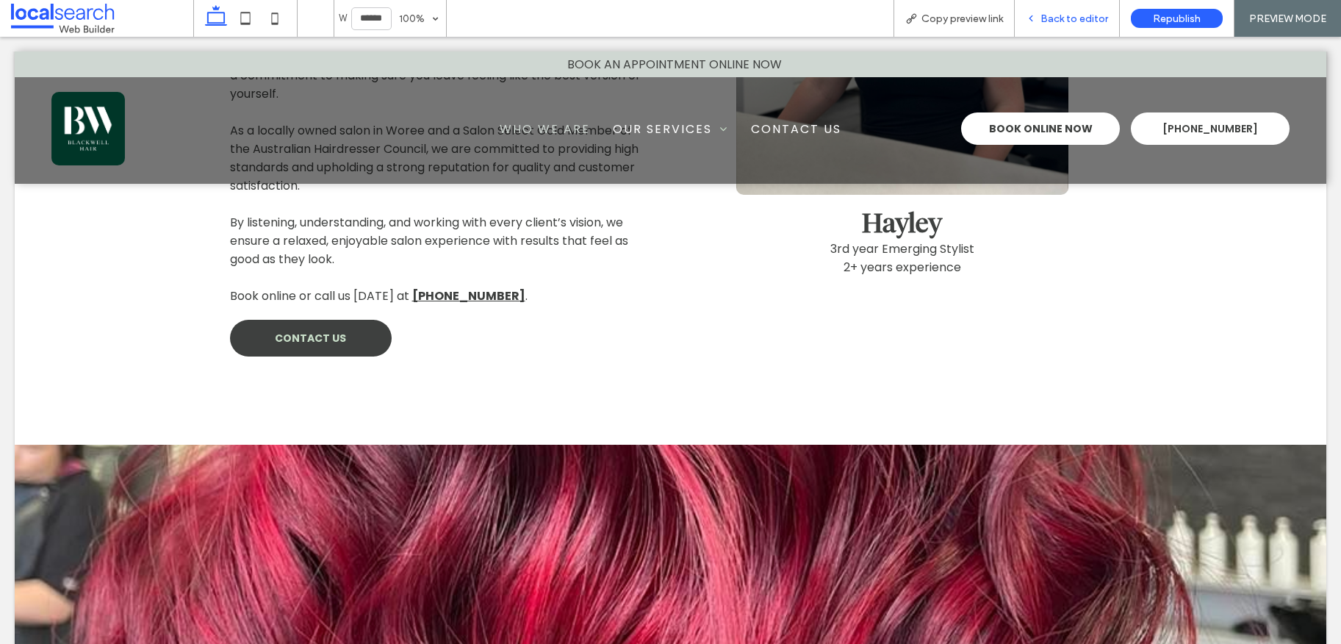
scroll to position [1084, 0]
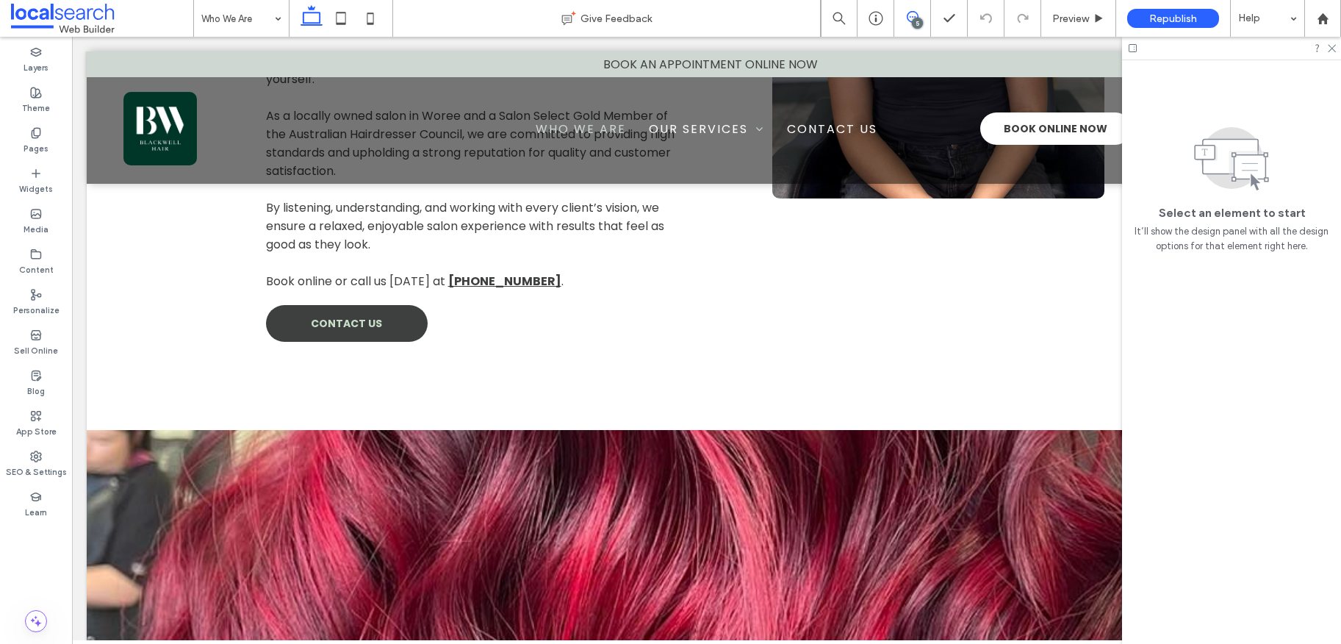
click at [907, 22] on icon at bounding box center [913, 17] width 12 height 12
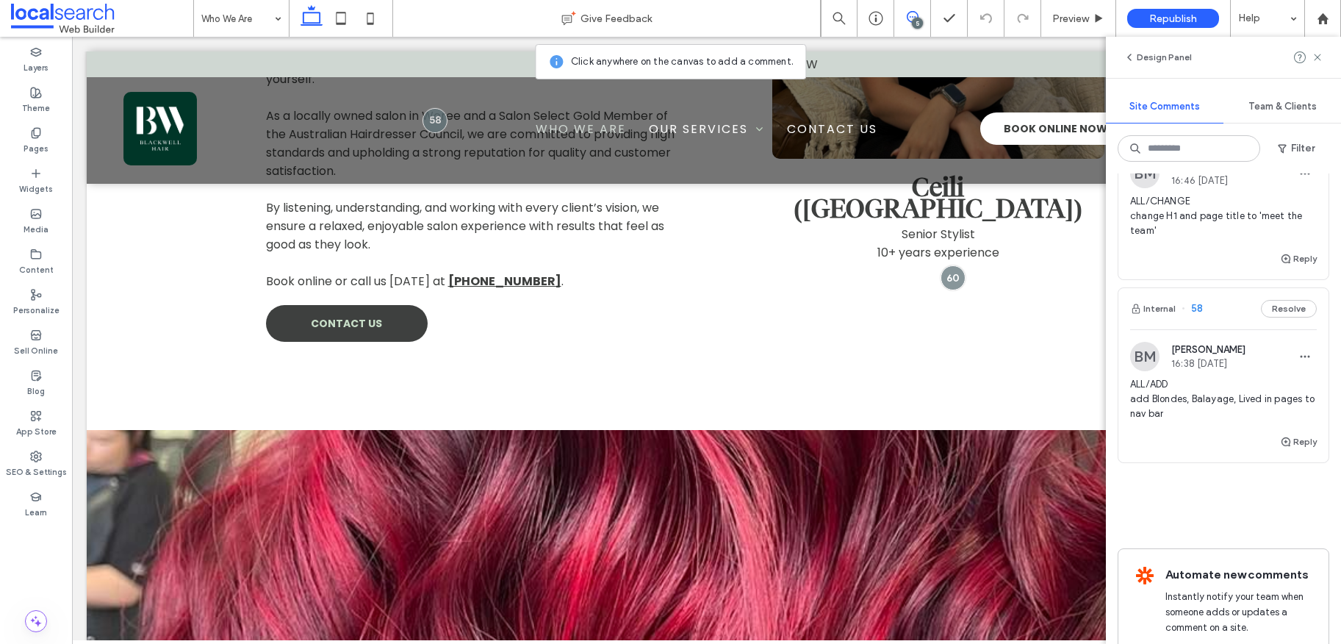
scroll to position [1217, 0]
